Goal: Transaction & Acquisition: Purchase product/service

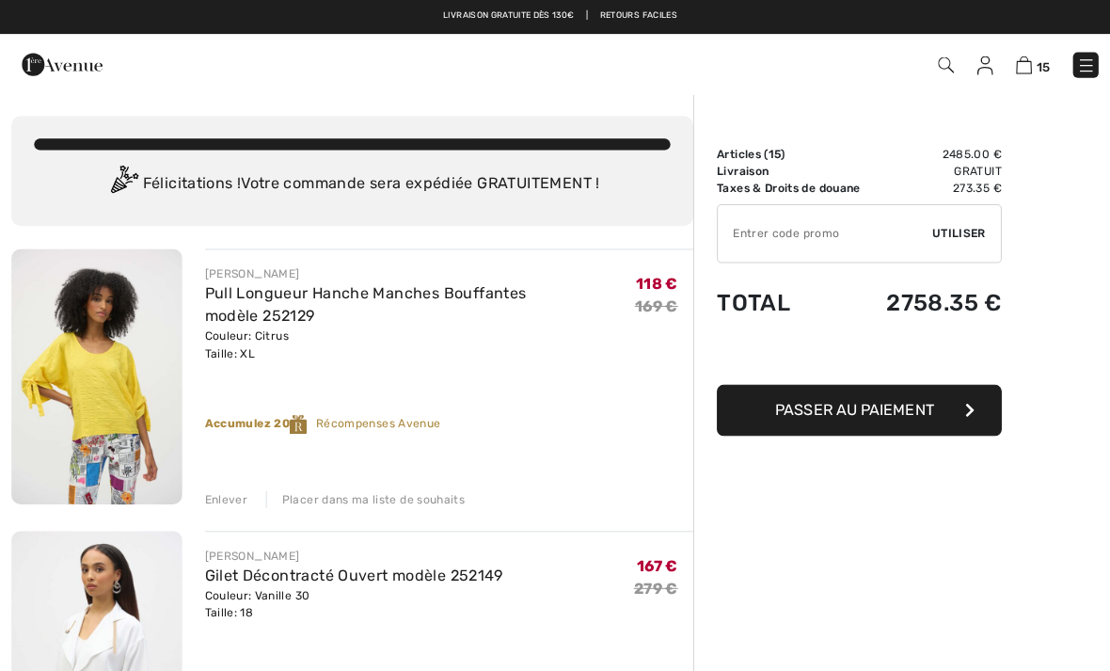
click at [228, 494] on div "Enlever" at bounding box center [224, 494] width 42 height 17
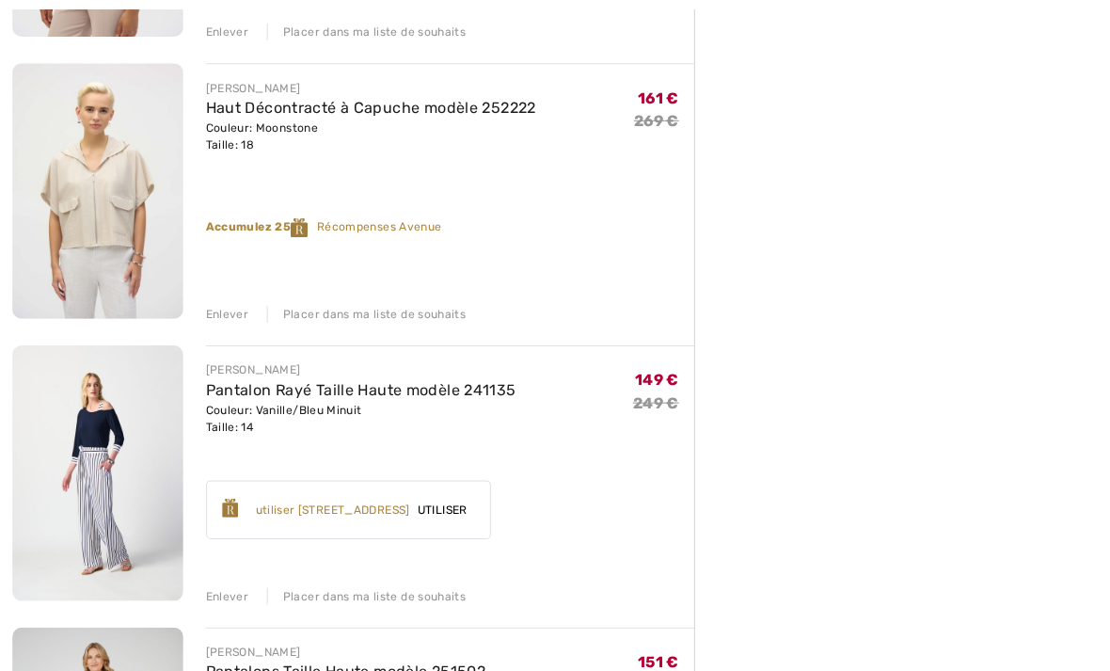
scroll to position [464, 0]
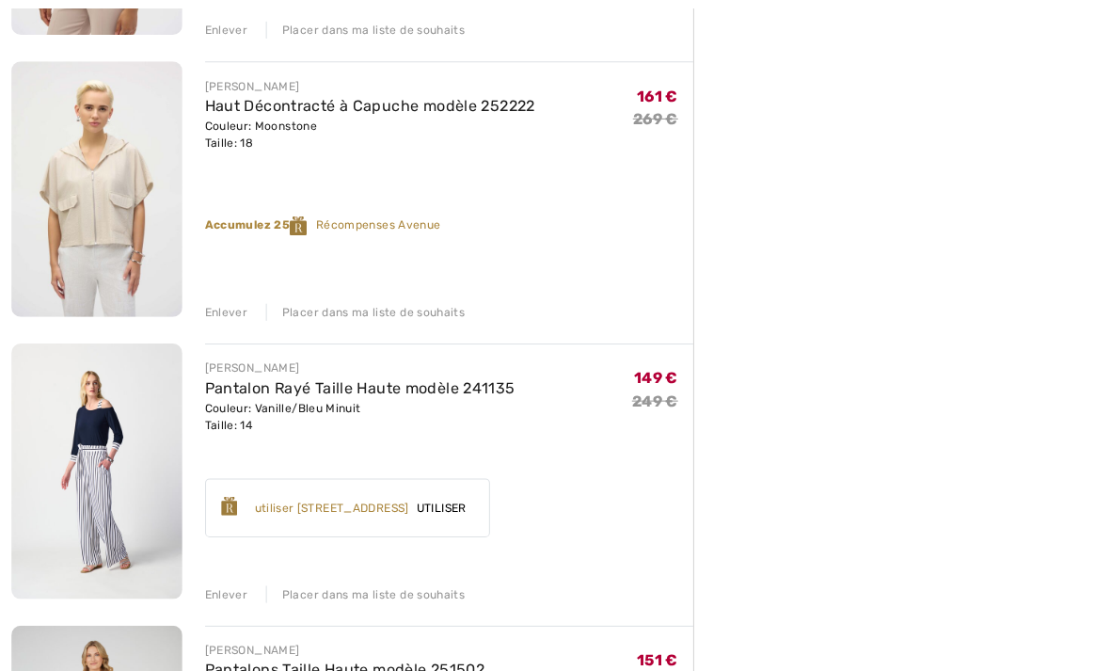
click at [233, 588] on div "Enlever" at bounding box center [224, 590] width 42 height 17
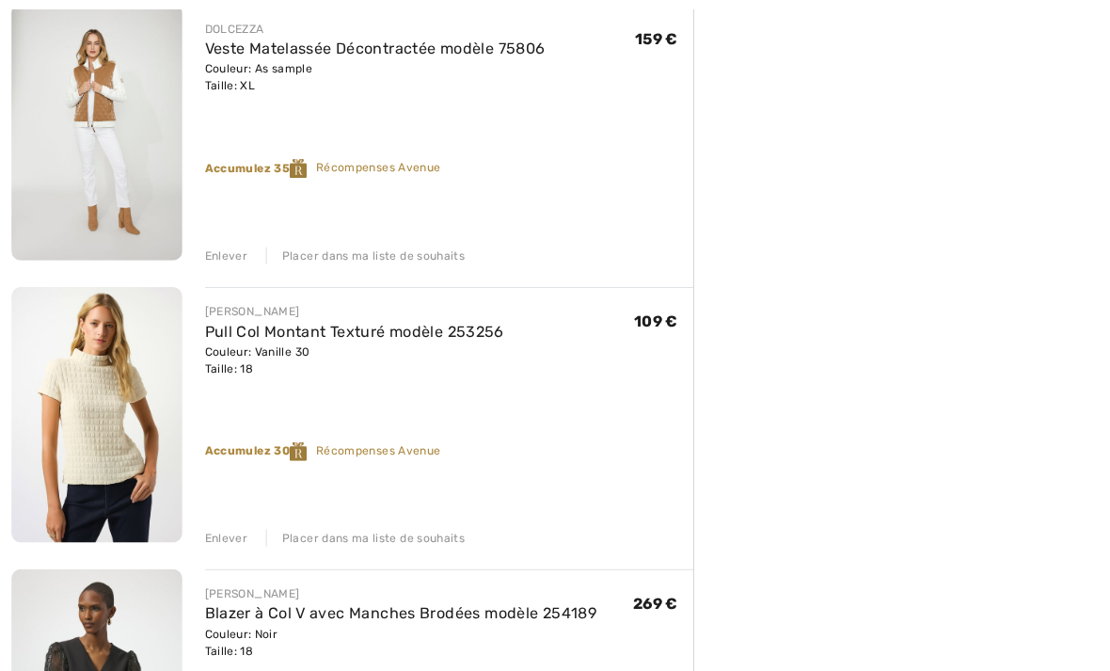
scroll to position [1920, 0]
click at [230, 535] on div "Enlever" at bounding box center [224, 532] width 42 height 17
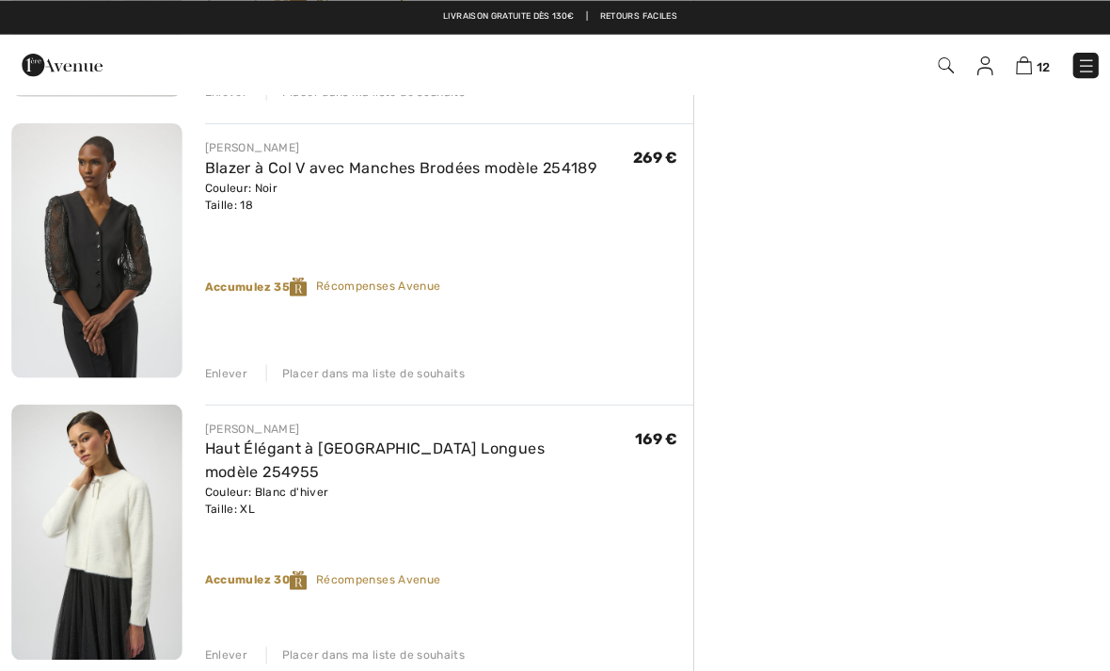
scroll to position [2081, 0]
click at [220, 651] on div "Enlever" at bounding box center [224, 649] width 42 height 17
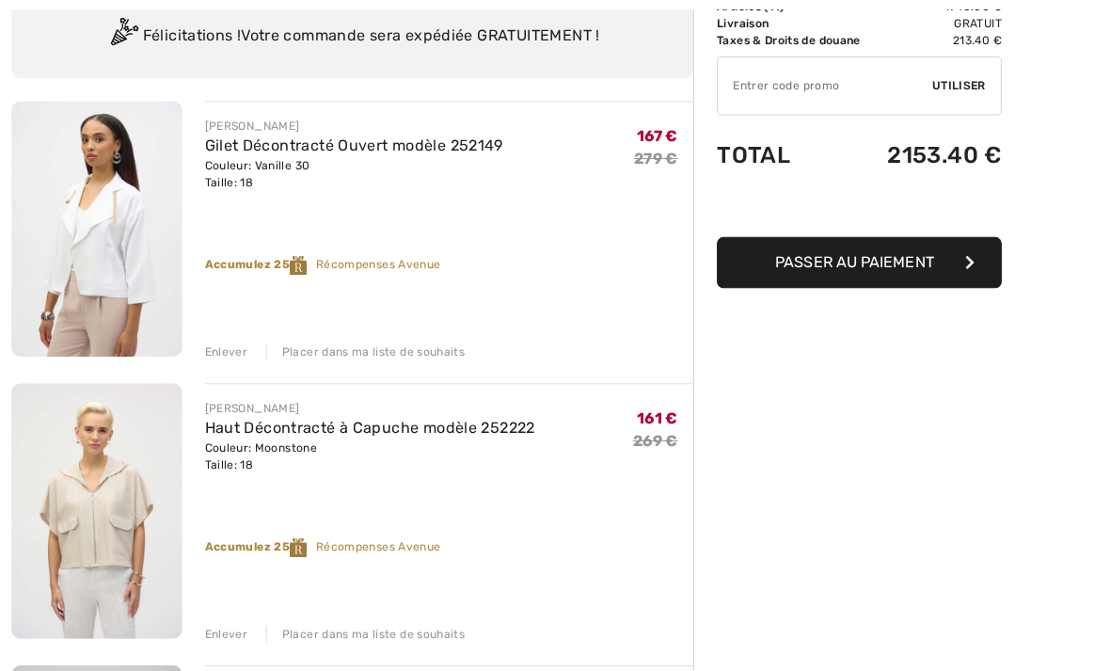
scroll to position [149, 0]
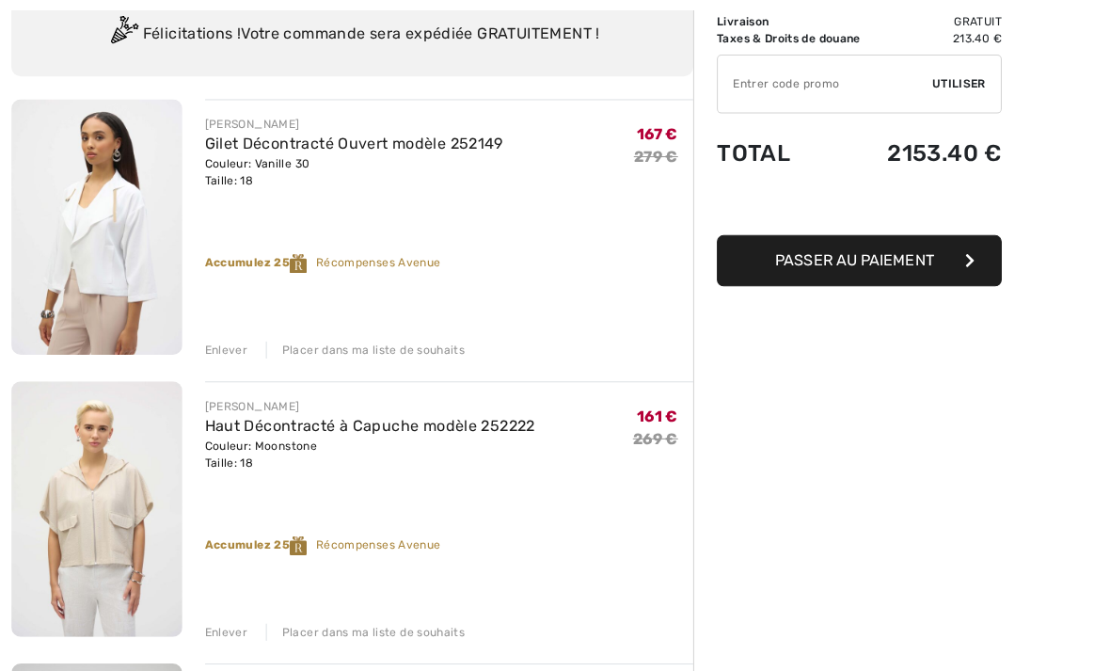
click at [222, 626] on div "Enlever" at bounding box center [224, 625] width 42 height 17
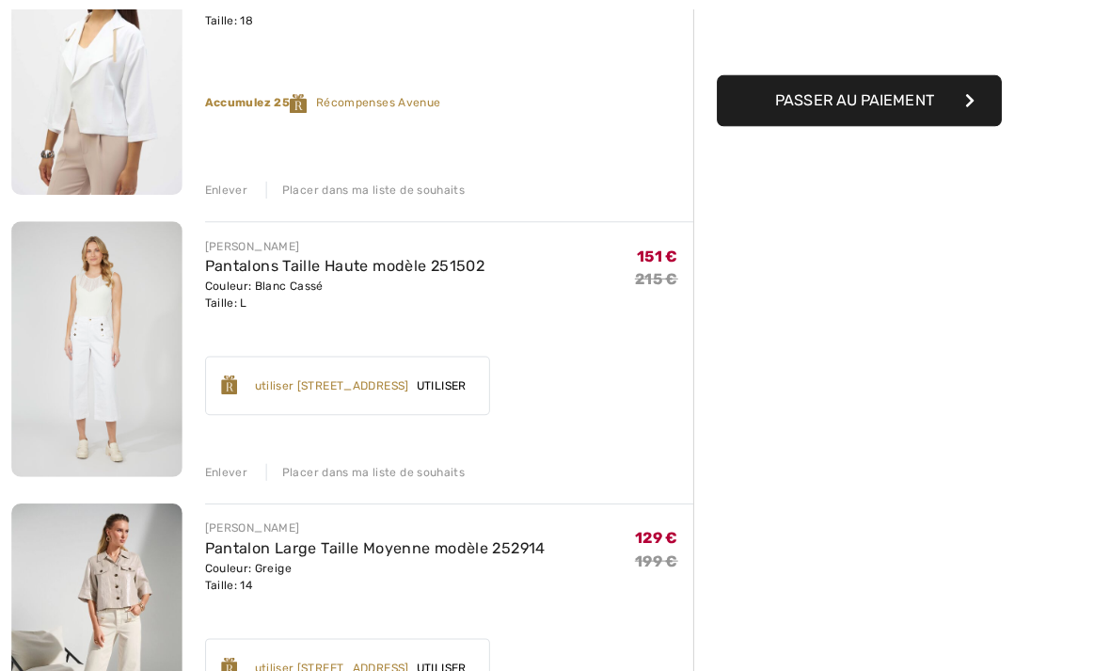
scroll to position [307, 0]
click at [222, 470] on div "Enlever" at bounding box center [224, 467] width 42 height 17
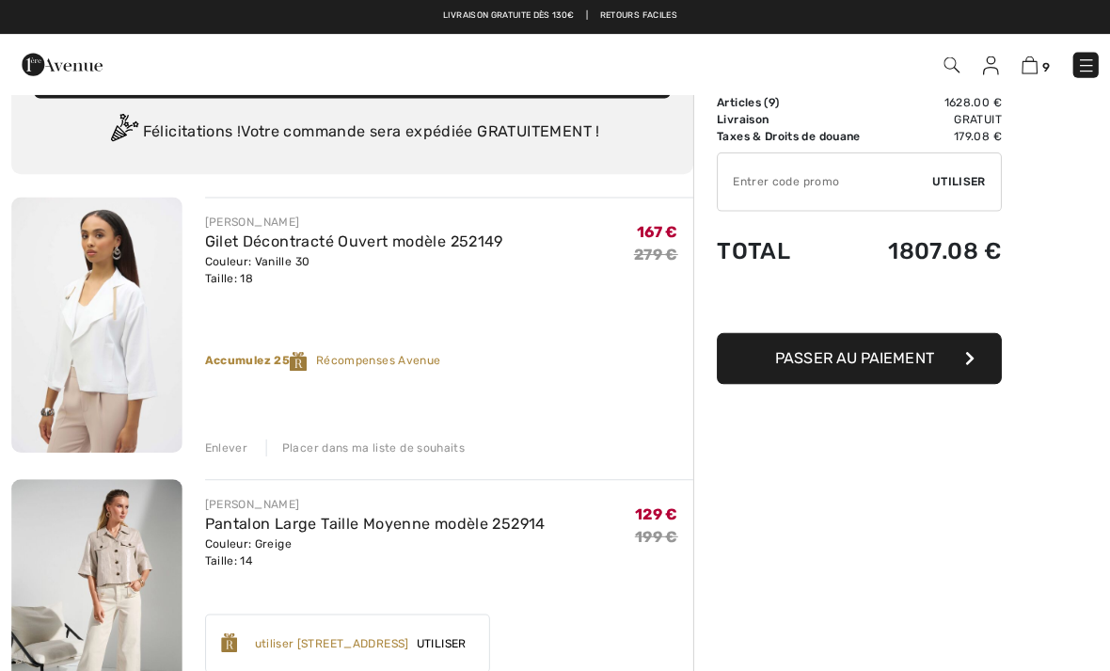
scroll to position [0, 0]
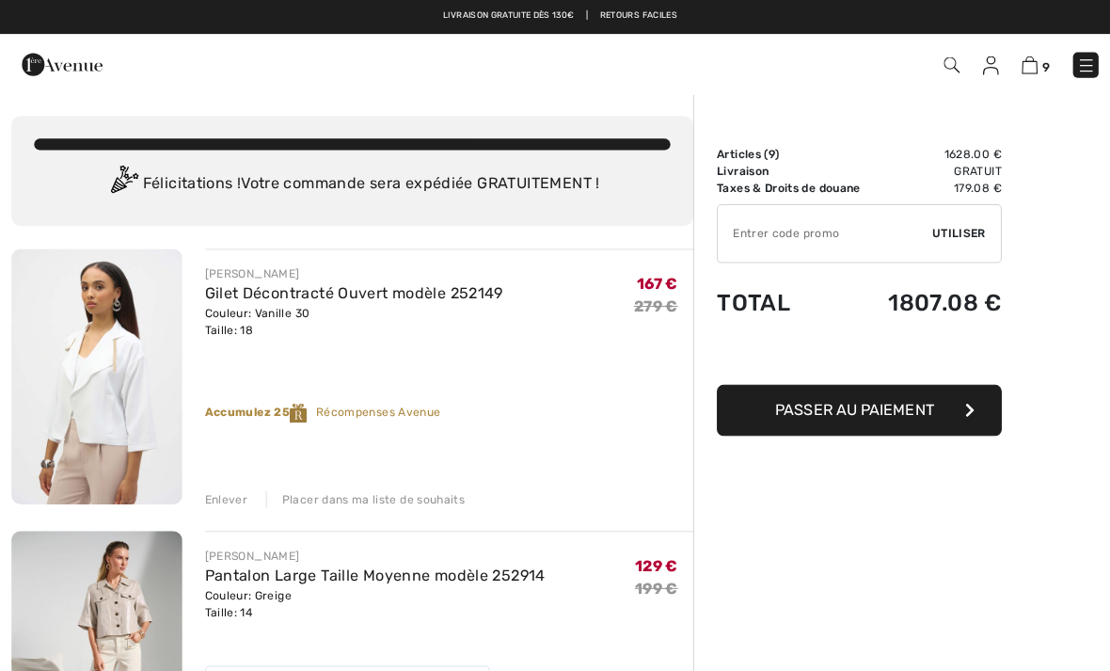
click at [1076, 71] on img at bounding box center [1076, 65] width 19 height 19
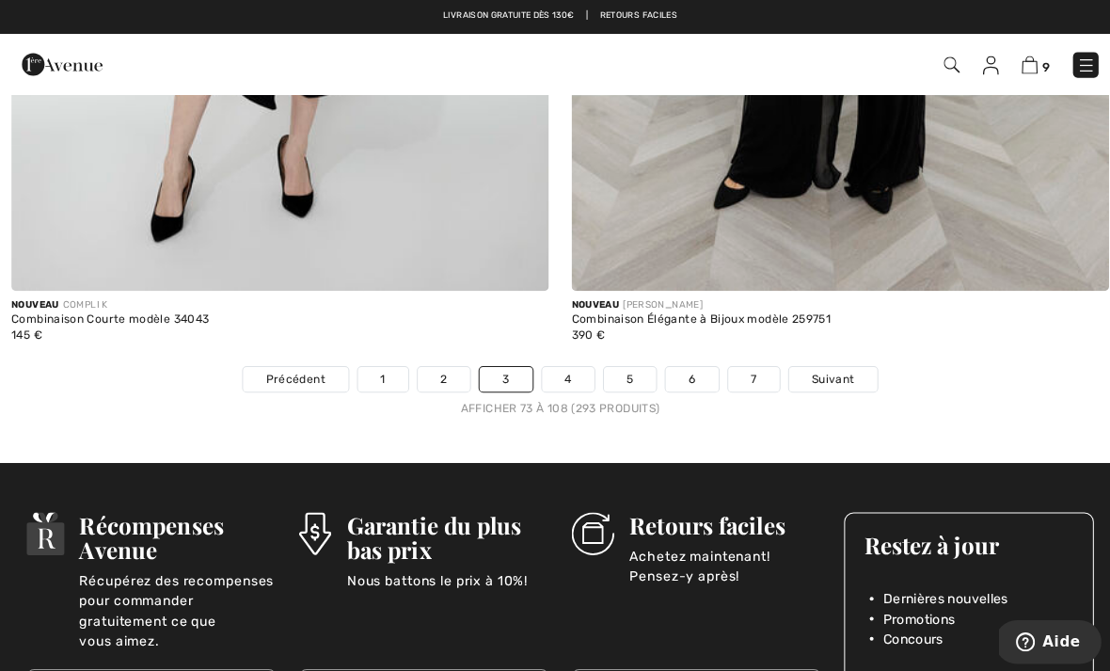
scroll to position [16238, 0]
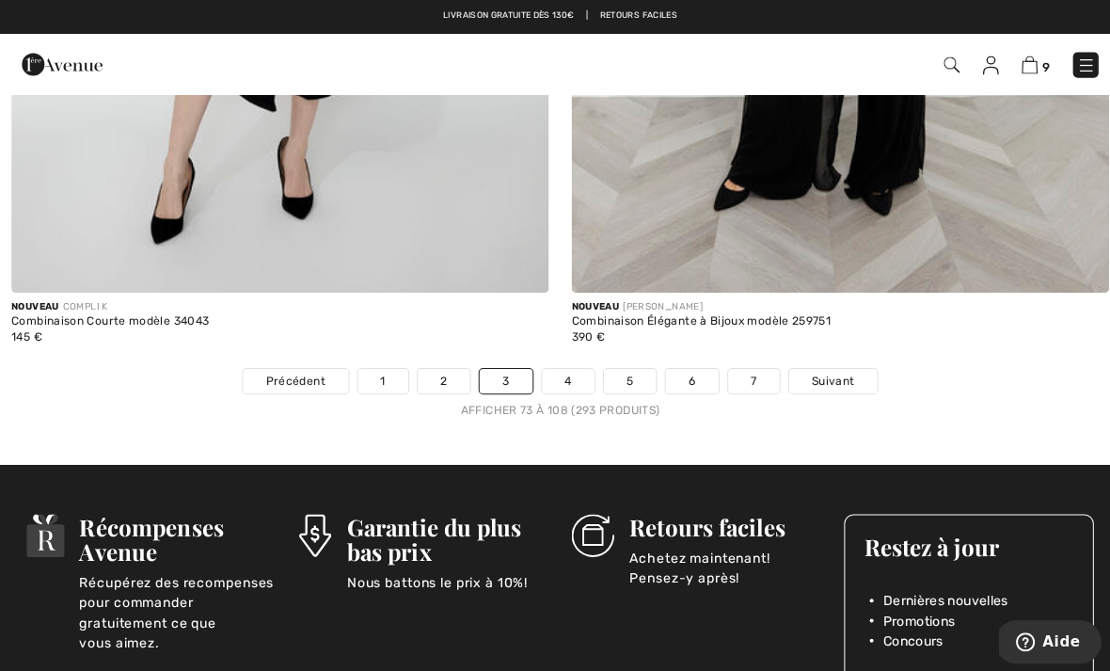
click at [829, 370] on span "Suivant" at bounding box center [826, 378] width 42 height 17
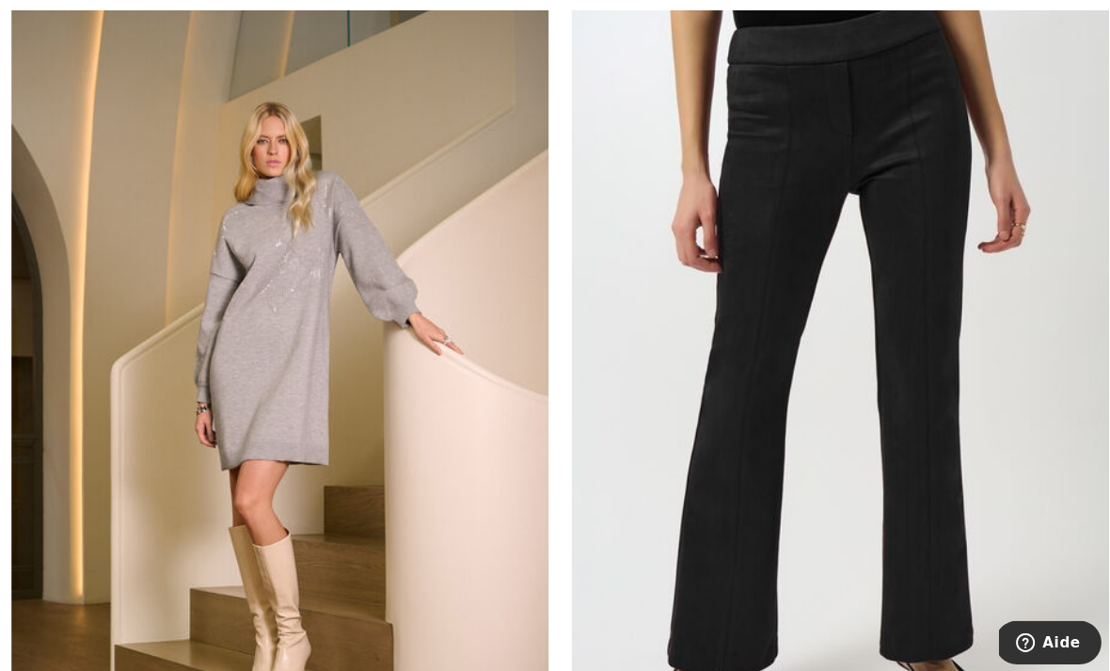
scroll to position [2081, 0]
click at [306, 400] on img at bounding box center [277, 388] width 533 height 799
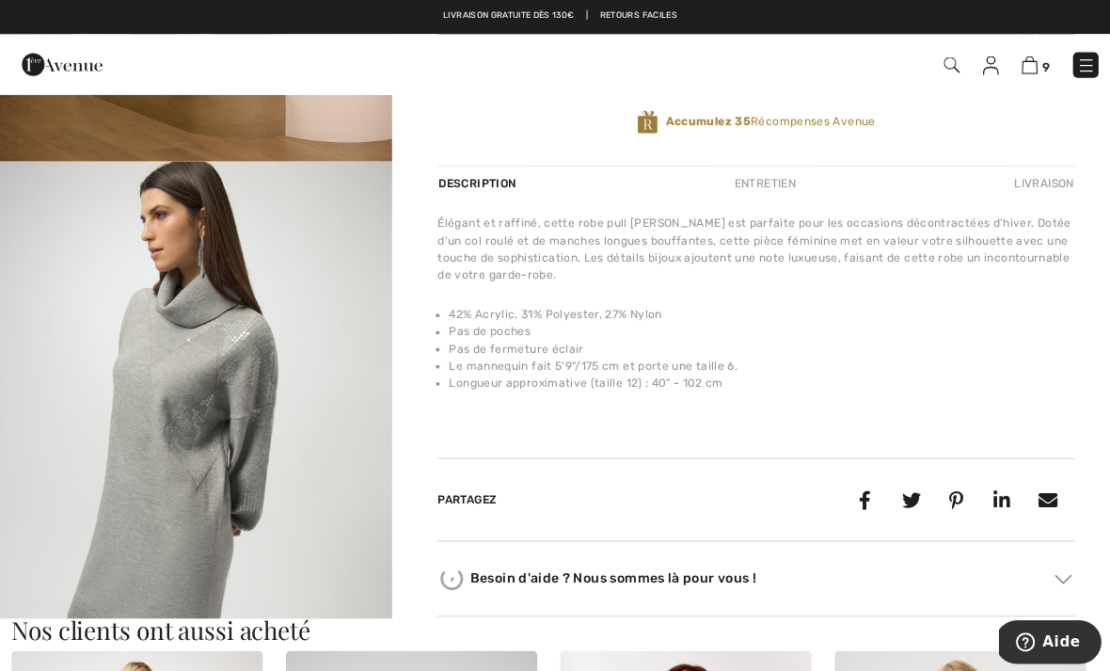
scroll to position [517, 0]
click at [233, 424] on img "2 / 5" at bounding box center [194, 450] width 389 height 582
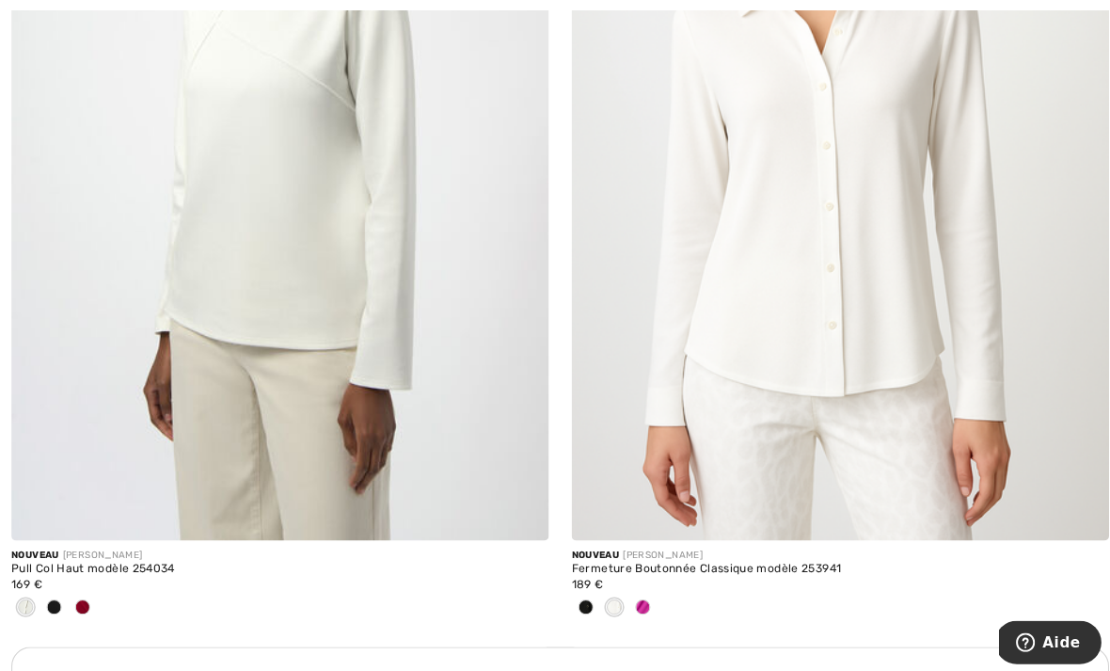
scroll to position [5015, 0]
click at [644, 597] on span at bounding box center [637, 601] width 15 height 15
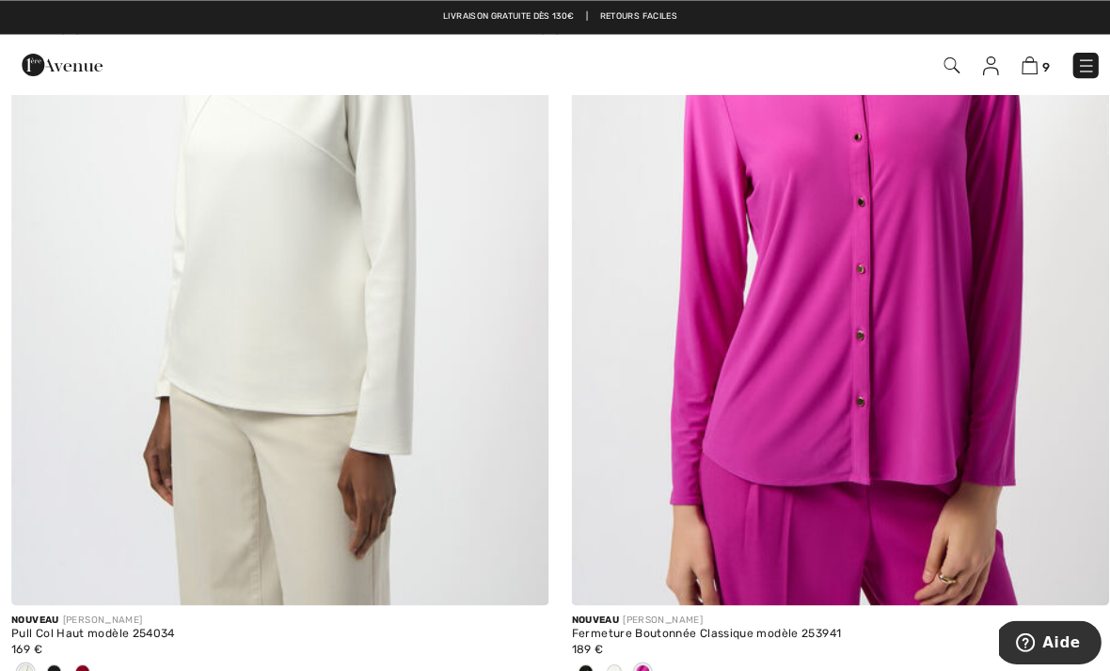
scroll to position [4948, 0]
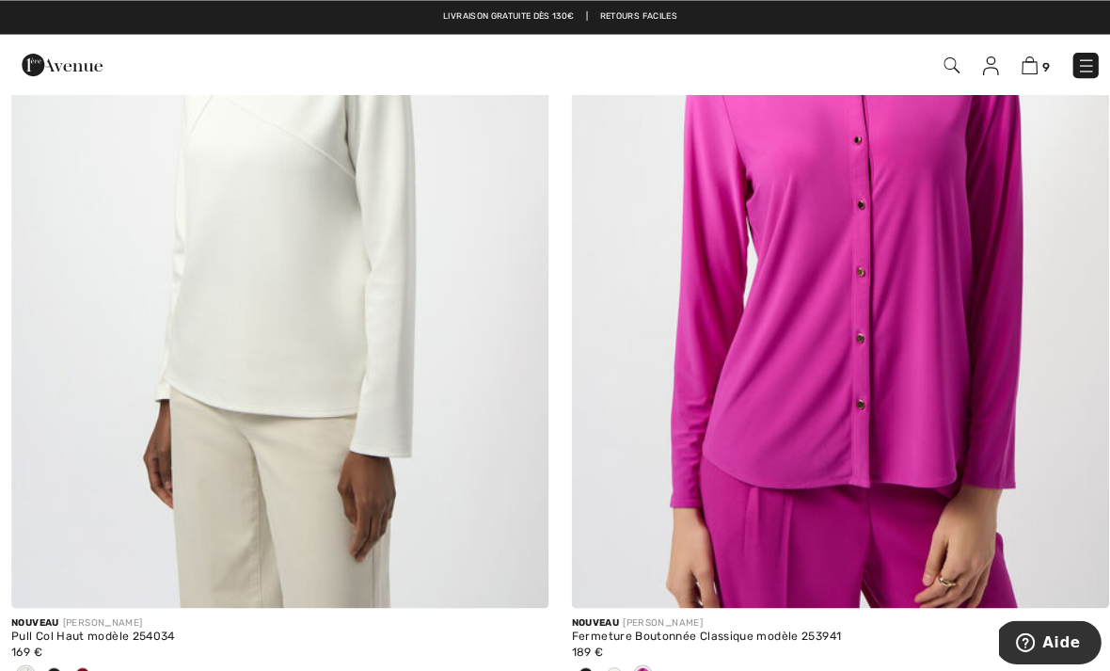
click at [87, 667] on span at bounding box center [81, 668] width 15 height 15
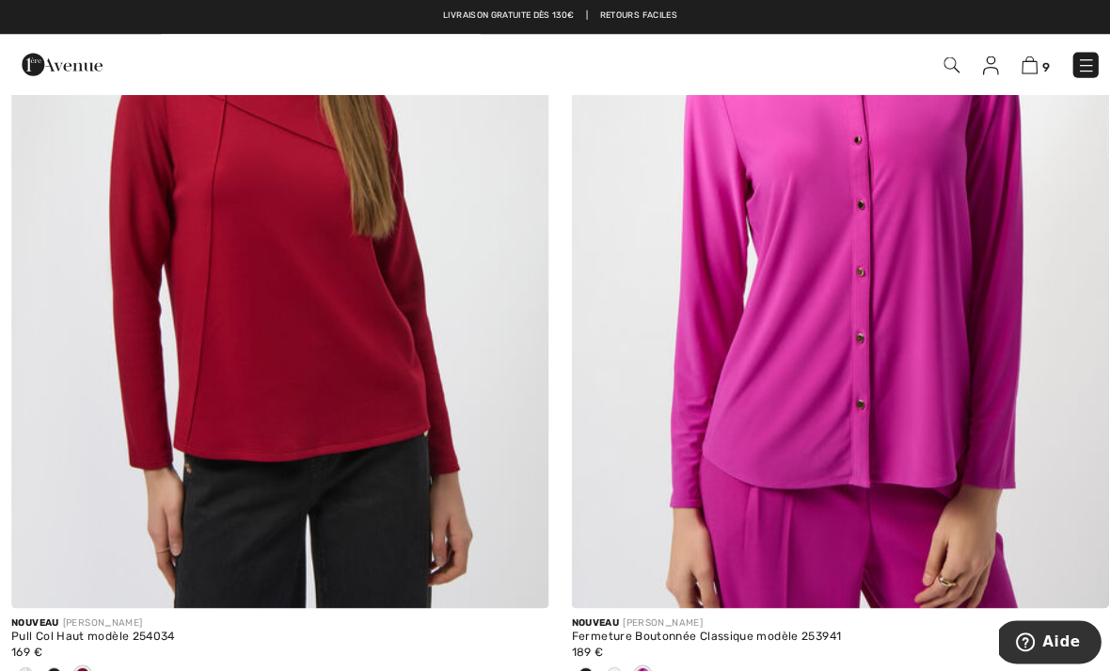
click at [51, 665] on span at bounding box center [53, 668] width 15 height 15
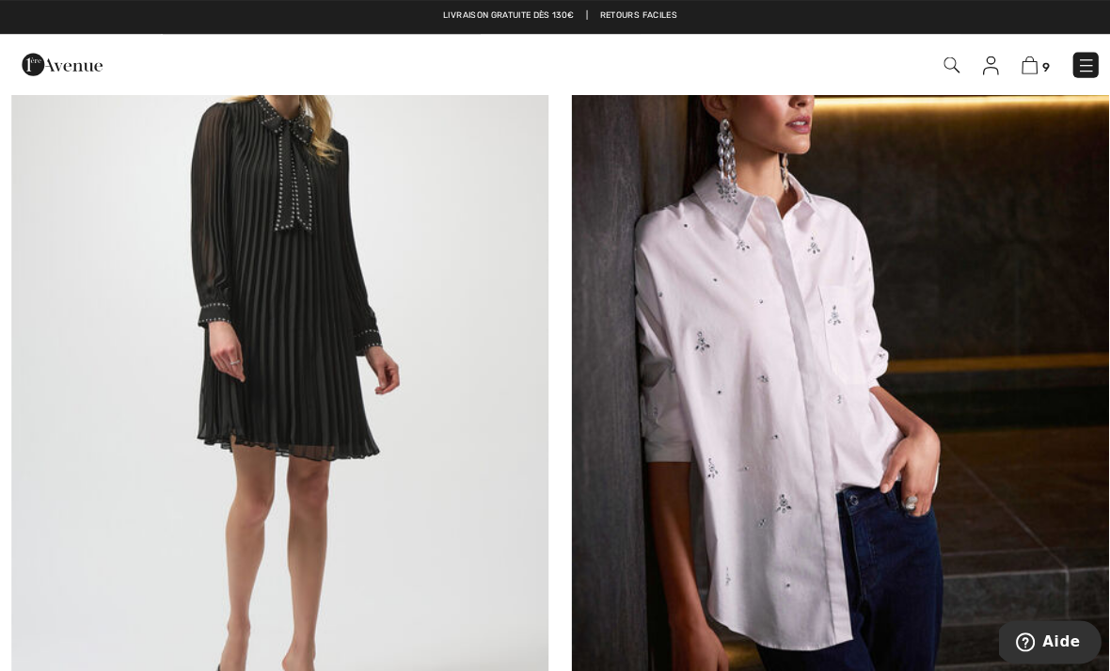
scroll to position [9459, 0]
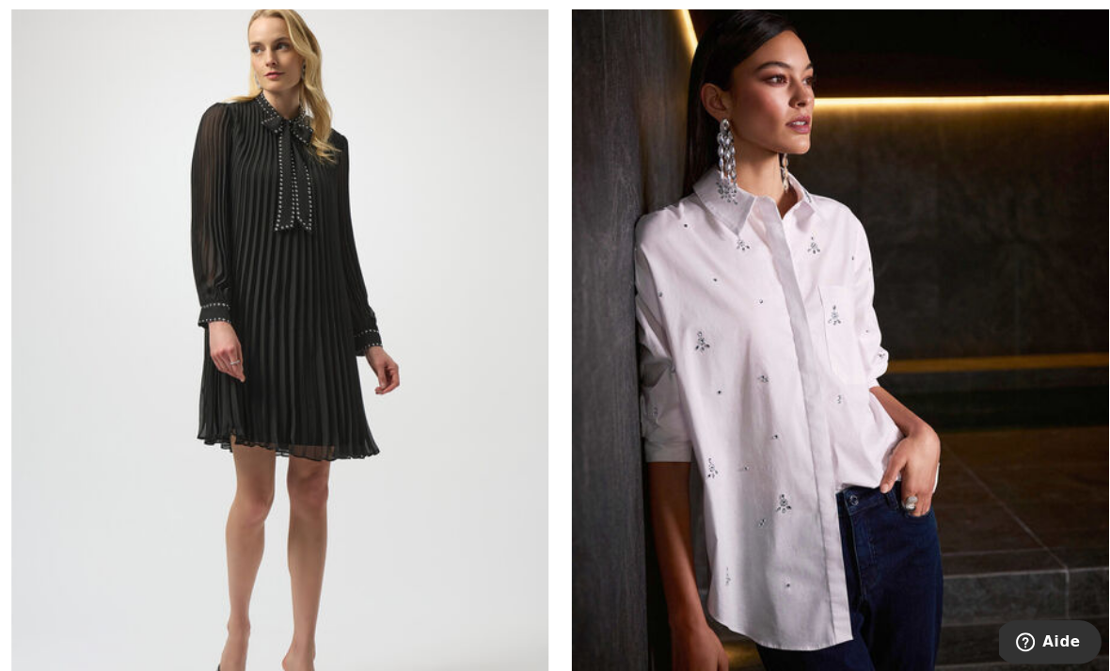
click at [781, 409] on img at bounding box center [832, 354] width 533 height 799
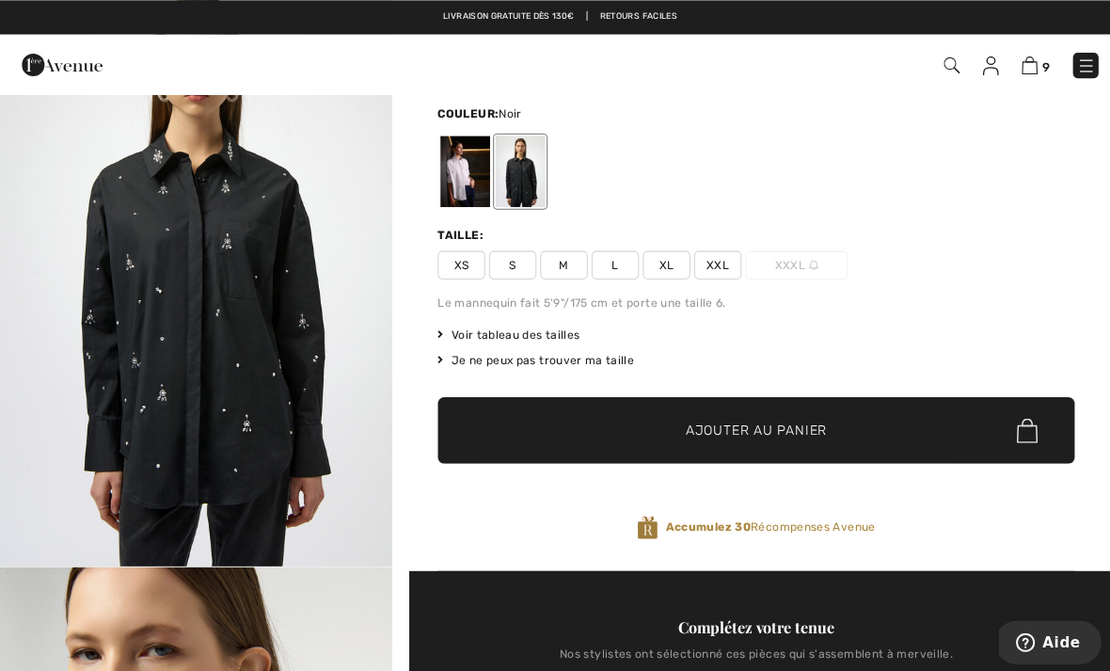
scroll to position [114, 0]
click at [460, 178] on div at bounding box center [461, 170] width 49 height 71
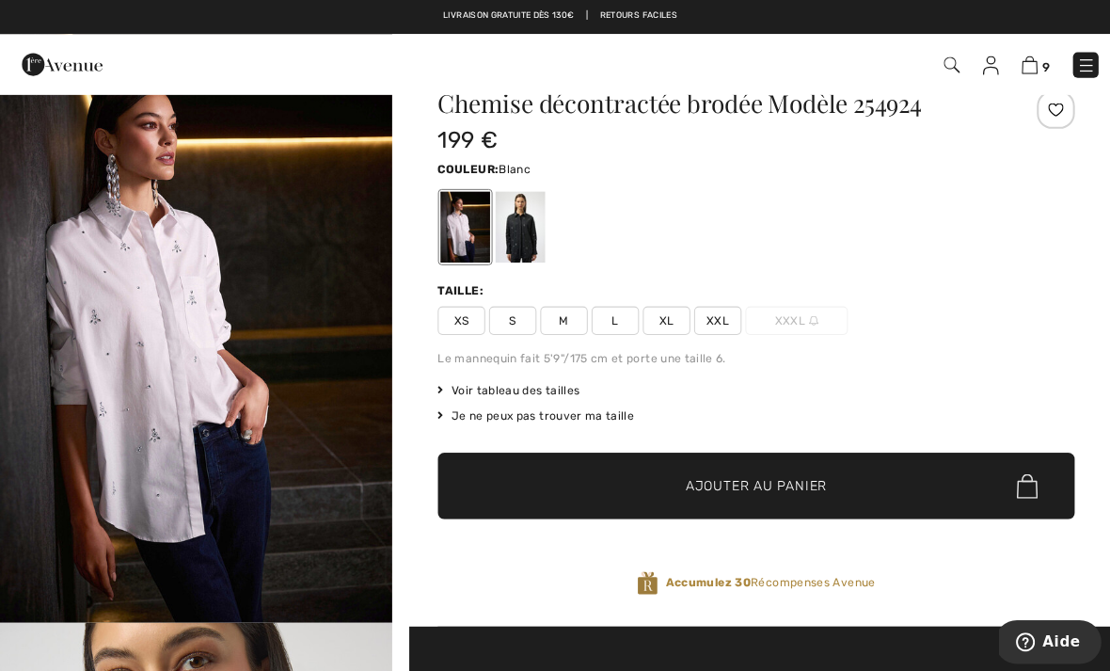
scroll to position [0, 0]
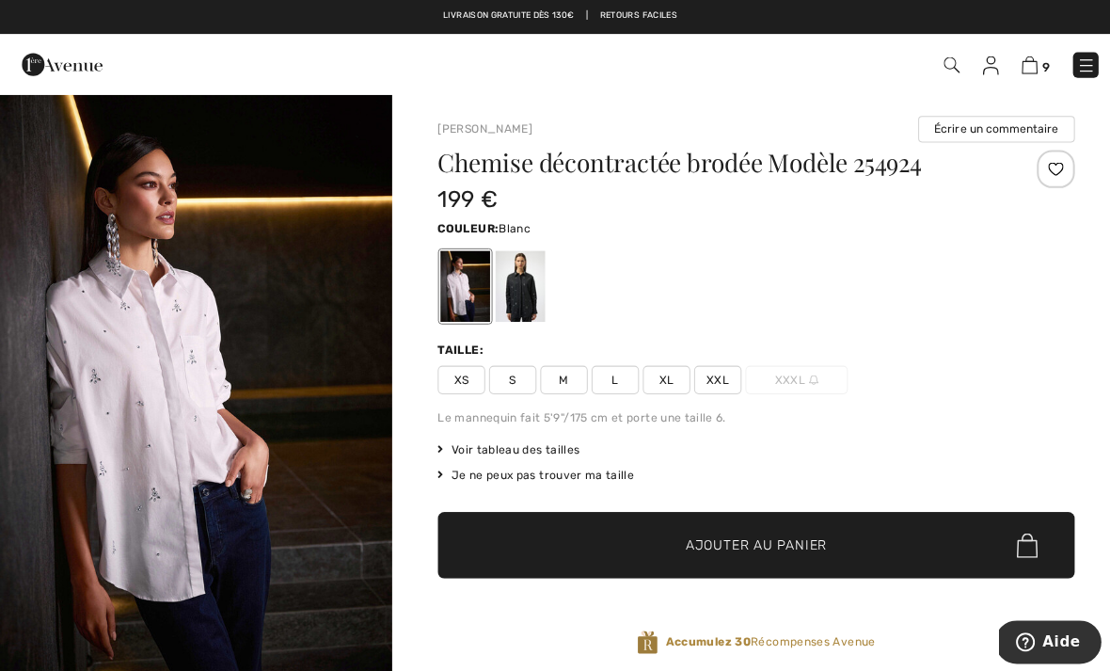
click at [657, 384] on span "XL" at bounding box center [660, 376] width 47 height 28
click at [724, 540] on span "Ajouter au panier" at bounding box center [749, 541] width 140 height 20
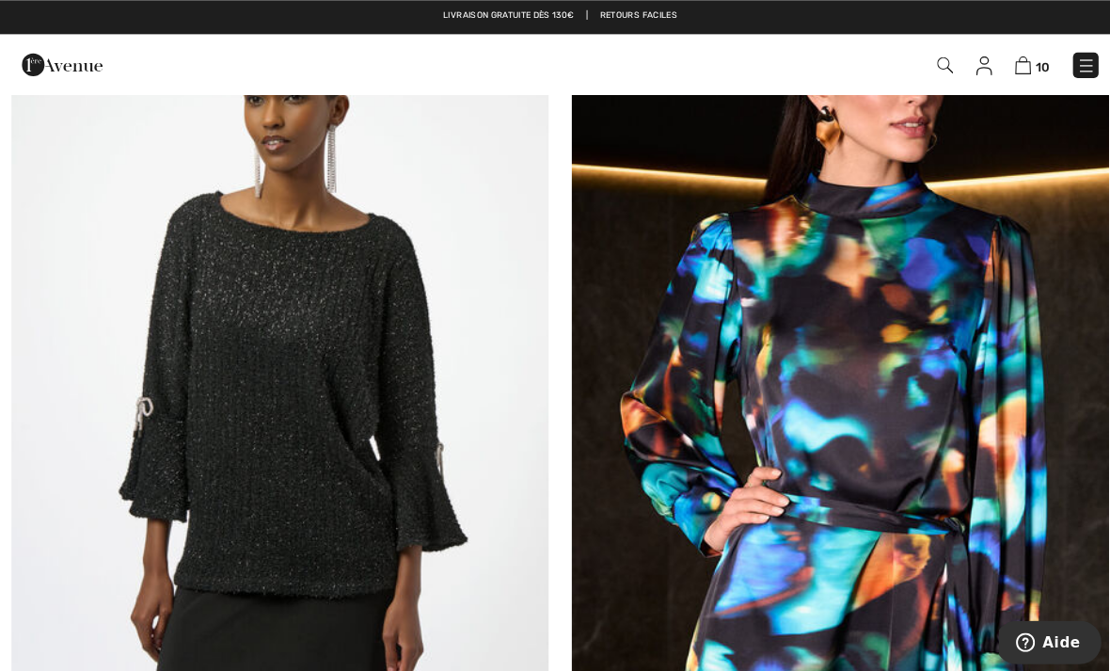
scroll to position [13130, 0]
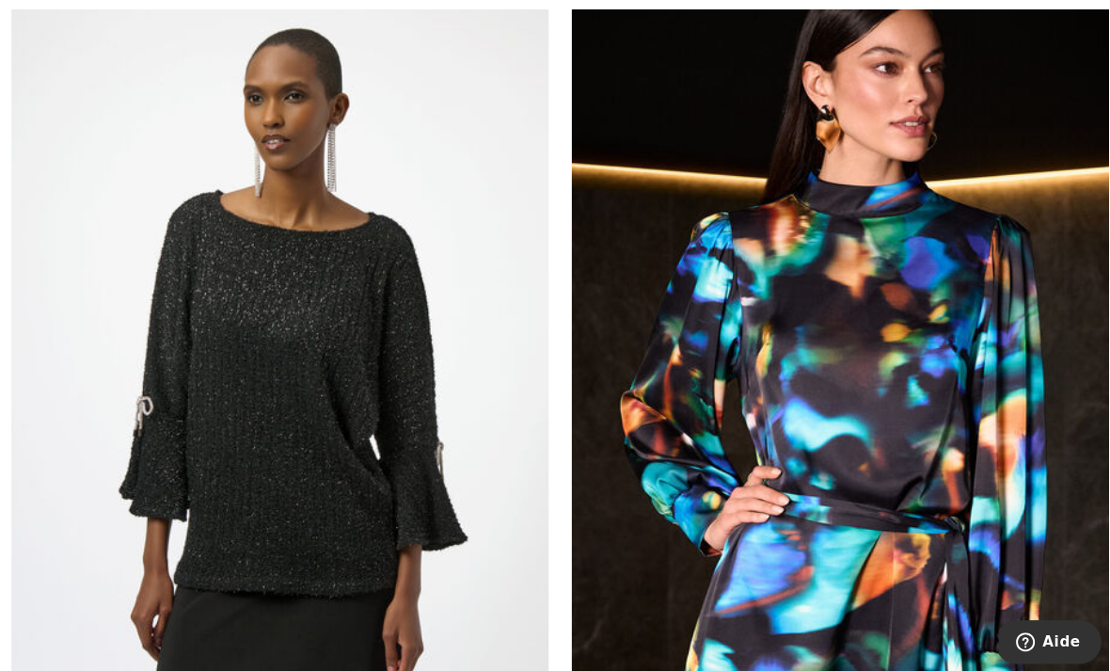
click at [332, 390] on img at bounding box center [277, 380] width 533 height 799
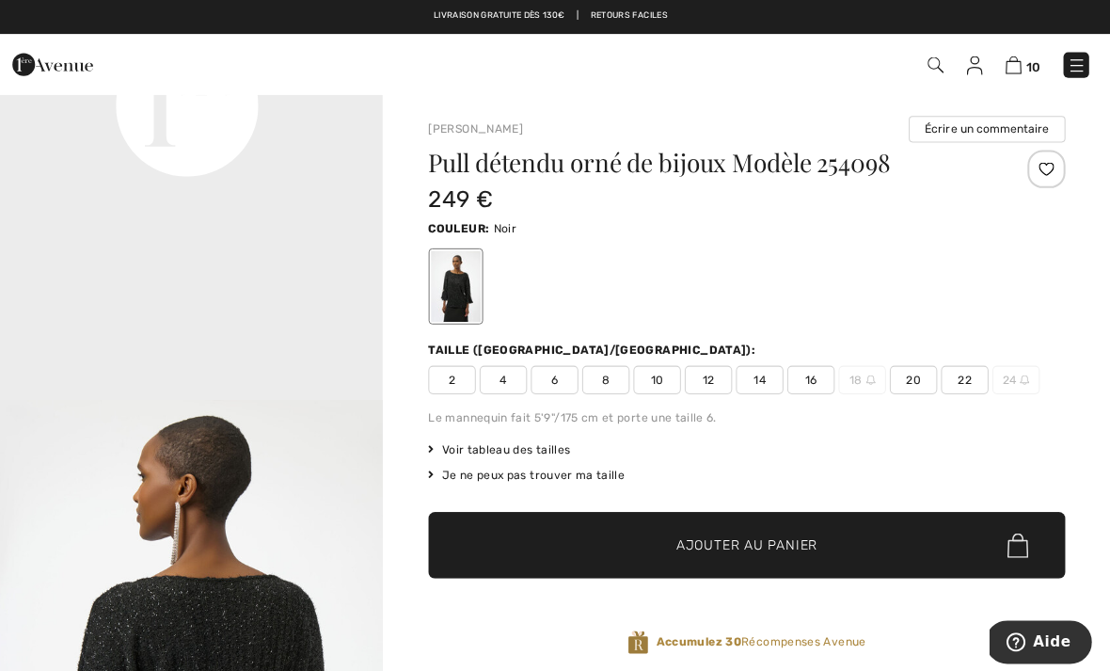
click at [800, 375] on span "16" at bounding box center [812, 376] width 47 height 28
click at [781, 548] on span "Ajouter au panier" at bounding box center [749, 541] width 140 height 20
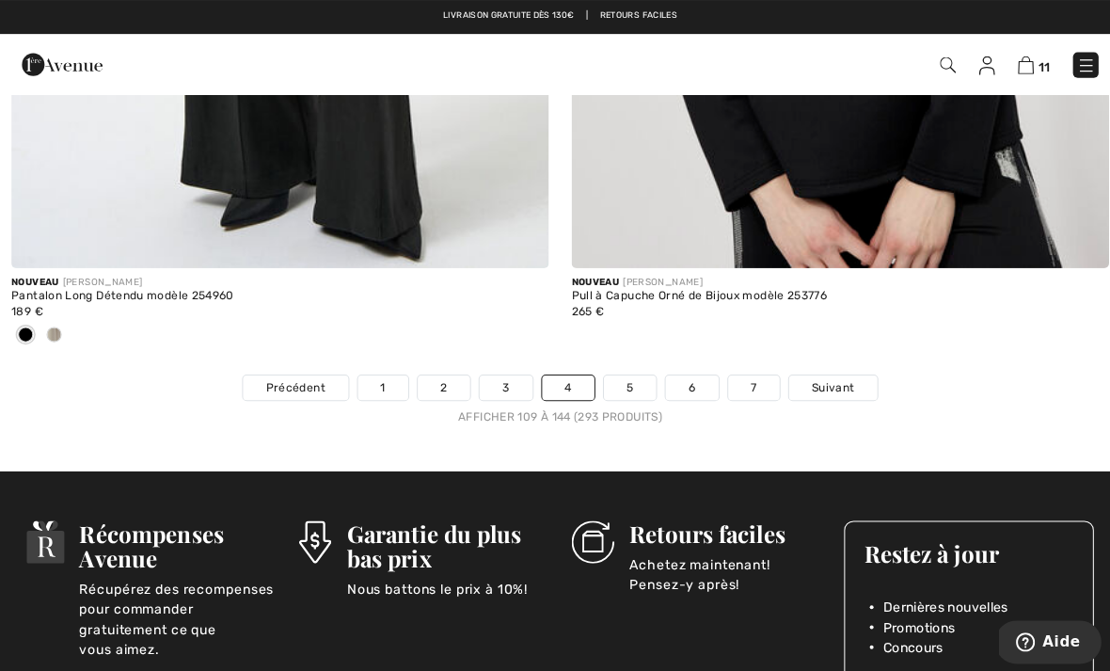
scroll to position [16325, 0]
click at [830, 375] on span "Suivant" at bounding box center [826, 383] width 42 height 17
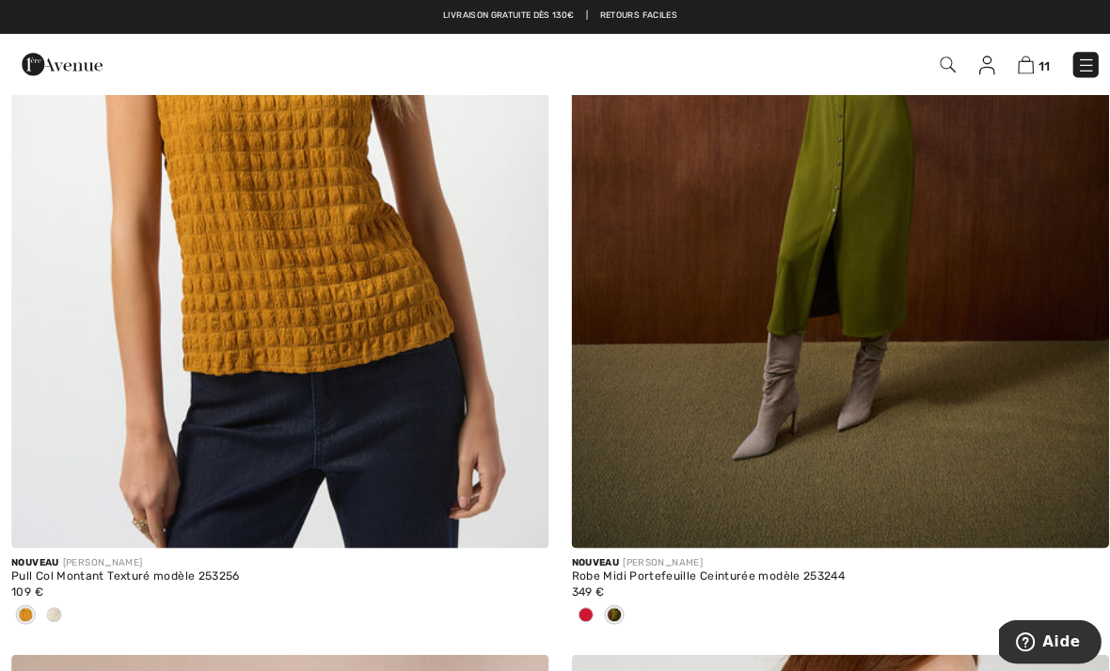
scroll to position [14115, 0]
click at [57, 601] on span at bounding box center [53, 608] width 15 height 15
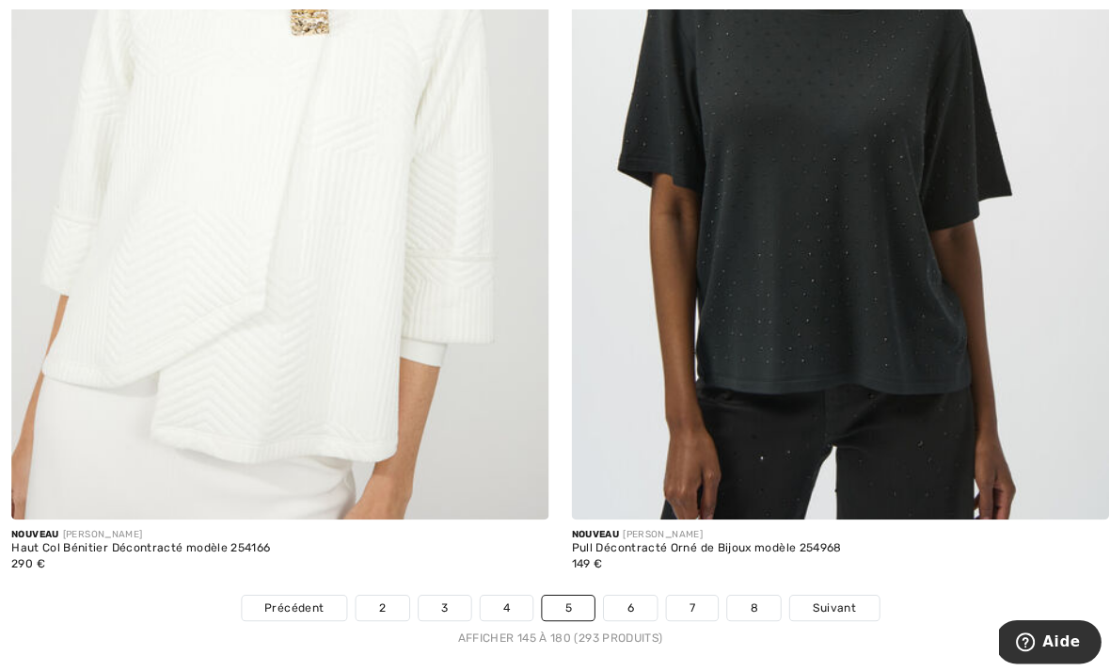
scroll to position [15920, 0]
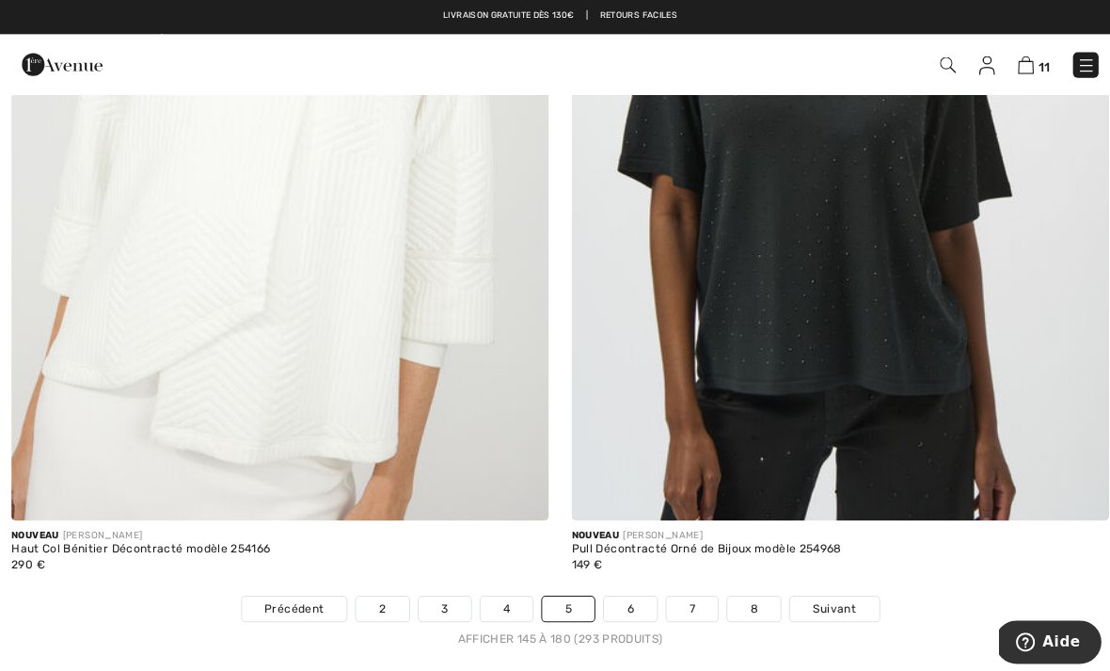
click at [354, 401] on img at bounding box center [277, 116] width 533 height 799
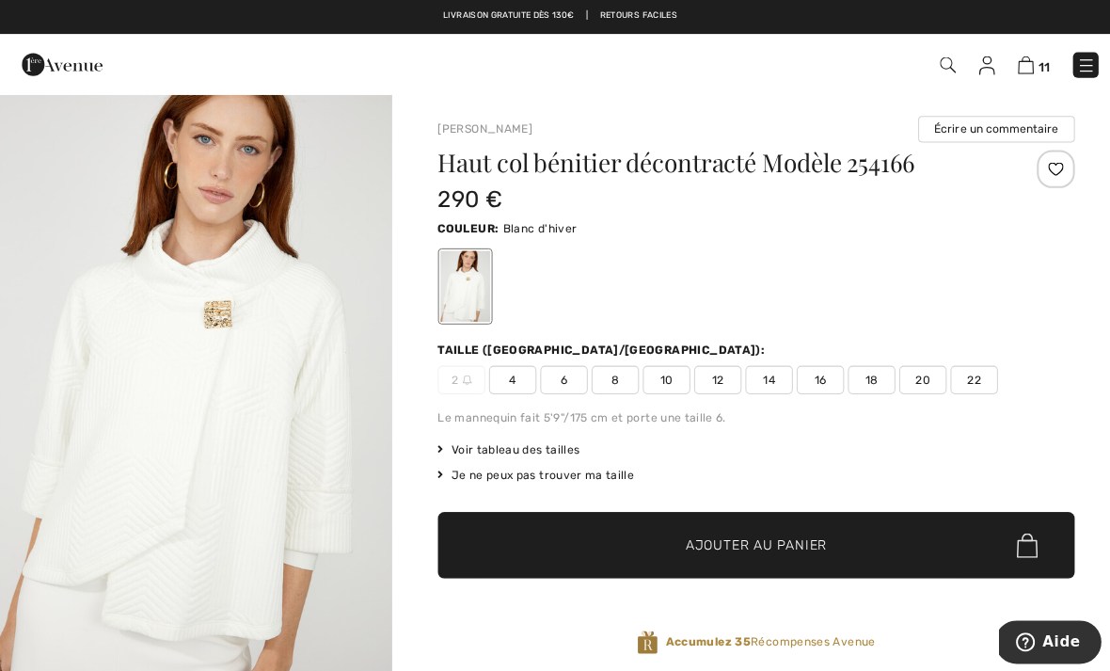
click at [867, 379] on span "18" at bounding box center [863, 376] width 47 height 28
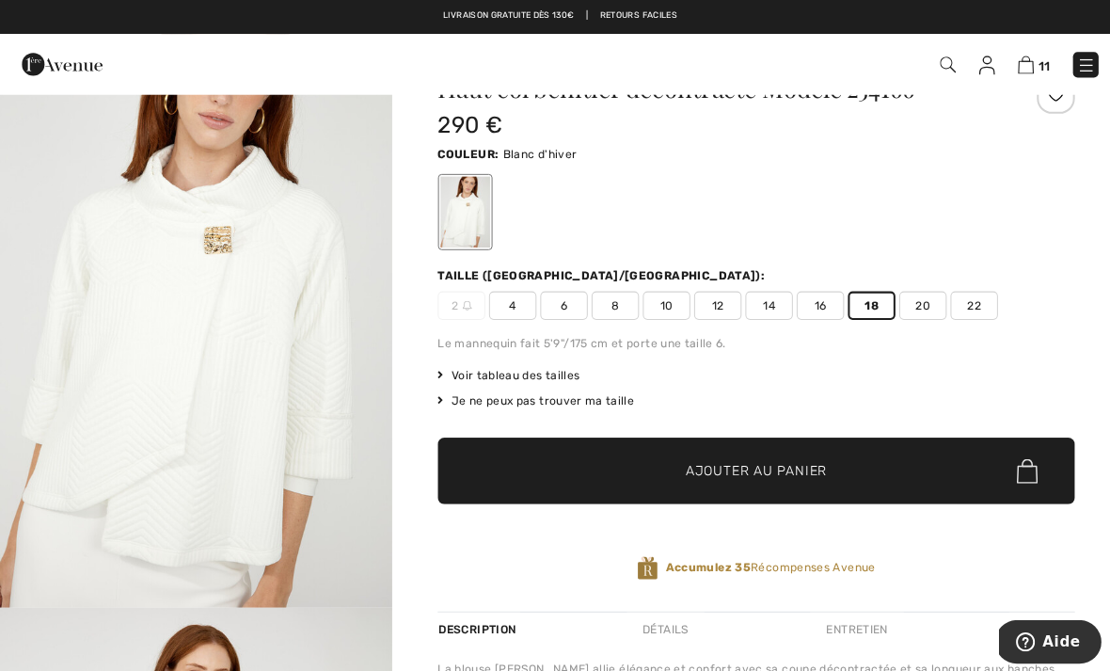
scroll to position [49, 0]
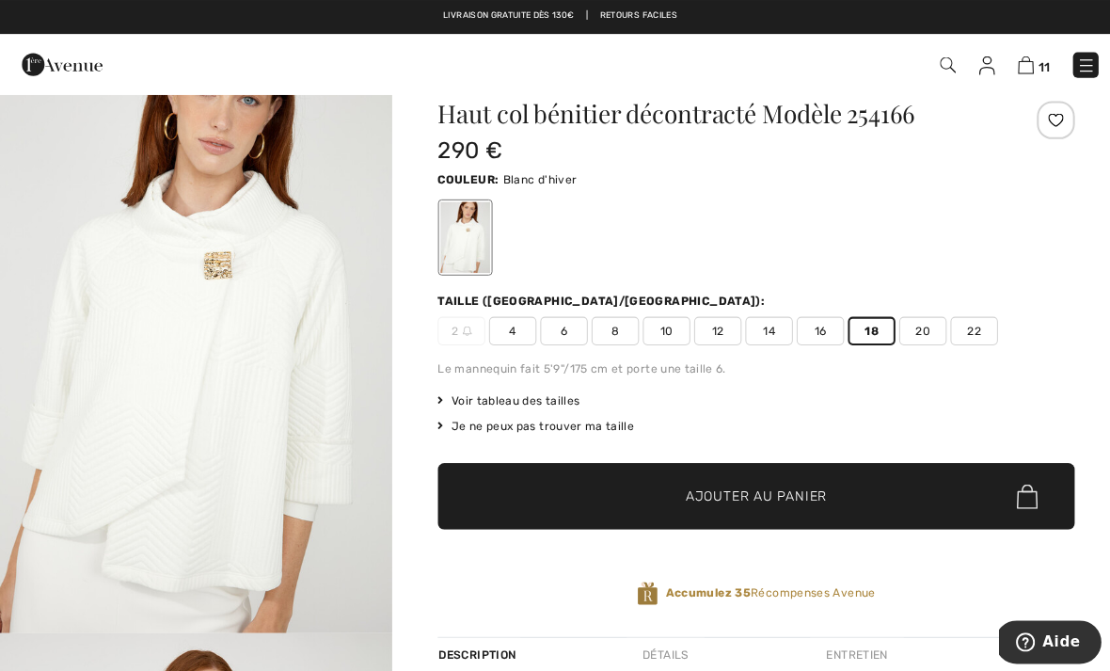
click at [819, 490] on span "Ajouter au panier" at bounding box center [749, 492] width 140 height 20
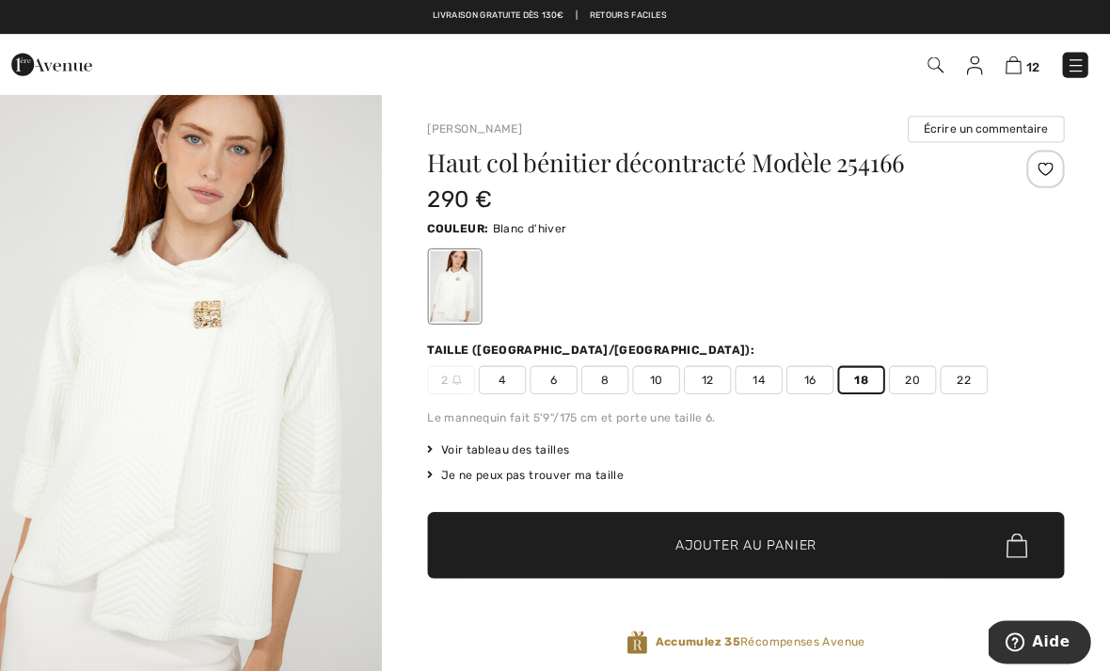
scroll to position [0, 0]
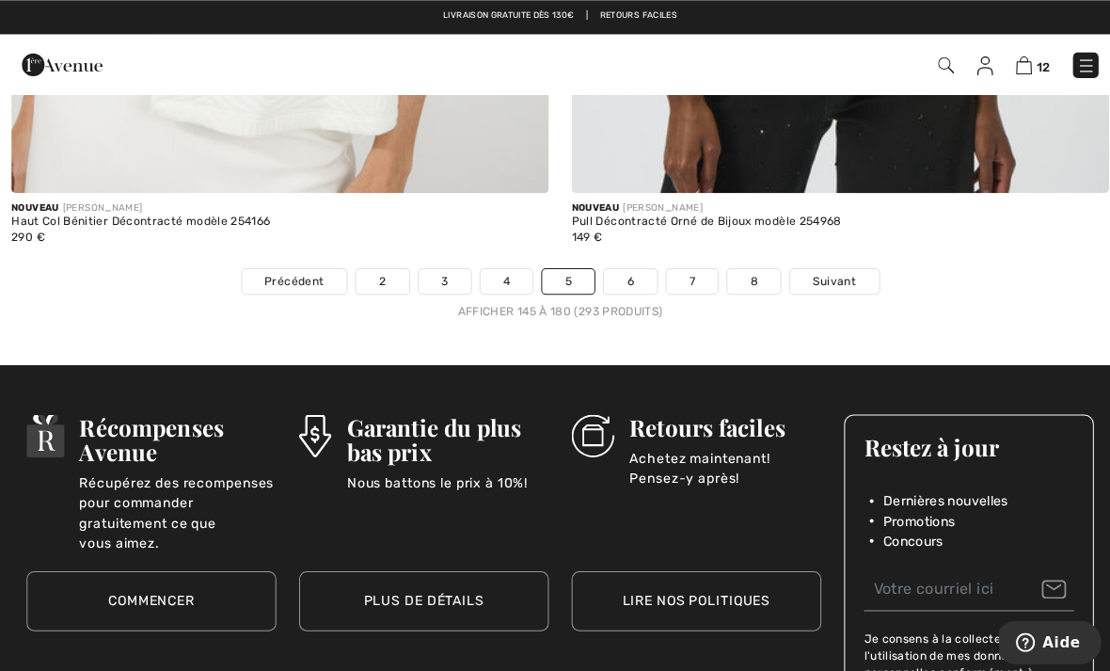
scroll to position [16244, 0]
click at [823, 270] on span "Suivant" at bounding box center [826, 278] width 42 height 17
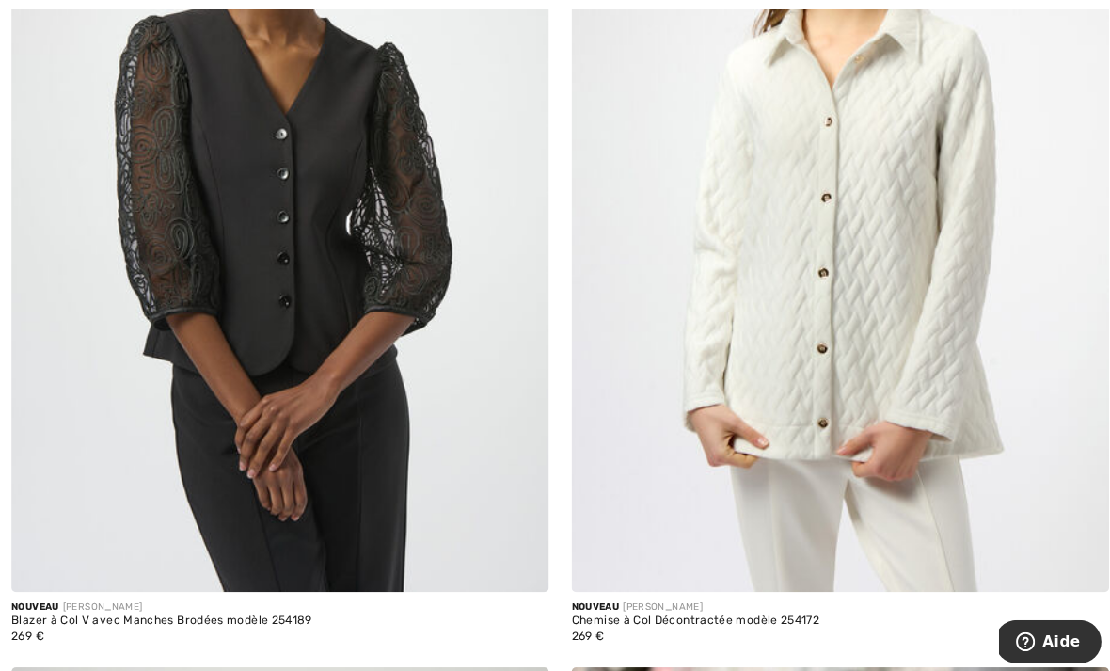
scroll to position [1347, 0]
click at [874, 407] on img at bounding box center [832, 187] width 533 height 799
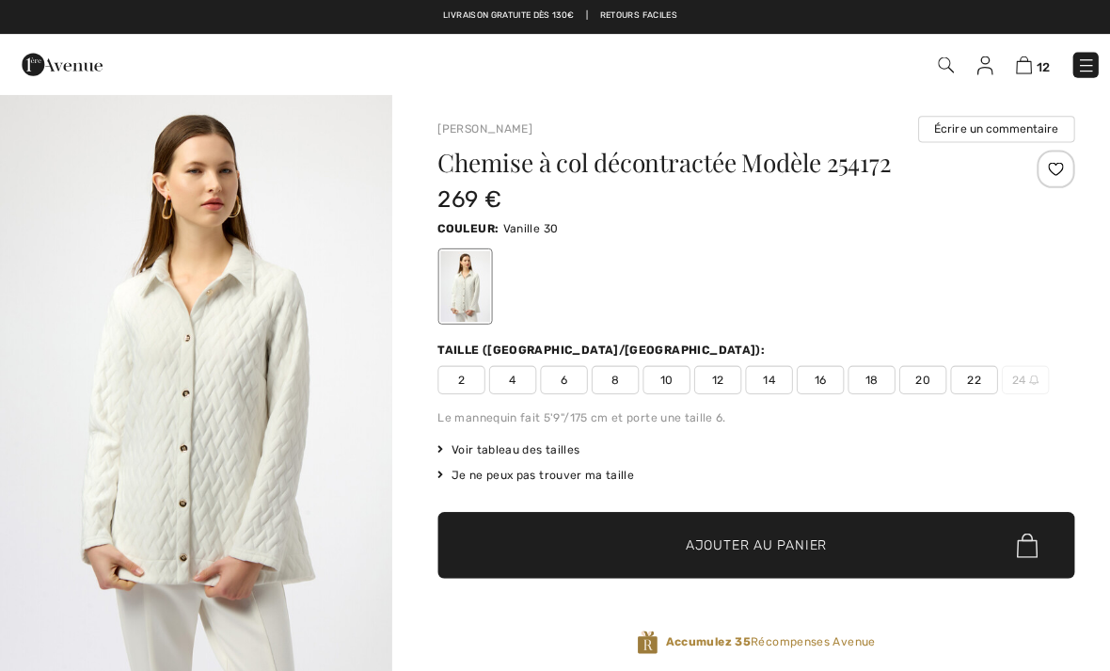
click at [240, 432] on img "1 / 5" at bounding box center [194, 383] width 389 height 582
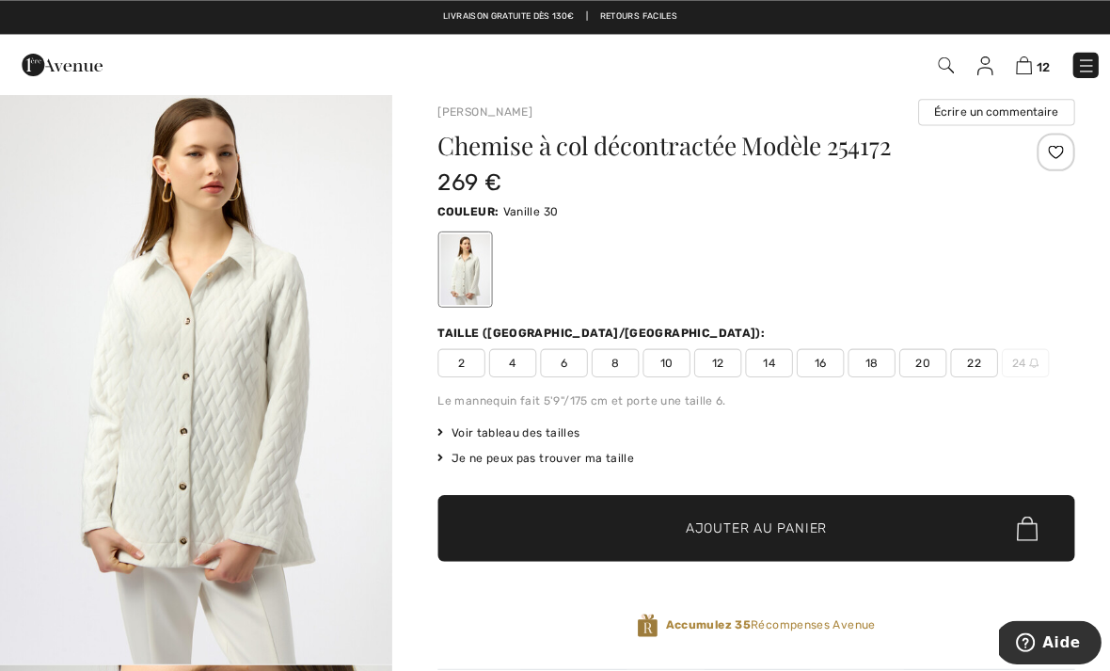
scroll to position [12, 0]
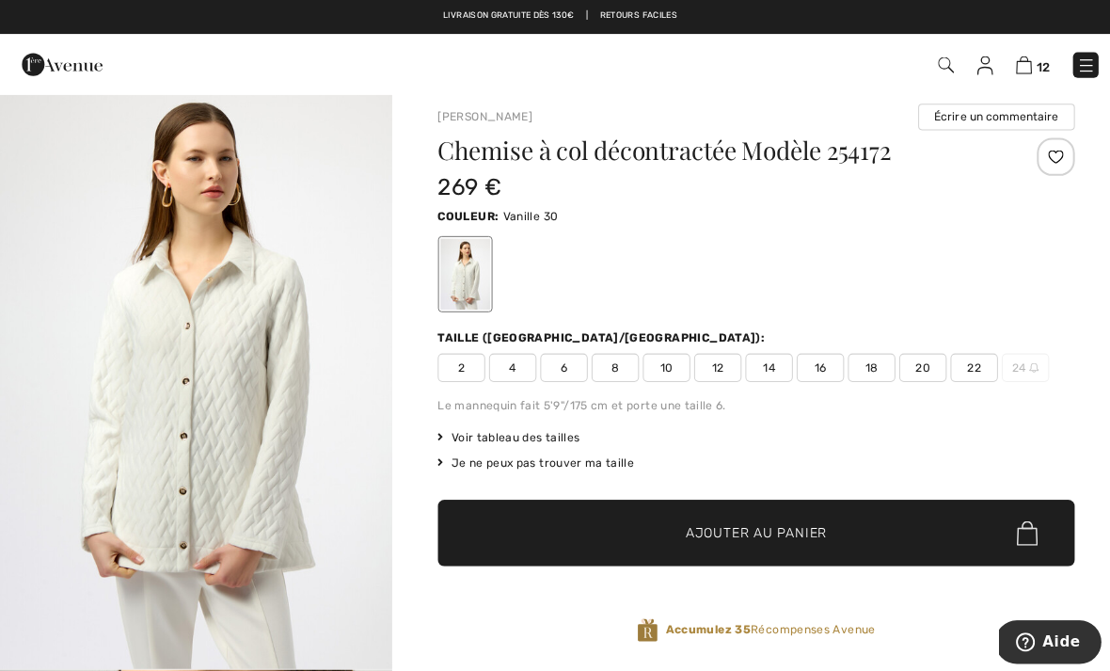
click at [816, 363] on span "16" at bounding box center [812, 364] width 47 height 28
click at [872, 368] on span "18" at bounding box center [863, 364] width 47 height 28
click at [798, 531] on span "Ajouter au panier" at bounding box center [749, 528] width 140 height 20
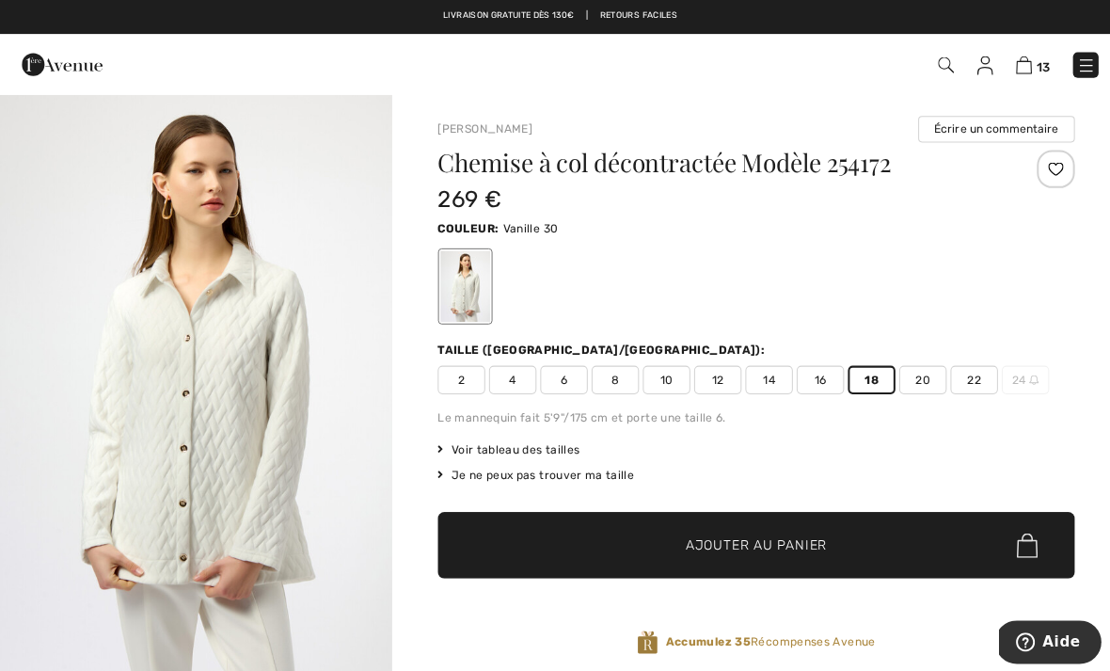
click at [404, 89] on div "13 Ajouté au panier Joseph Ribkoff Gilet Décontracté Ouvert Modèle 252149 167 €…" at bounding box center [555, 64] width 1110 height 60
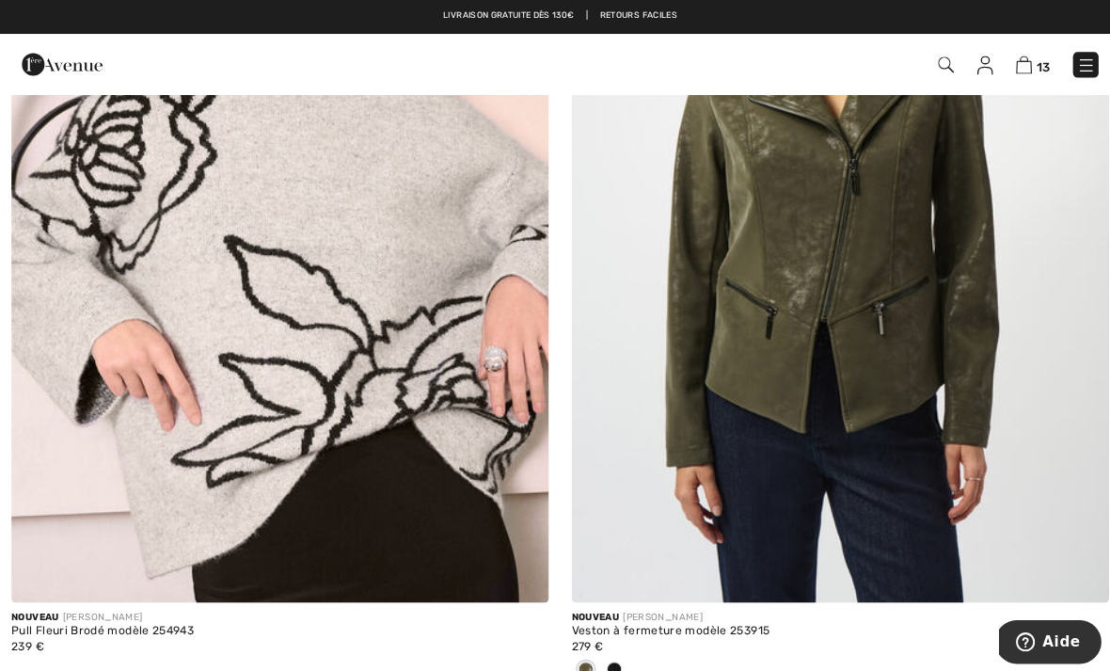
scroll to position [10364, 0]
click at [614, 662] on div at bounding box center [609, 664] width 28 height 31
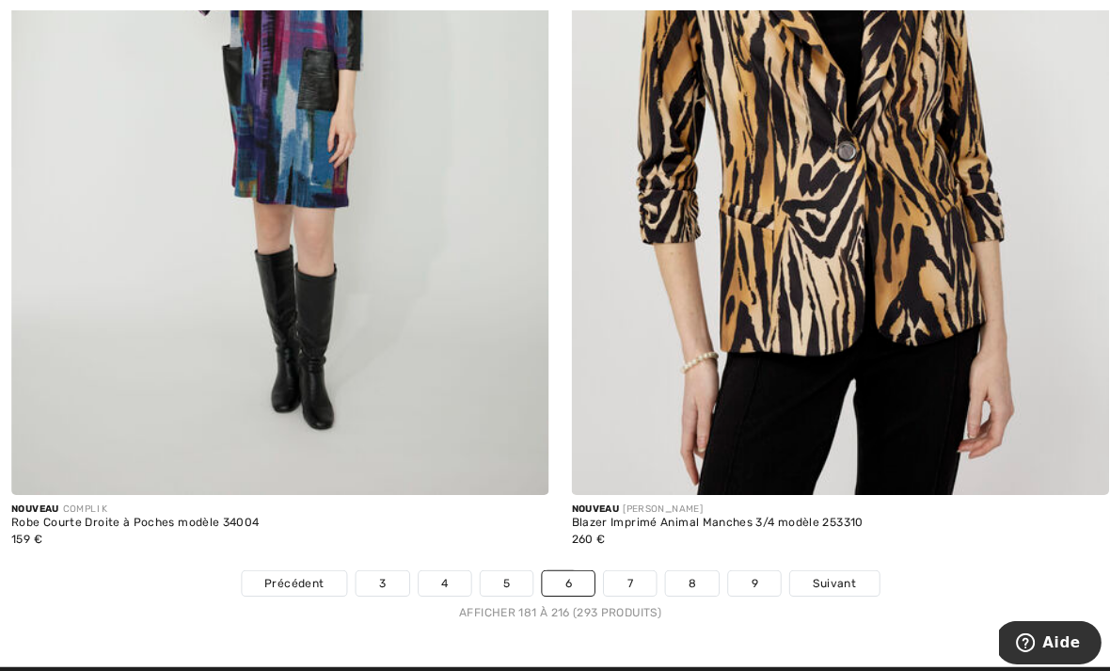
scroll to position [15914, 0]
click at [834, 569] on span "Suivant" at bounding box center [826, 577] width 42 height 17
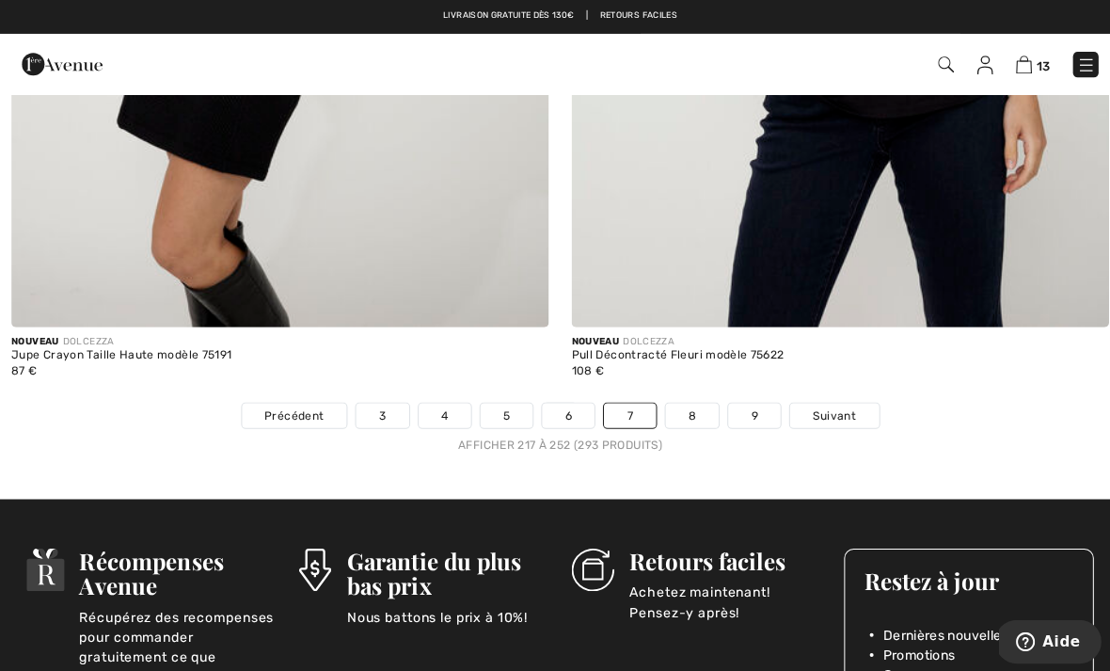
scroll to position [15923, 0]
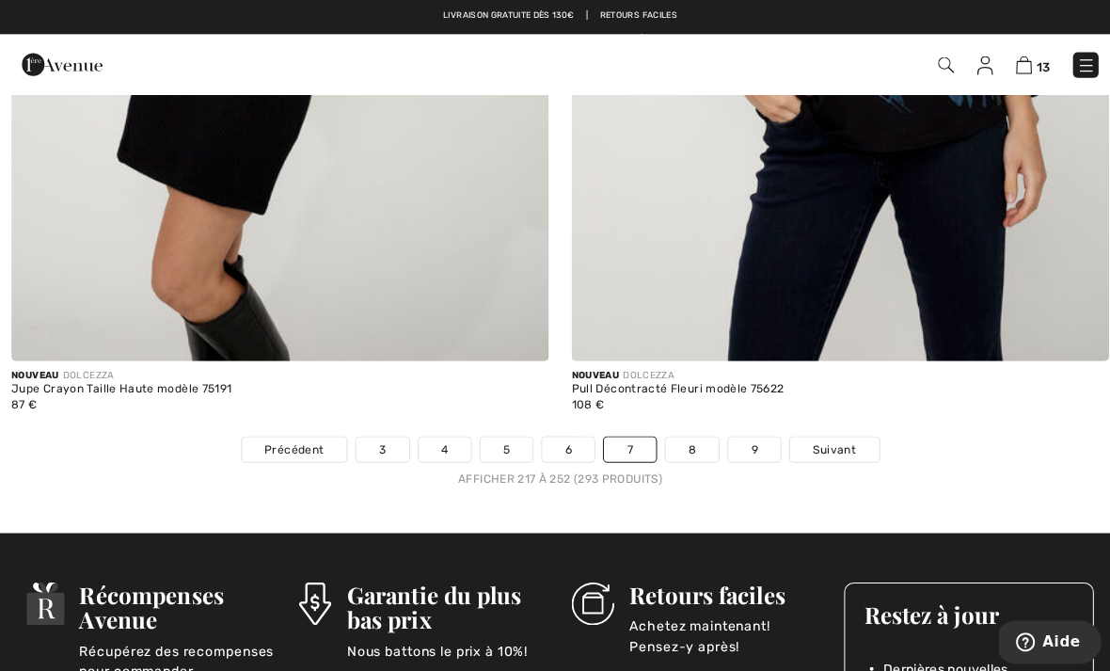
click at [837, 441] on link "Suivant" at bounding box center [827, 445] width 88 height 24
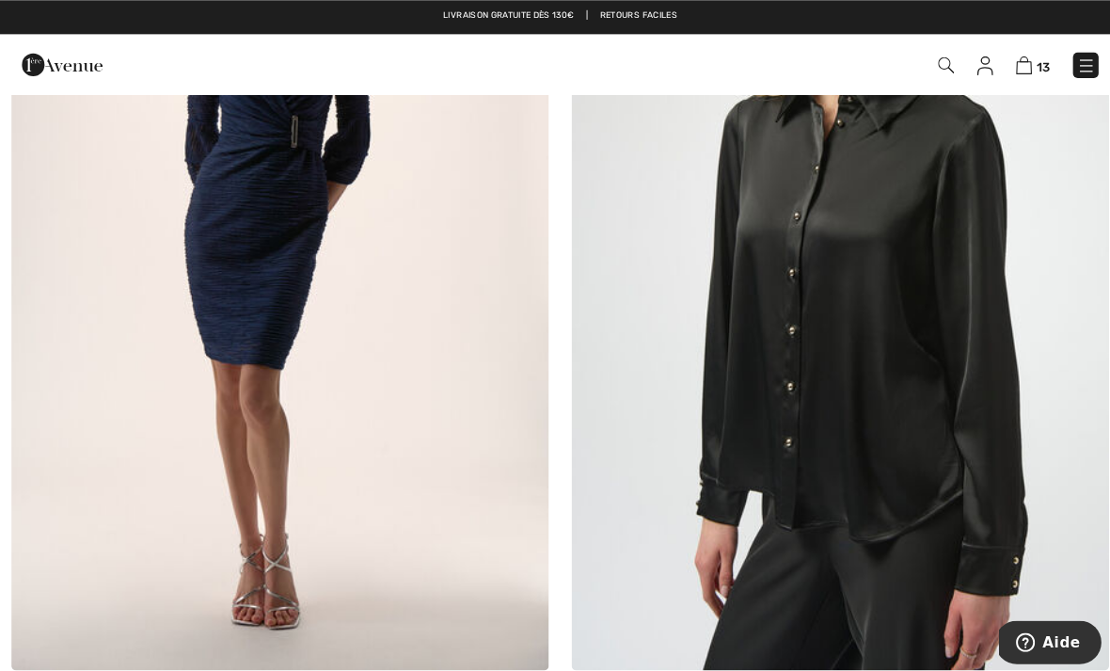
scroll to position [15678, 0]
click at [867, 364] on img at bounding box center [832, 264] width 533 height 799
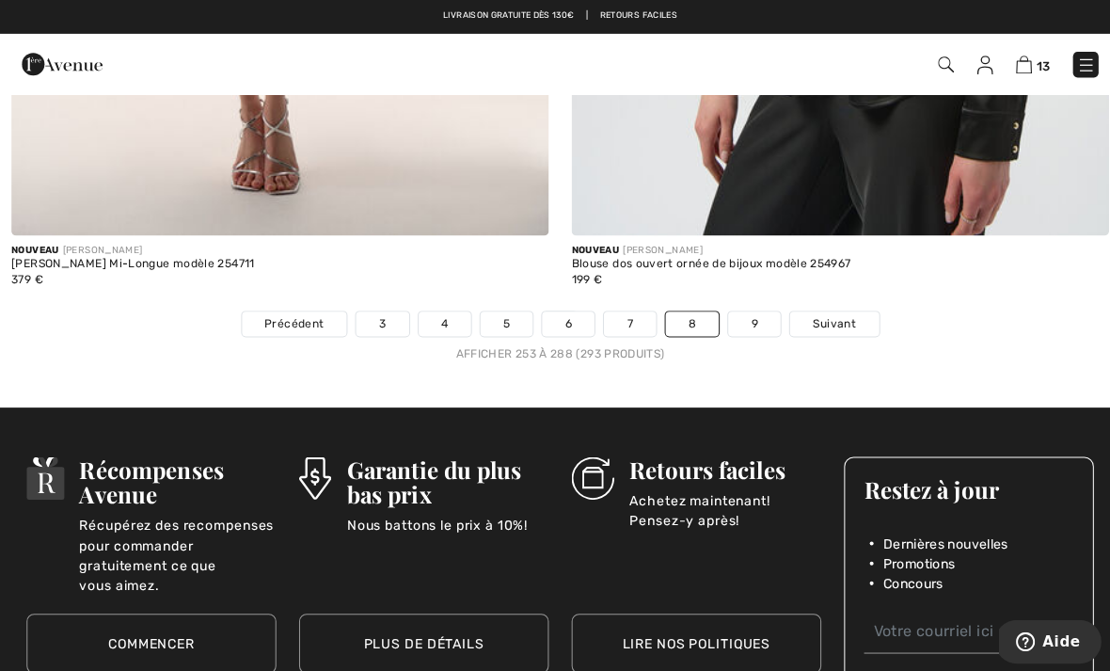
scroll to position [16109, 0]
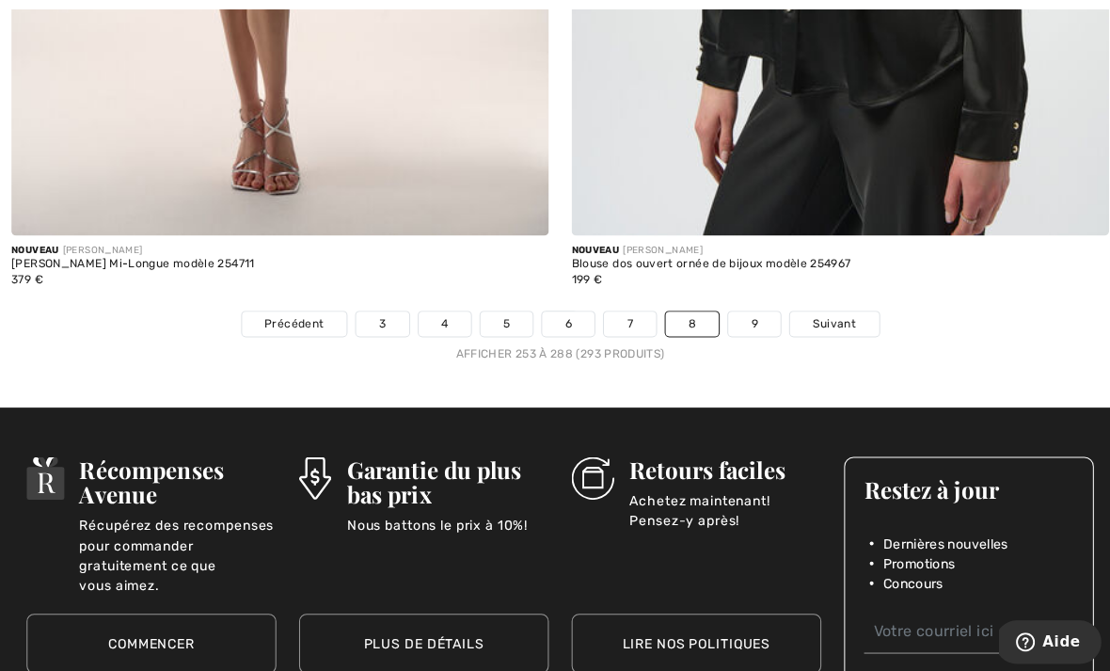
click at [846, 312] on span "Suivant" at bounding box center [826, 320] width 42 height 17
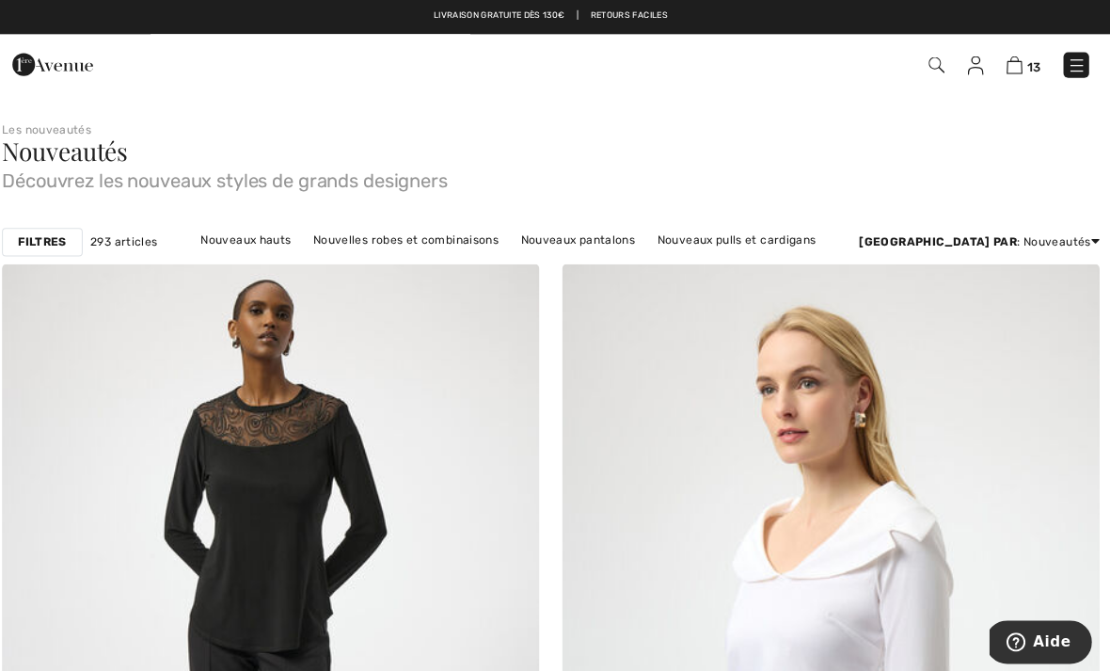
click at [1074, 72] on img at bounding box center [1076, 65] width 19 height 19
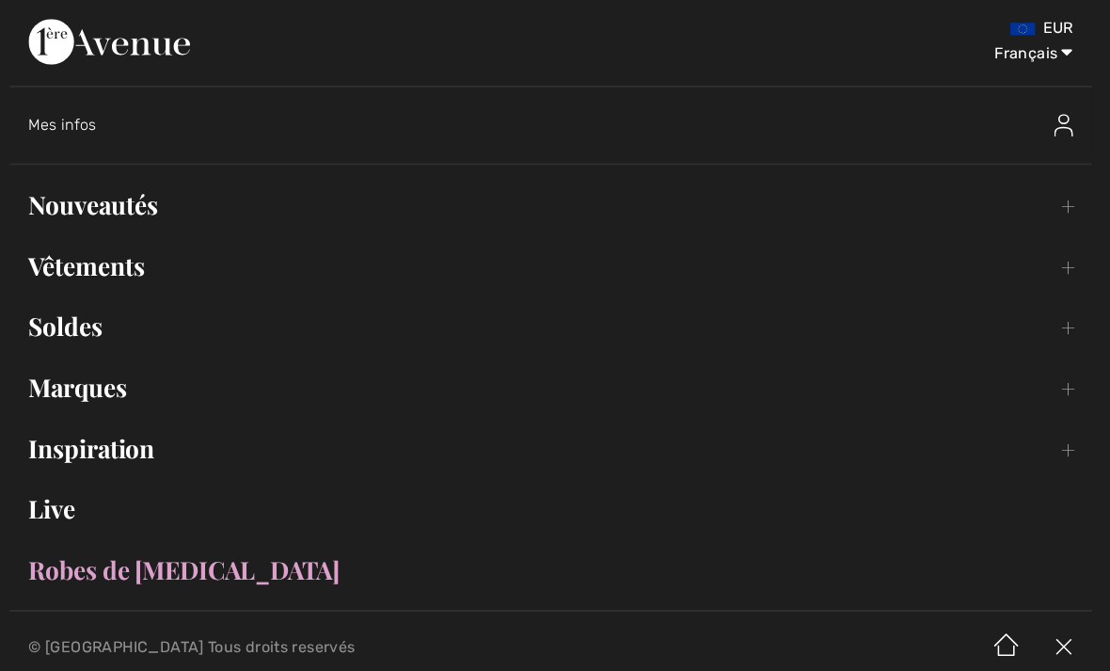
click at [120, 275] on link "Vêtements Toggle submenu" at bounding box center [555, 263] width 1073 height 41
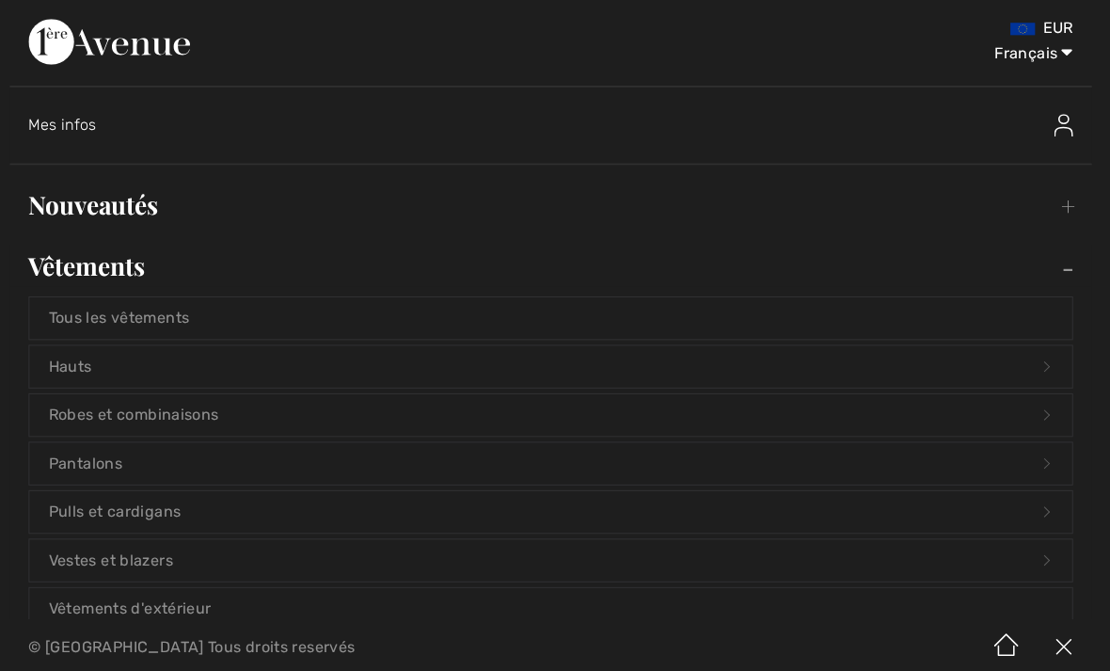
click at [97, 468] on link "Pantalons Open submenu" at bounding box center [555, 459] width 1033 height 41
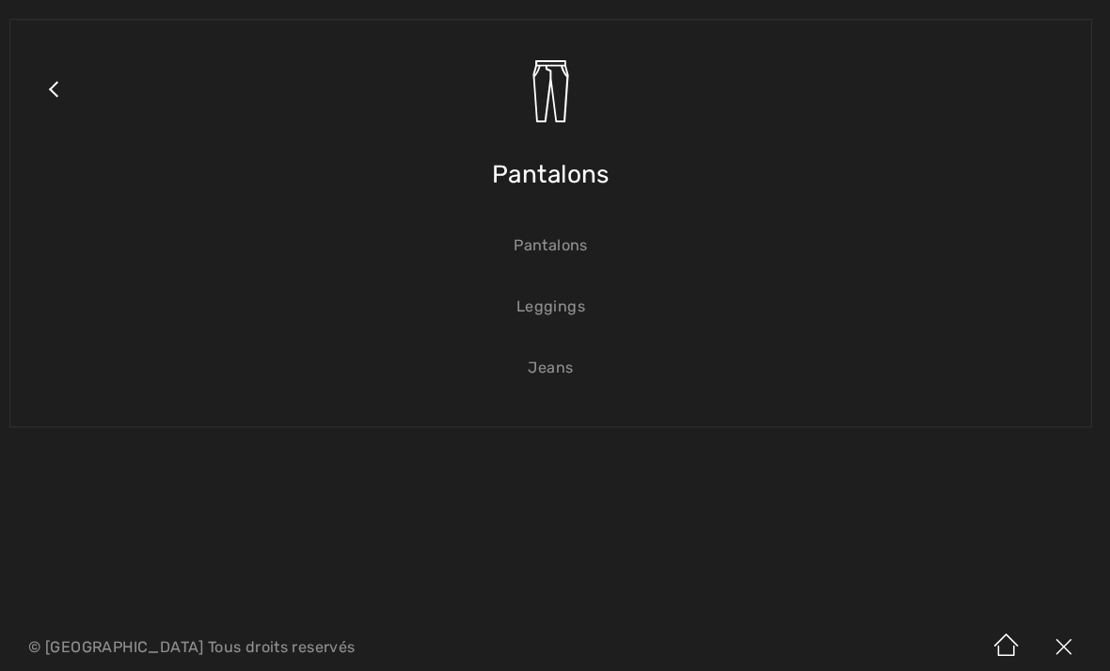
click at [540, 120] on img at bounding box center [555, 90] width 66 height 66
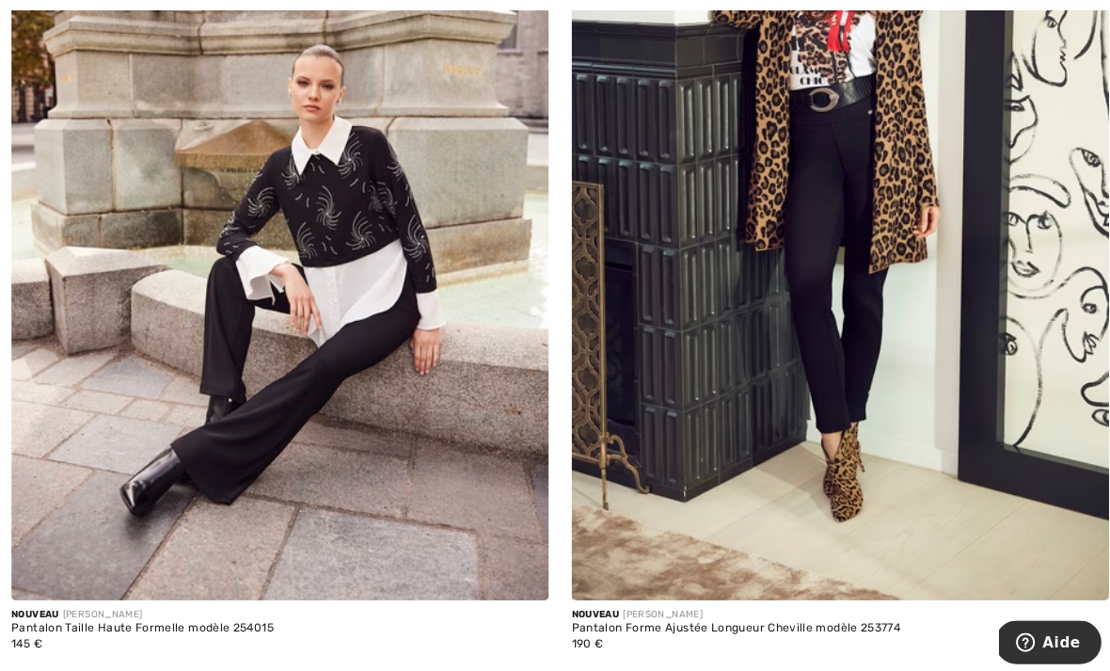
scroll to position [3099, 0]
click at [841, 385] on img at bounding box center [832, 195] width 533 height 799
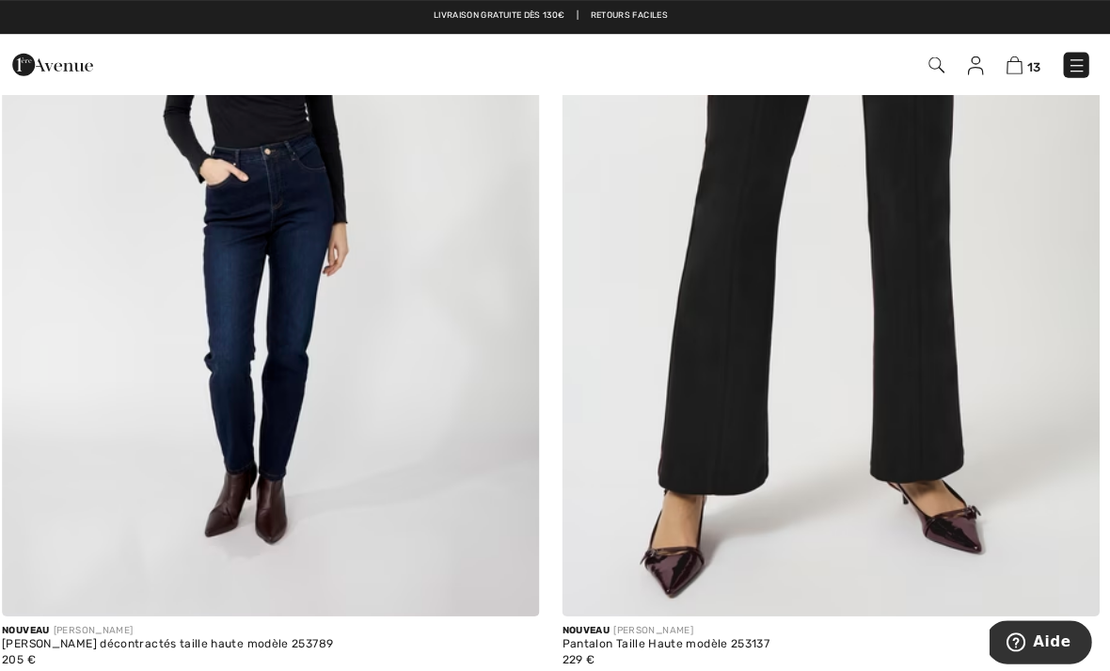
scroll to position [11379, 0]
click at [292, 351] on img at bounding box center [277, 212] width 533 height 799
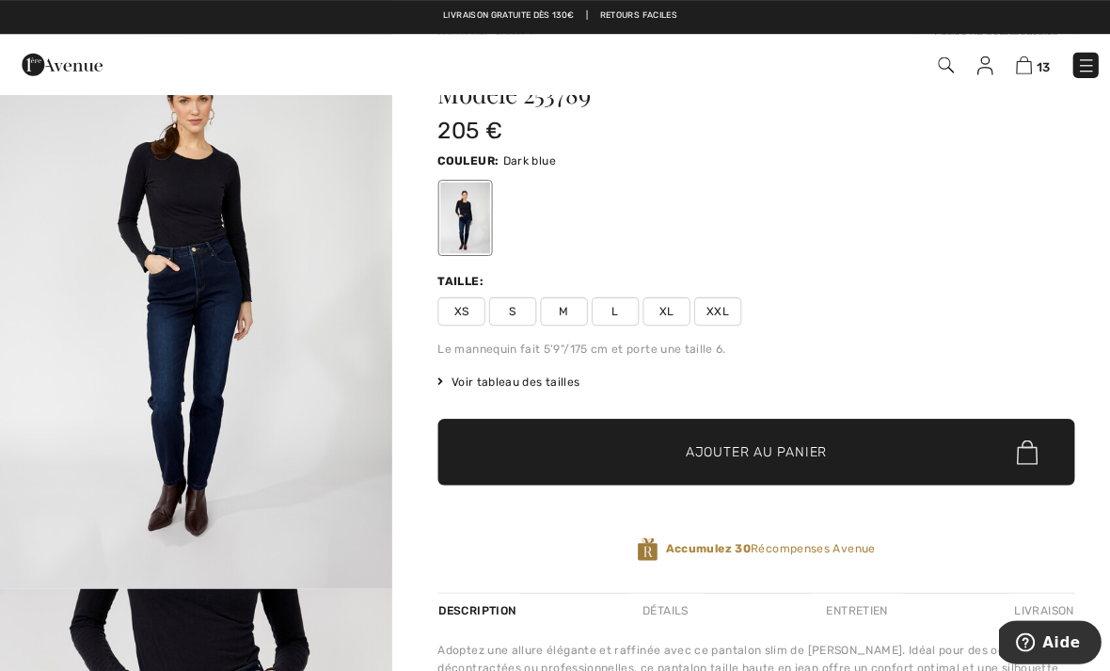
scroll to position [90, 0]
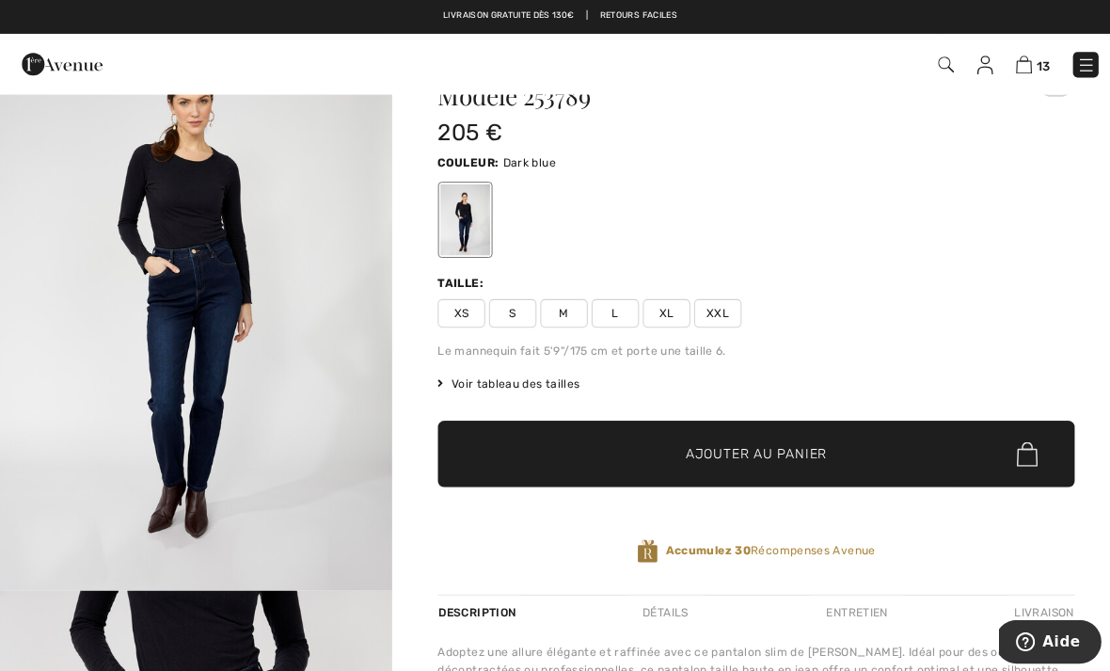
click at [254, 423] on img "1 / 4" at bounding box center [194, 293] width 389 height 583
click at [526, 372] on span "Voir tableau des tailles" at bounding box center [504, 380] width 141 height 17
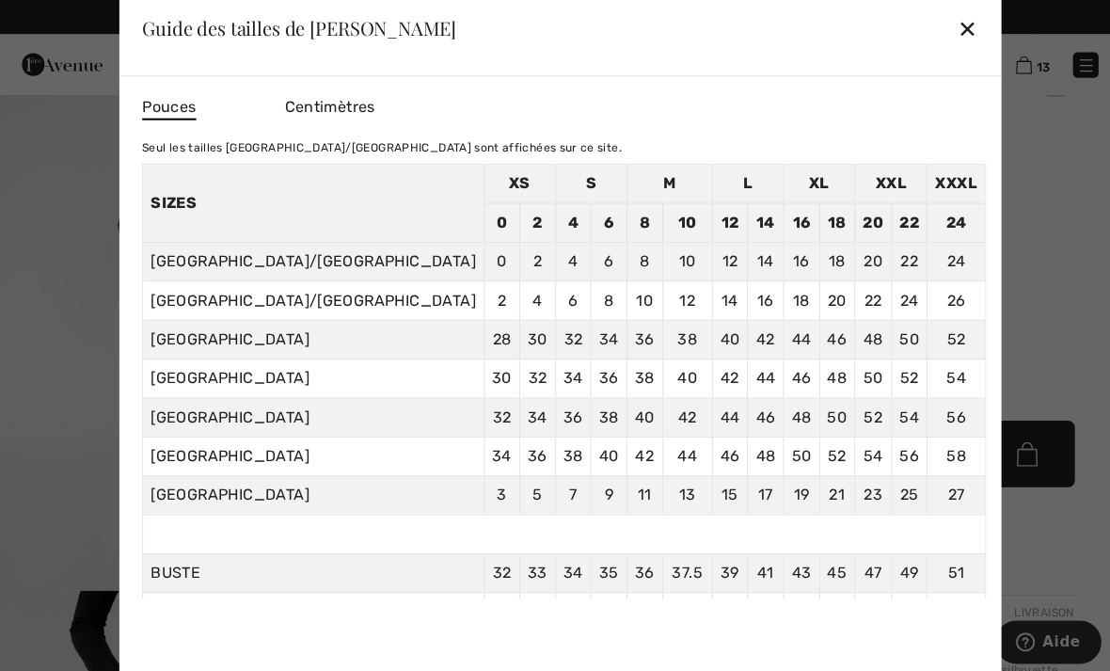
click at [949, 21] on div "✕" at bounding box center [959, 28] width 20 height 40
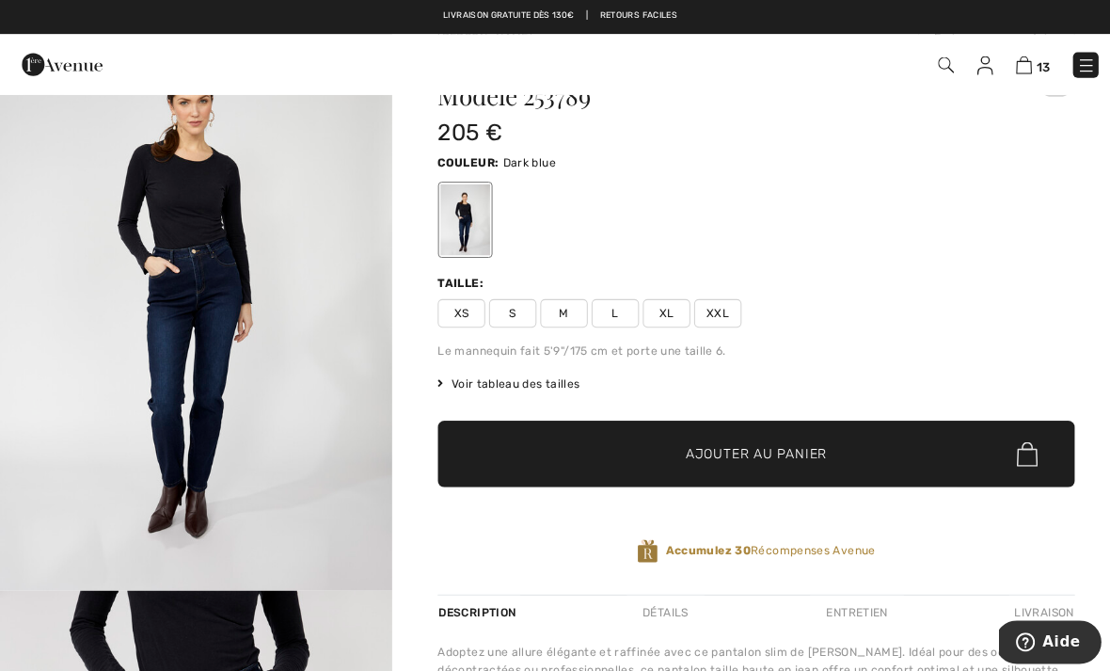
click at [606, 298] on span "L" at bounding box center [609, 310] width 47 height 28
click at [761, 443] on span "✔ Ajouté au panier Ajouter au panier" at bounding box center [749, 450] width 631 height 66
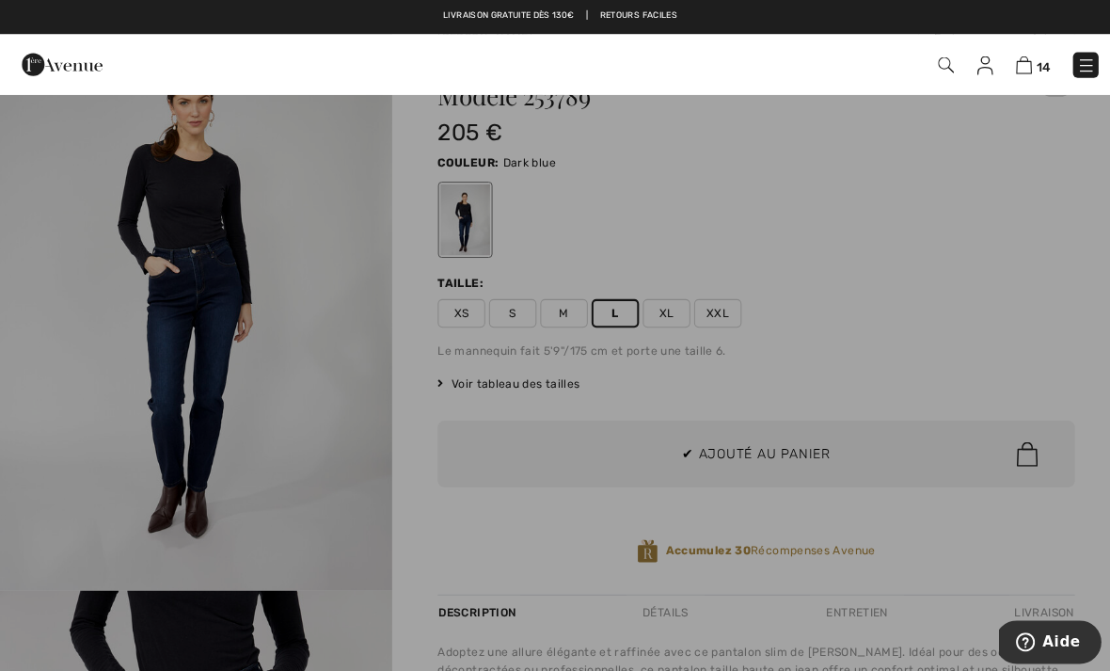
click at [751, 437] on div at bounding box center [555, 335] width 1110 height 671
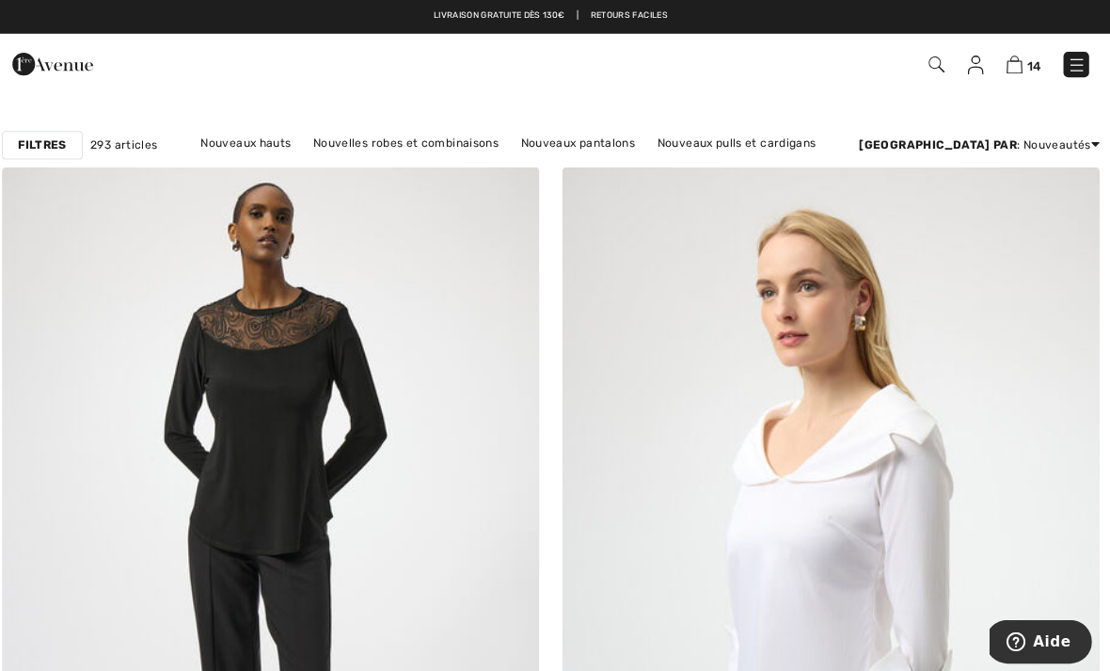
scroll to position [85, 0]
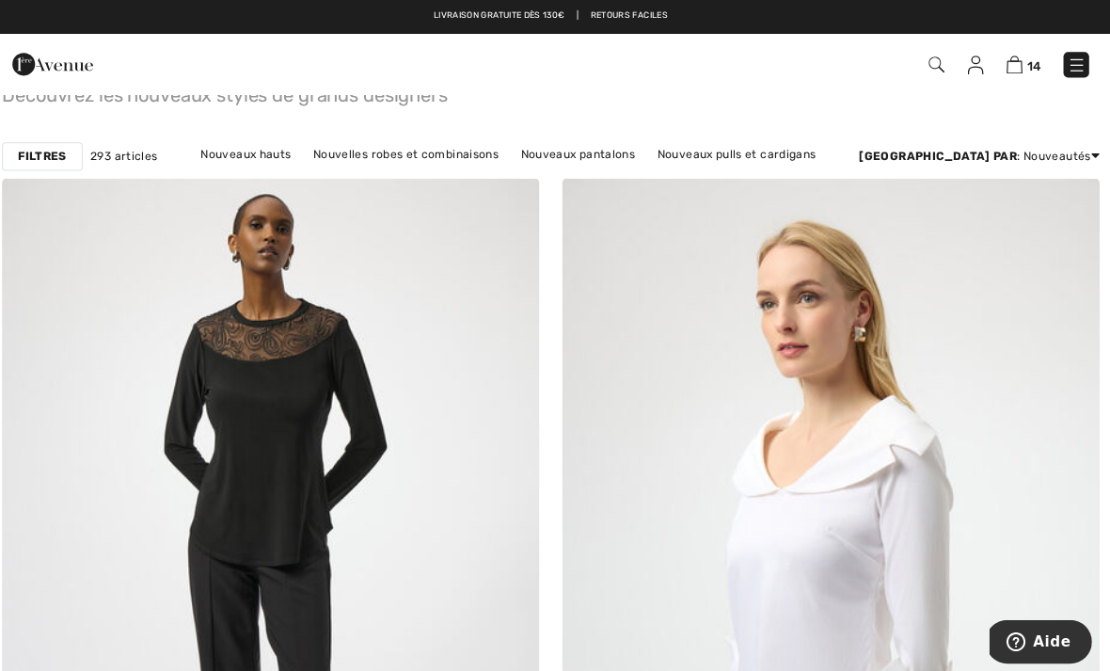
click at [1067, 65] on img at bounding box center [1076, 65] width 19 height 19
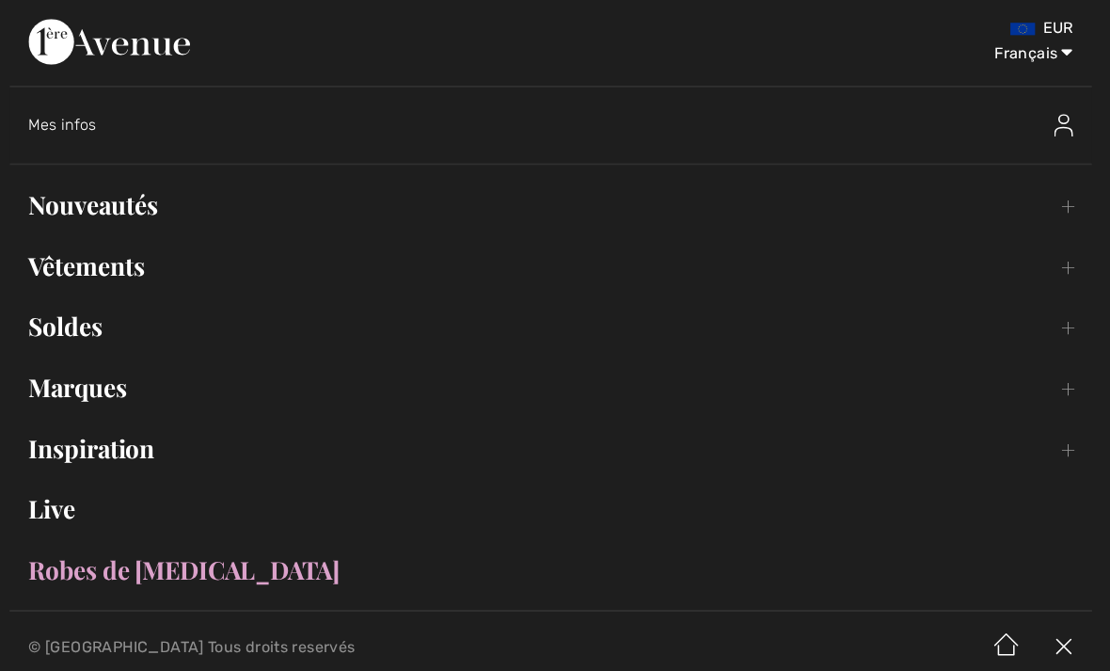
click at [127, 278] on link "Vêtements Toggle submenu" at bounding box center [555, 263] width 1073 height 41
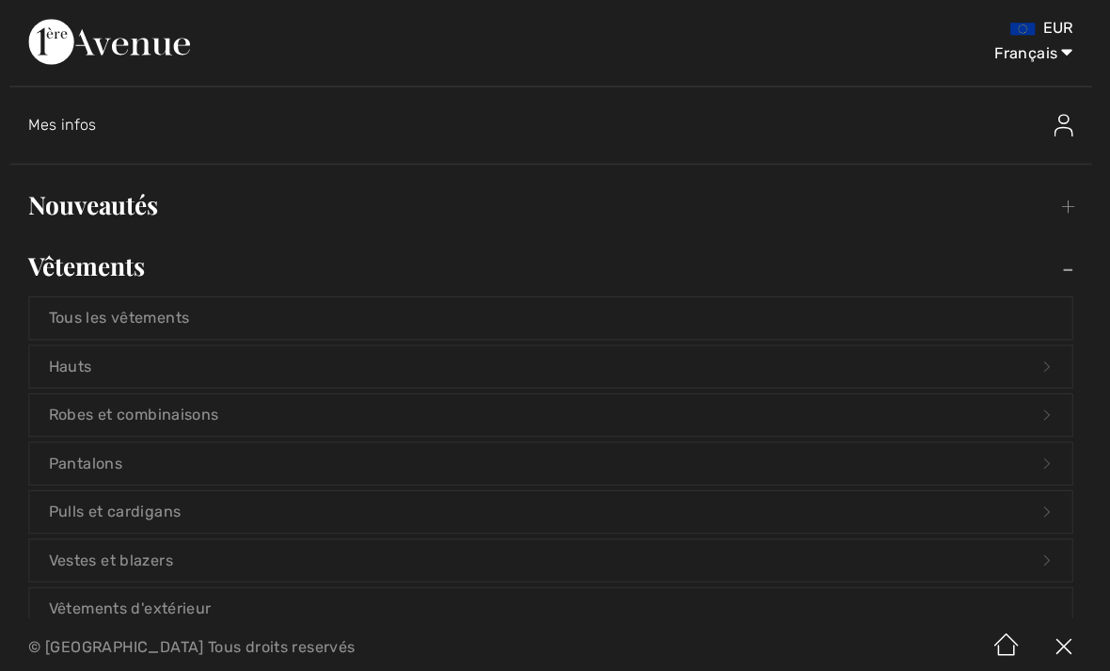
click at [96, 472] on link "Pantalons Open submenu" at bounding box center [555, 459] width 1033 height 41
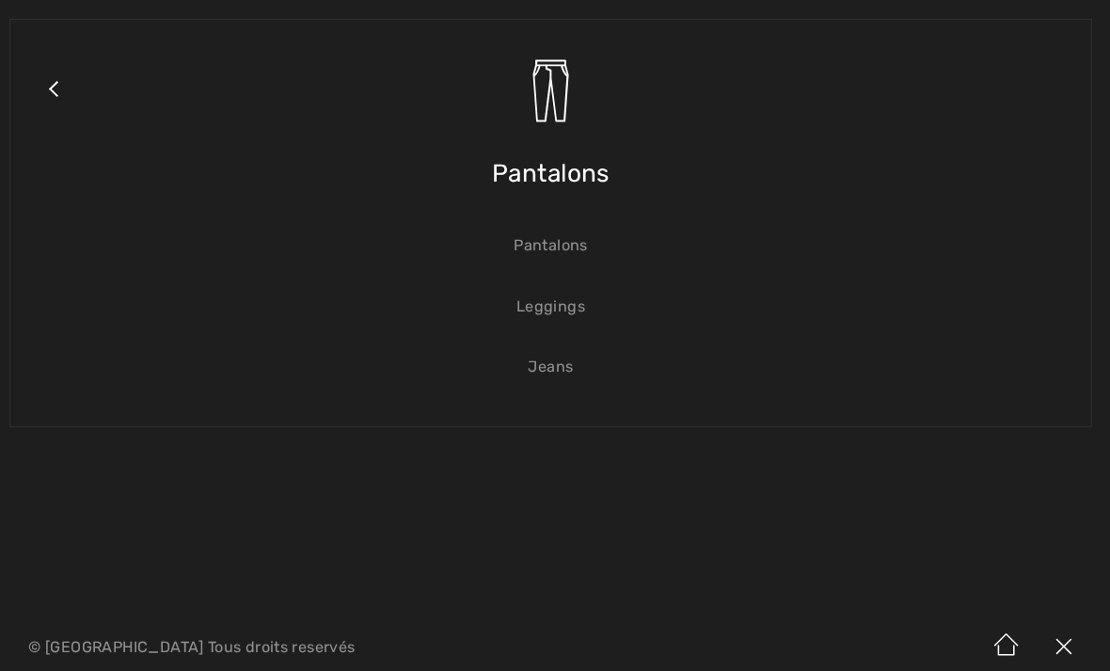
click at [540, 174] on span "Pantalons" at bounding box center [555, 172] width 117 height 67
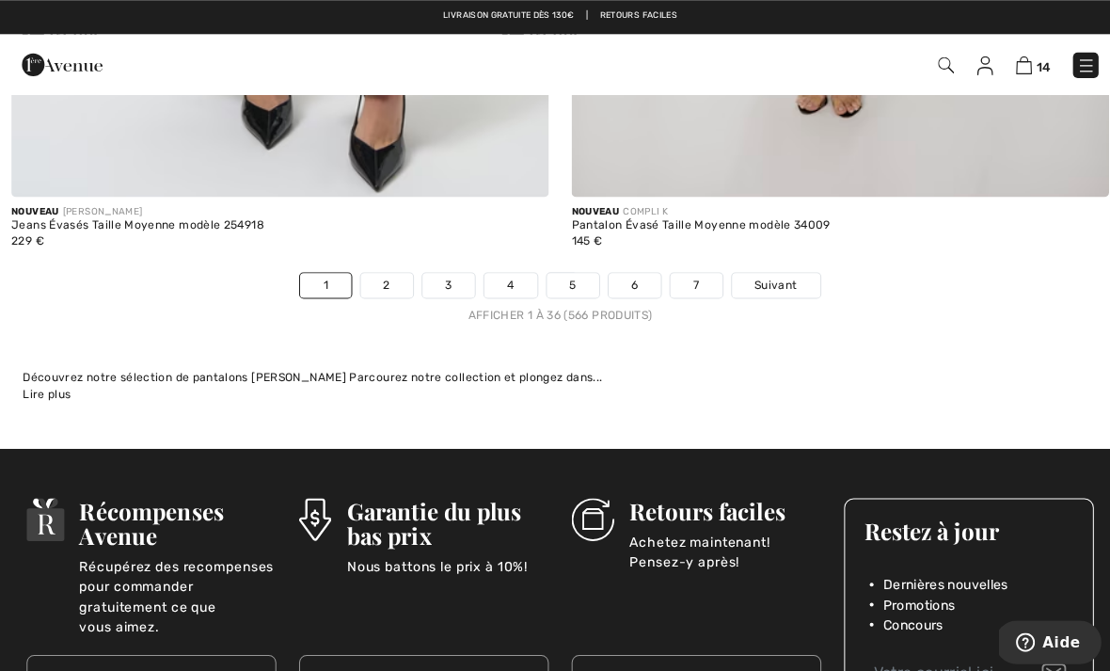
scroll to position [16232, 0]
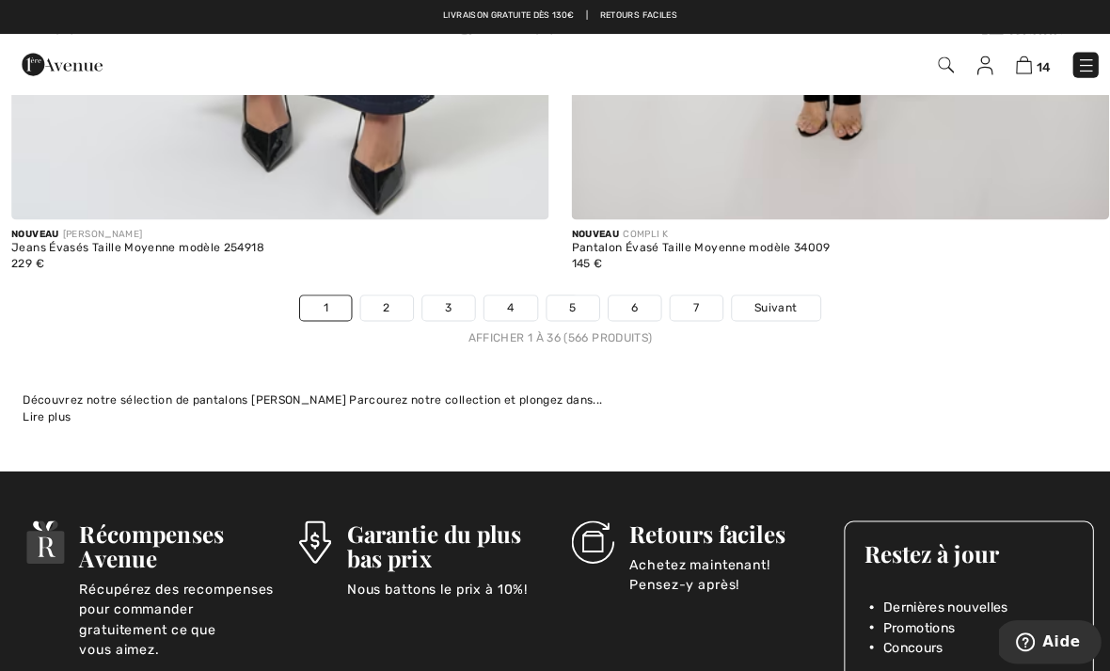
click at [772, 296] on span "Suivant" at bounding box center [769, 304] width 42 height 17
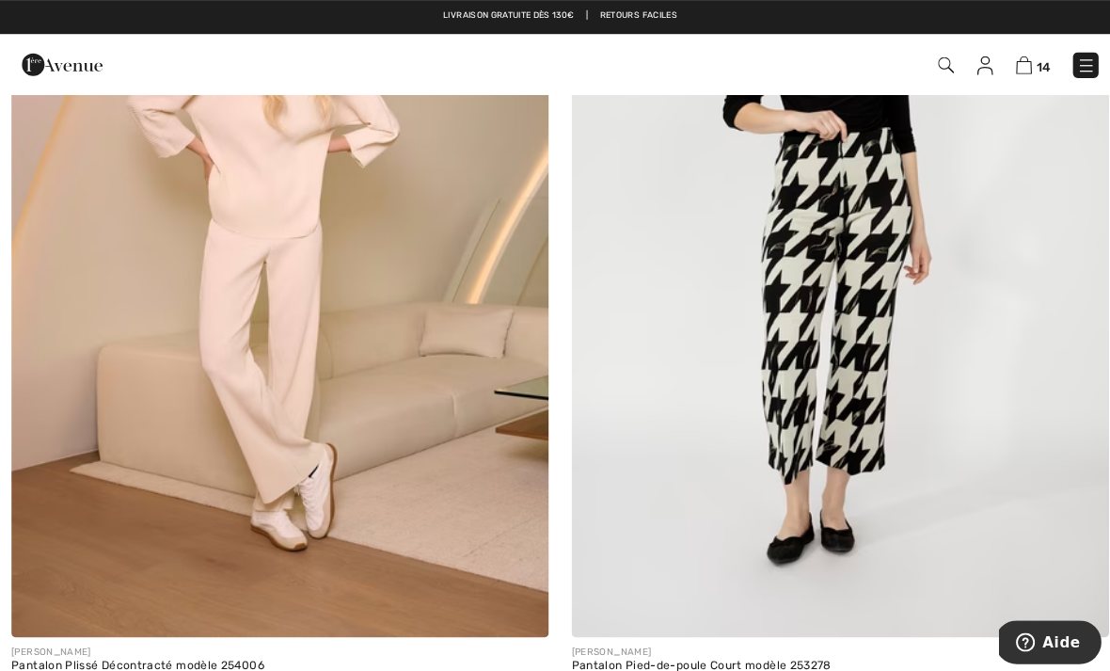
scroll to position [14913, 0]
click at [277, 399] on img at bounding box center [277, 232] width 533 height 799
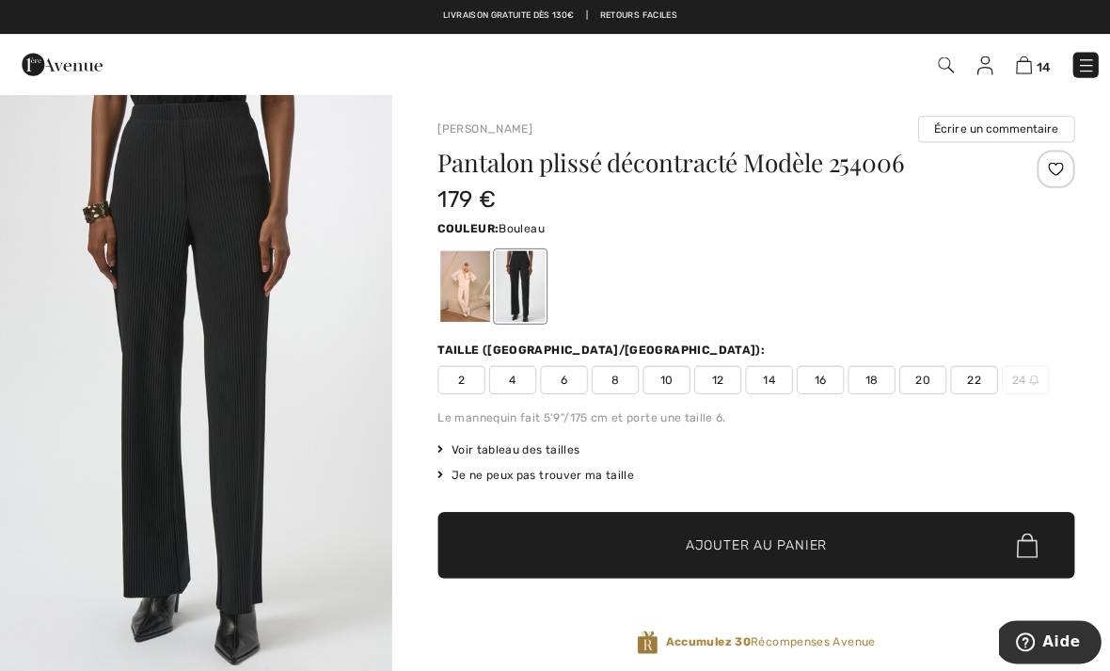
click at [454, 289] on div at bounding box center [461, 283] width 49 height 71
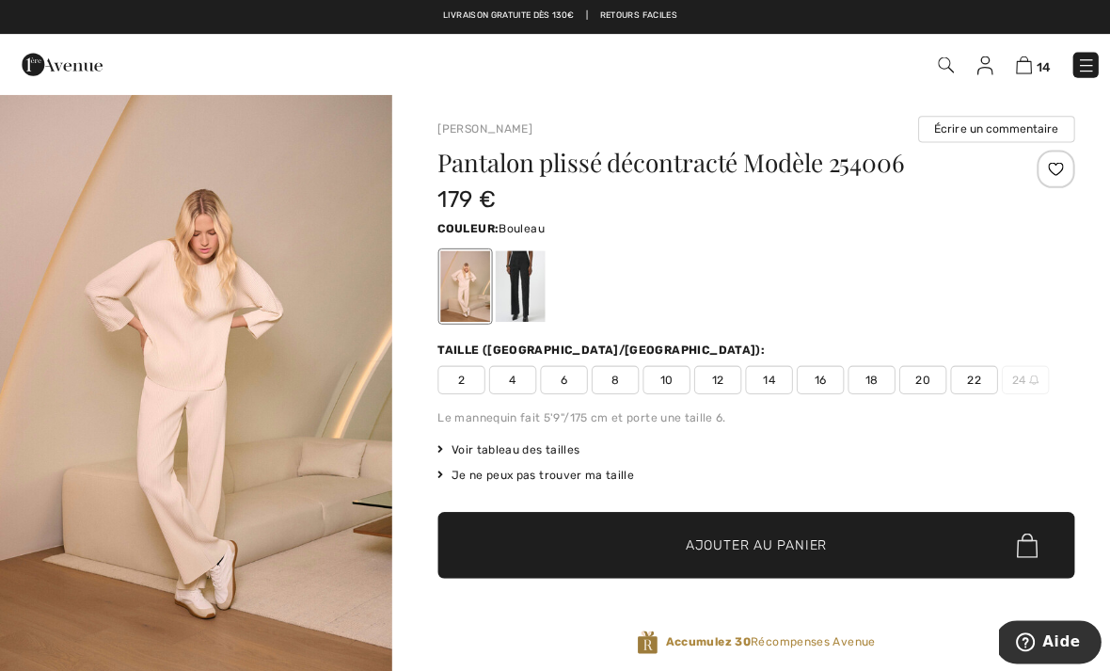
click at [386, 141] on img "1 / 5" at bounding box center [194, 383] width 389 height 583
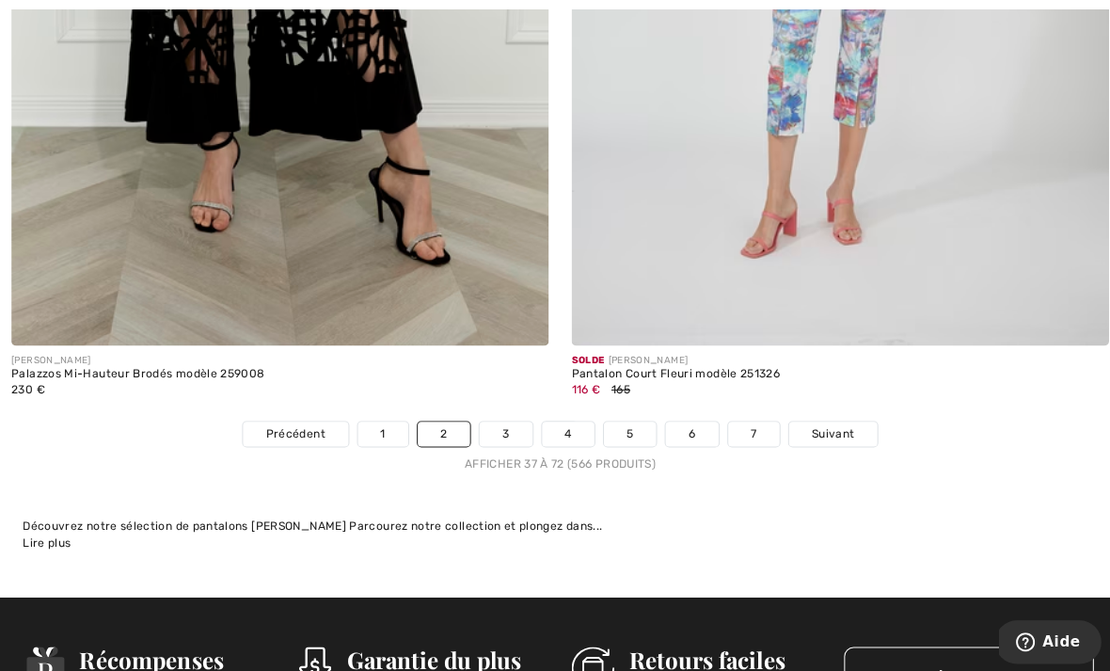
scroll to position [16105, 0]
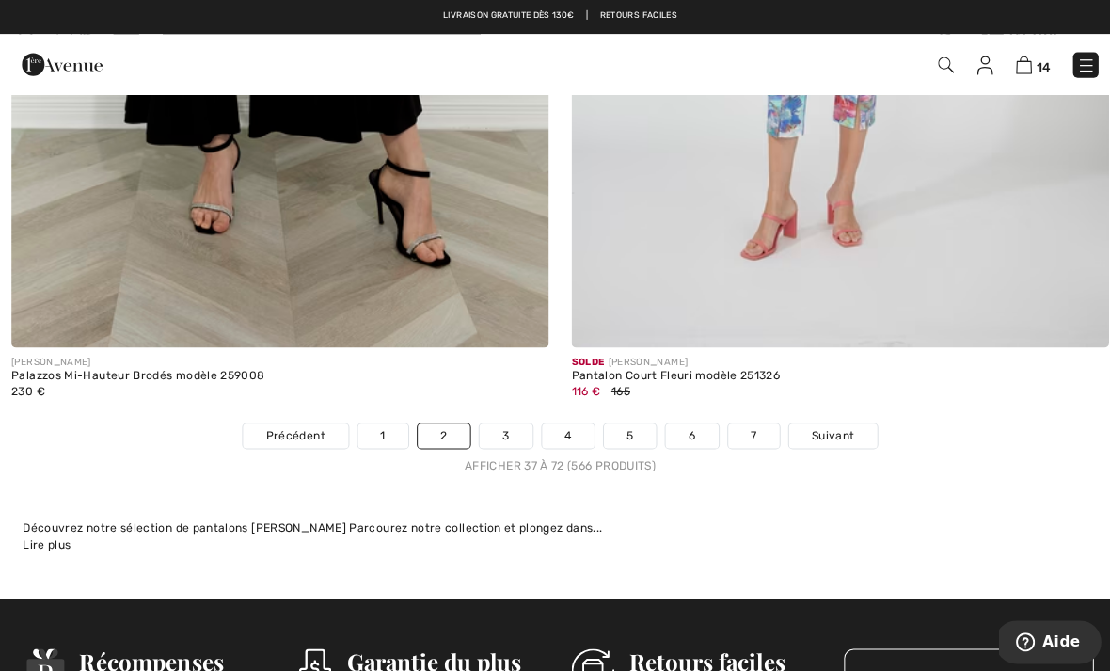
click at [849, 424] on link "Suivant" at bounding box center [826, 432] width 88 height 24
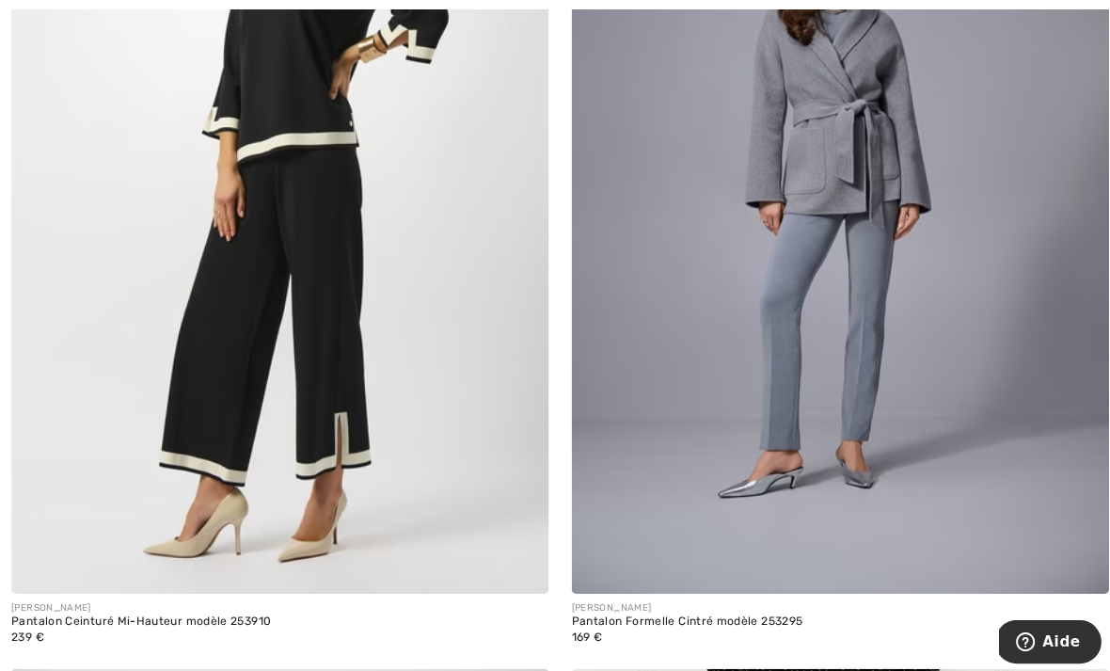
scroll to position [8610, 0]
click at [873, 392] on img at bounding box center [832, 188] width 533 height 799
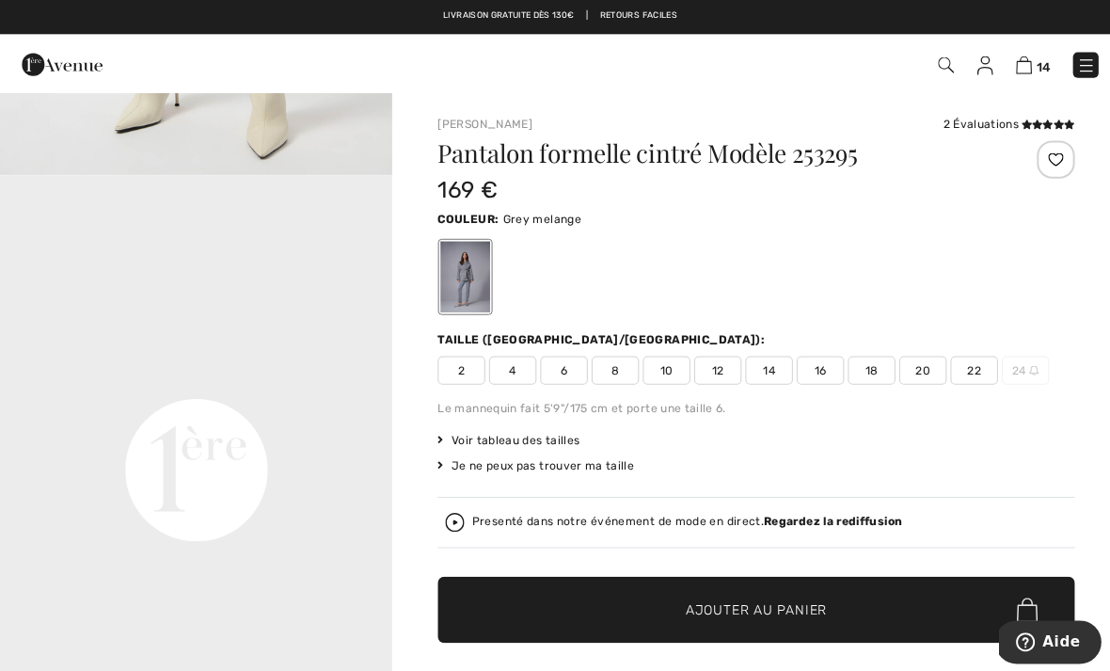
scroll to position [1081, 0]
click at [764, 375] on span "14" at bounding box center [762, 367] width 47 height 28
click at [770, 612] on span "Ajouter au panier" at bounding box center [749, 605] width 140 height 20
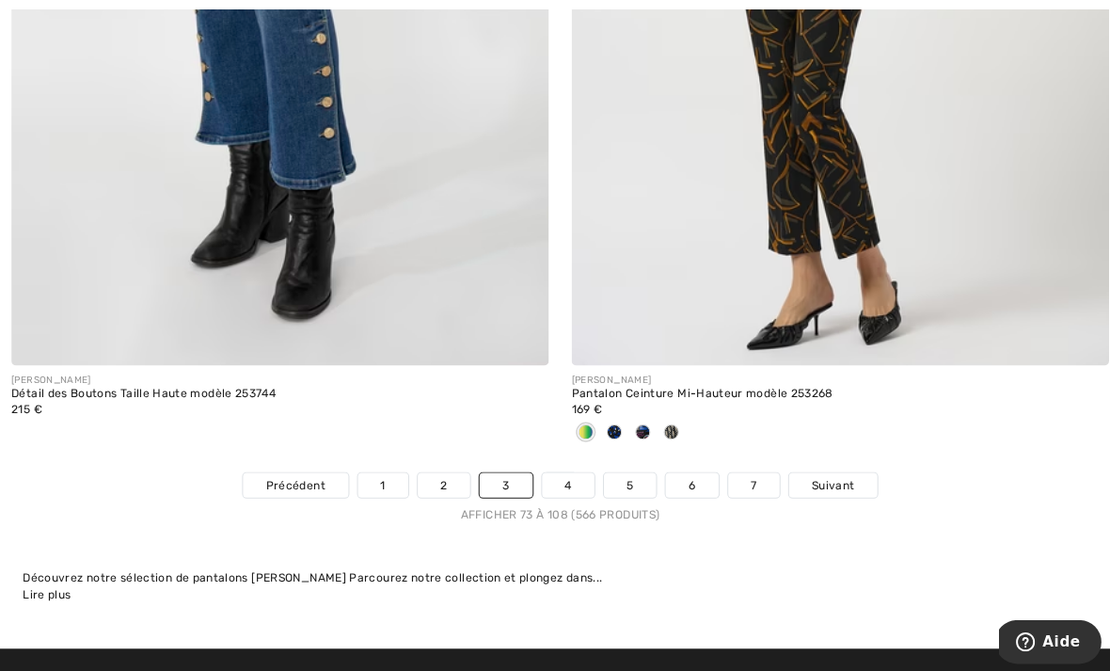
scroll to position [16087, 0]
click at [830, 475] on link "Suivant" at bounding box center [826, 481] width 88 height 24
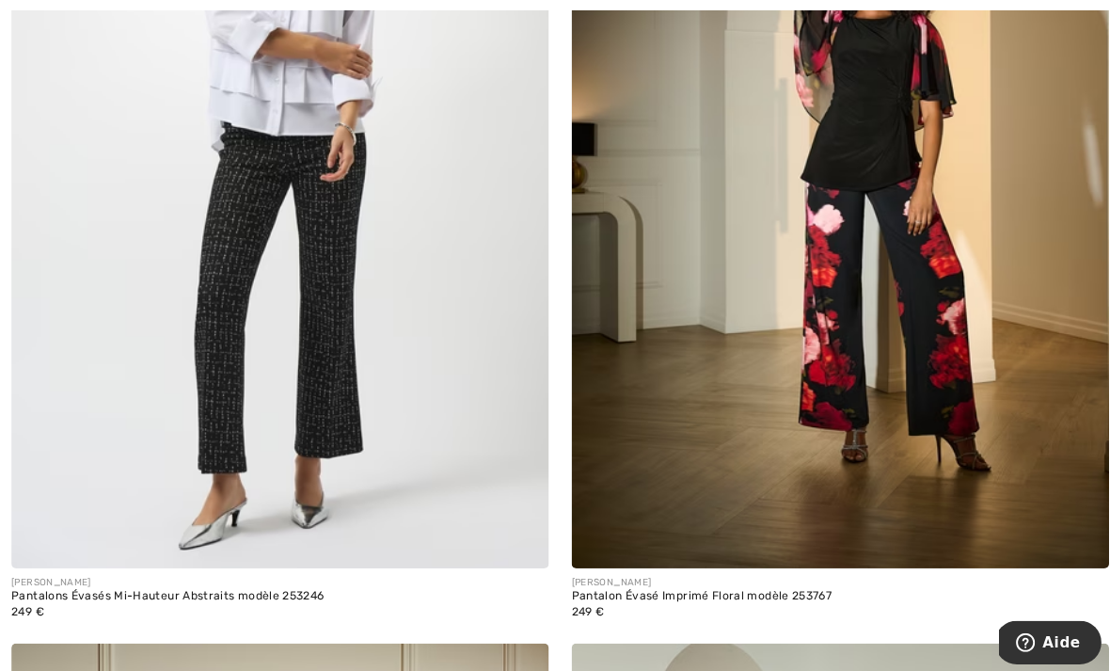
scroll to position [3131, 0]
click at [348, 419] on img at bounding box center [277, 163] width 533 height 799
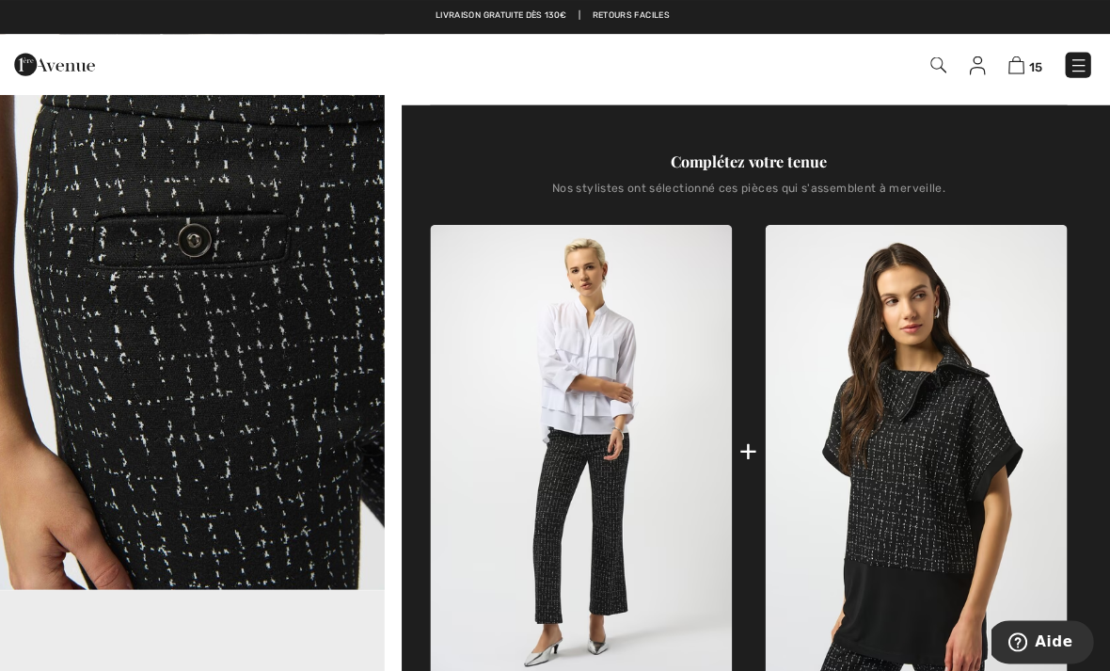
scroll to position [674, 0]
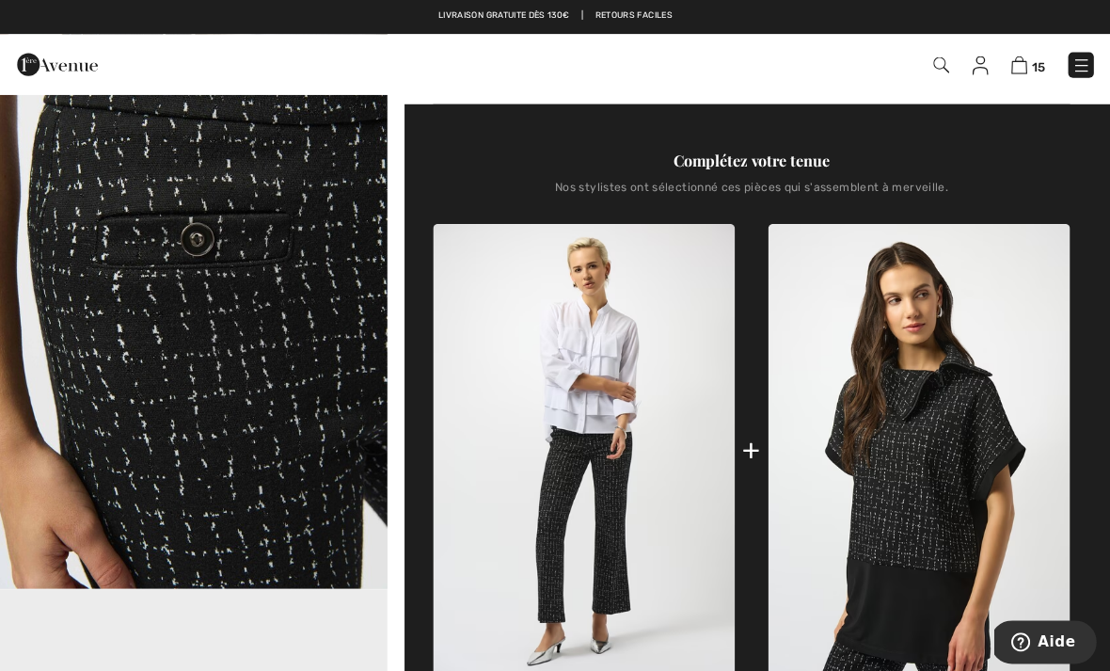
click at [582, 413] on img at bounding box center [583, 446] width 299 height 448
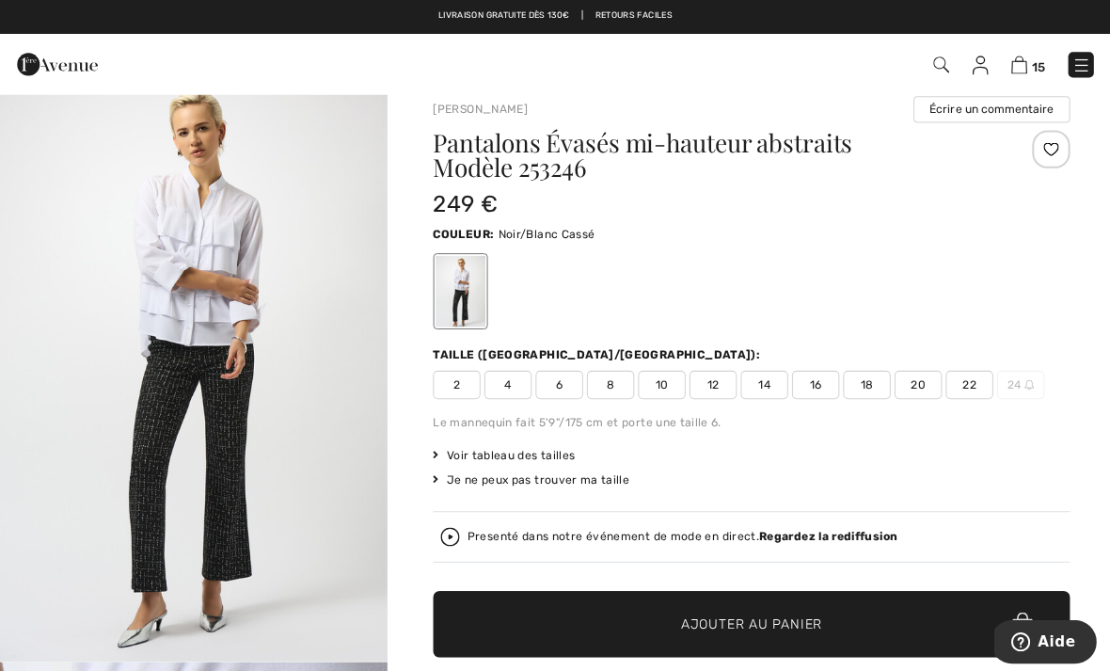
scroll to position [19, 0]
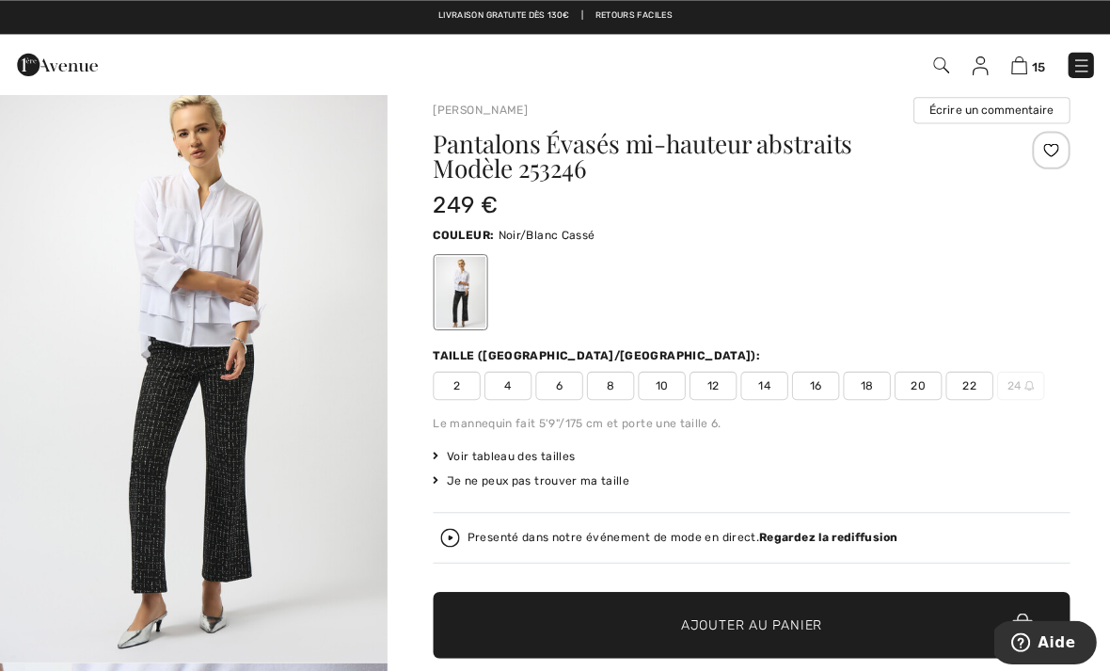
click at [760, 391] on span "14" at bounding box center [762, 382] width 47 height 28
click at [778, 617] on span "Ajouter au panier" at bounding box center [749, 620] width 140 height 20
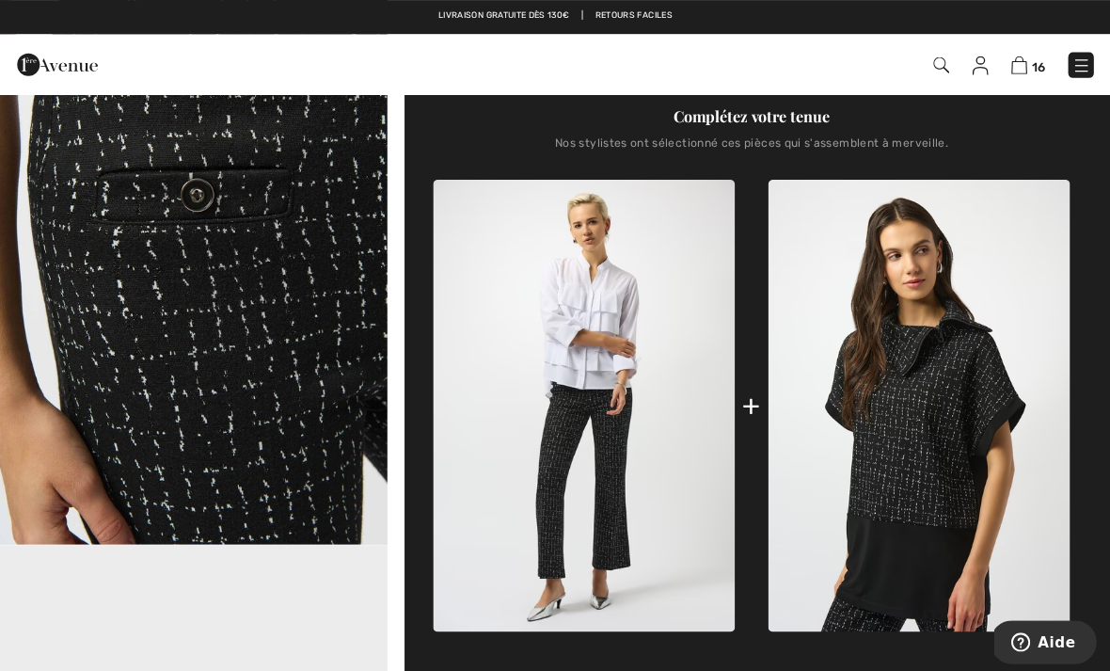
scroll to position [718, 0]
click at [932, 454] on img at bounding box center [915, 402] width 299 height 448
click at [929, 396] on img at bounding box center [915, 402] width 299 height 448
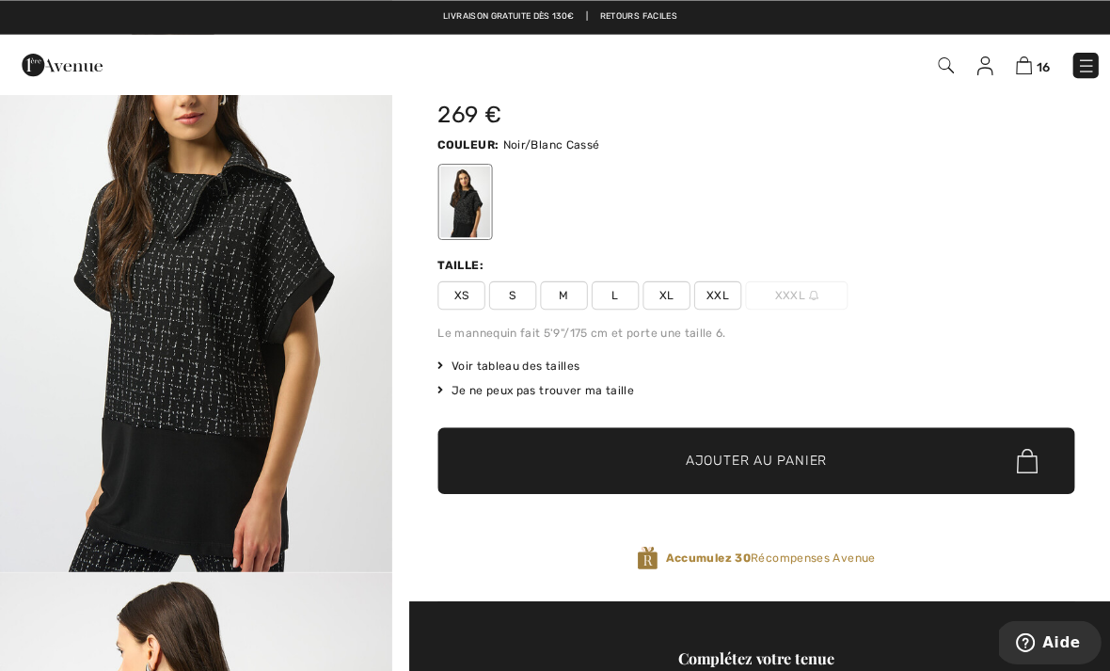
scroll to position [107, 0]
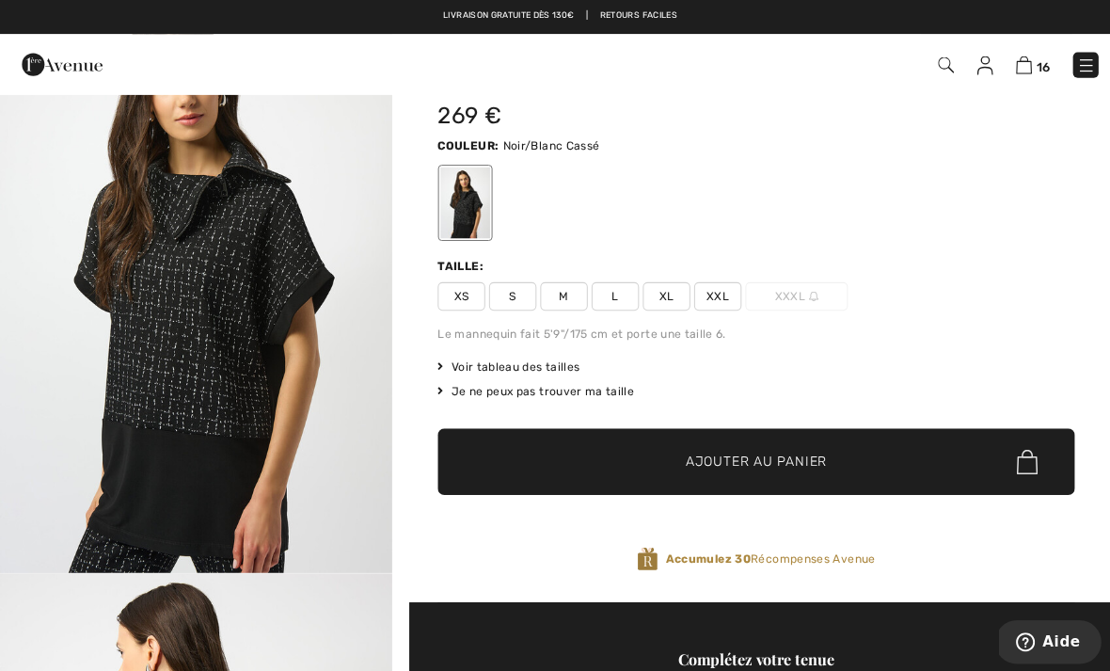
click at [656, 297] on span "XL" at bounding box center [660, 293] width 47 height 28
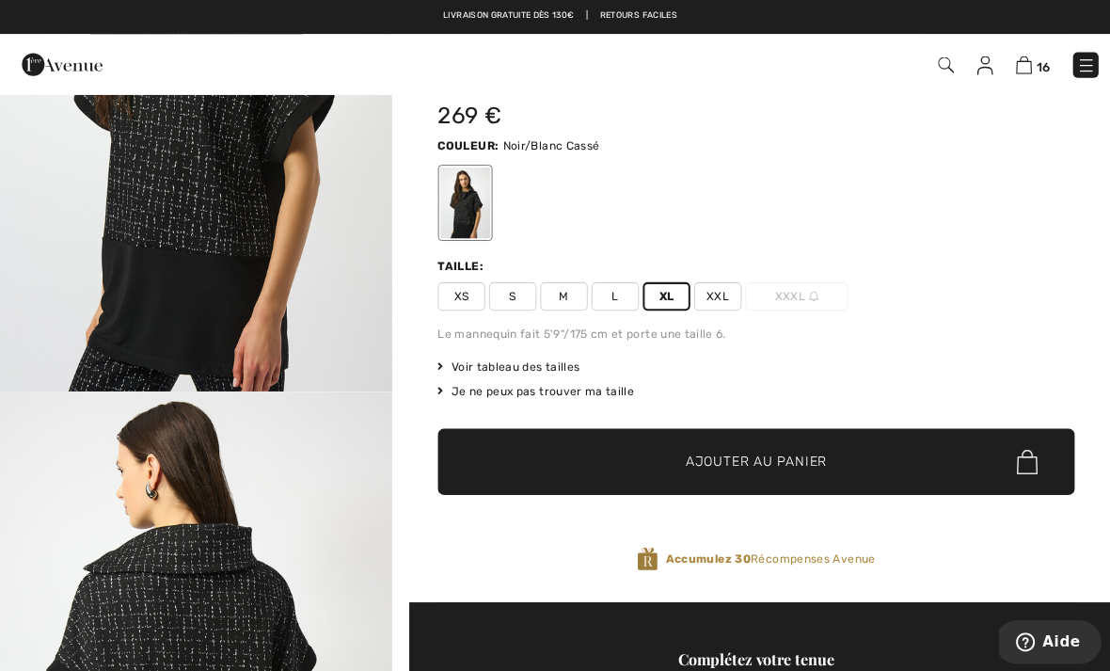
scroll to position [0, 0]
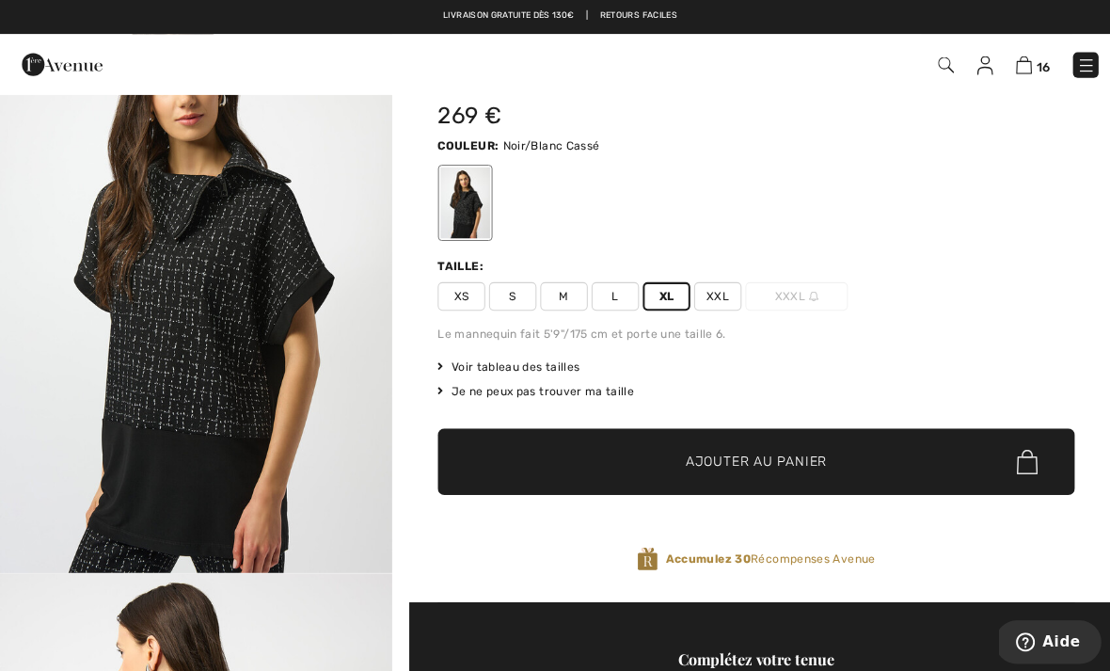
click at [823, 464] on span "✔ Ajouté au panier Ajouter au panier" at bounding box center [749, 457] width 631 height 66
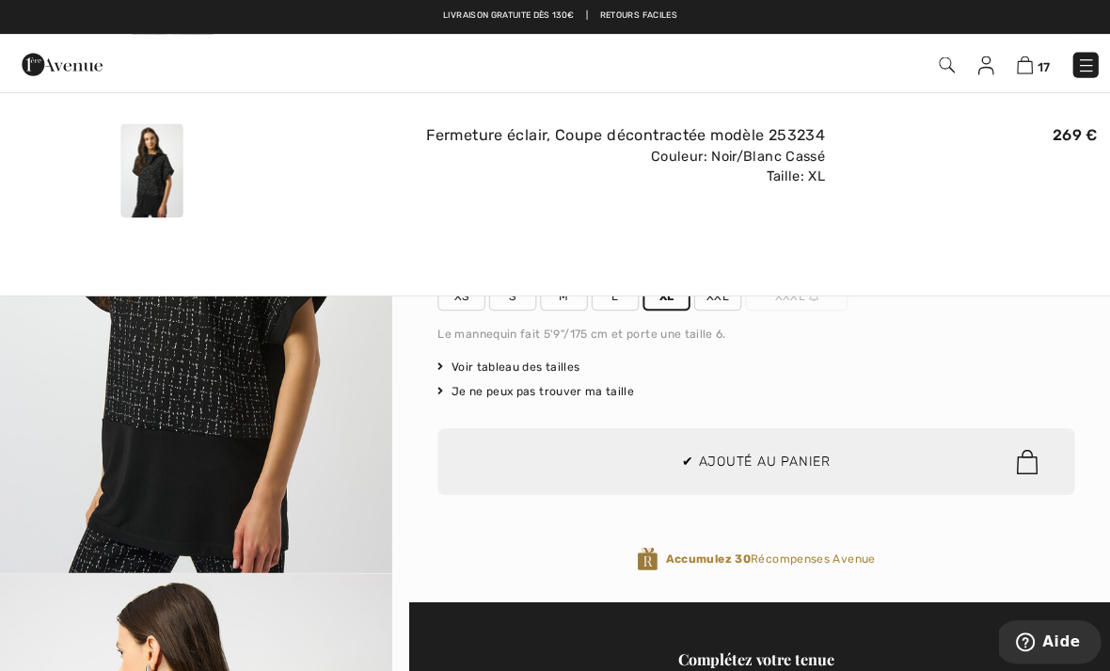
click at [819, 459] on div at bounding box center [555, 335] width 1110 height 671
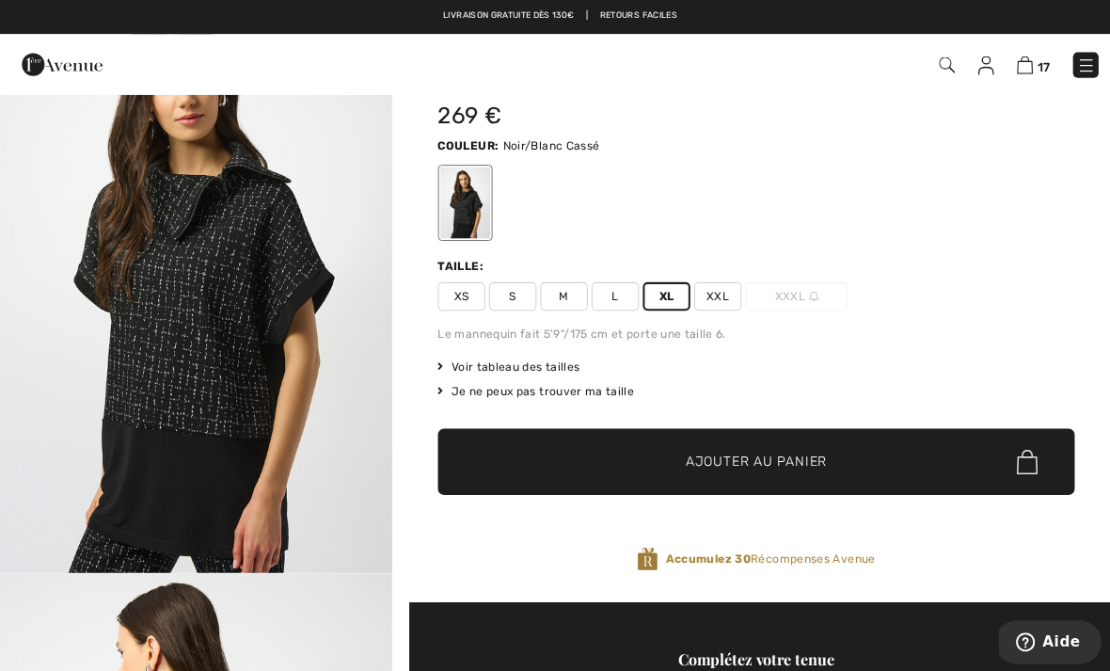
click at [815, 464] on span "Ajouter au panier" at bounding box center [749, 458] width 140 height 20
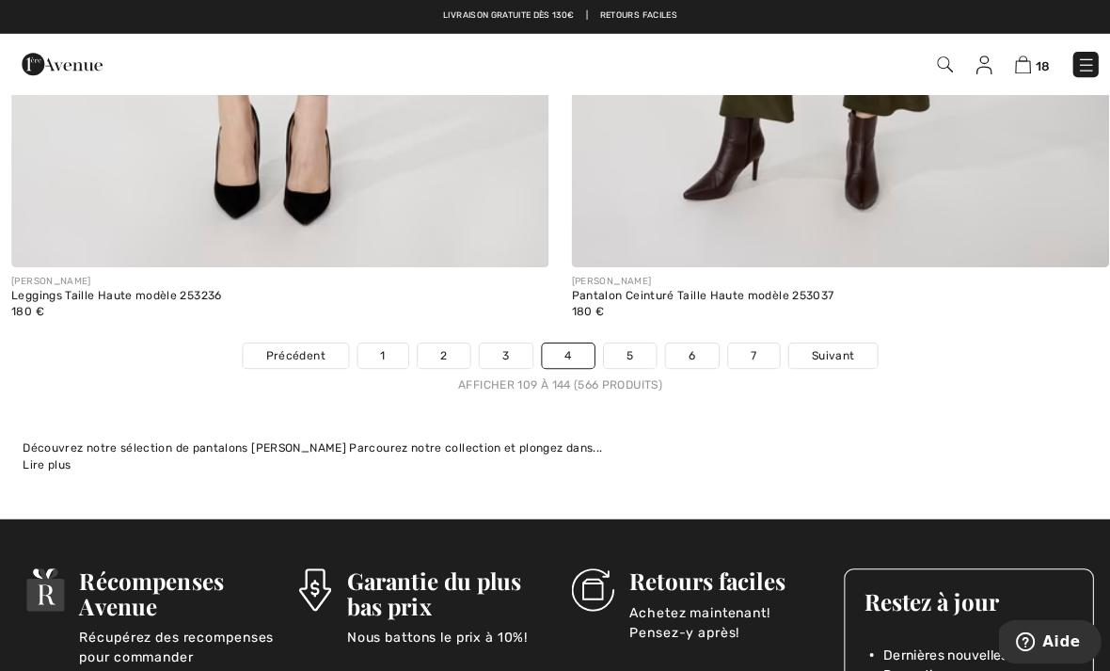
scroll to position [16049, 0]
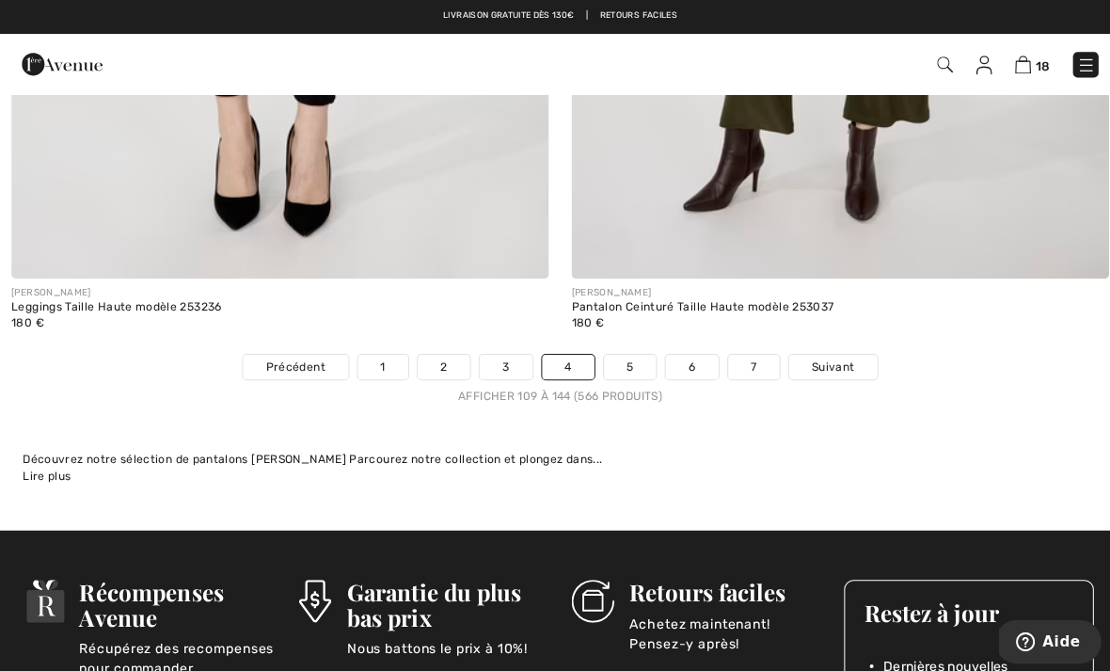
click at [834, 356] on span "Suivant" at bounding box center [826, 364] width 42 height 17
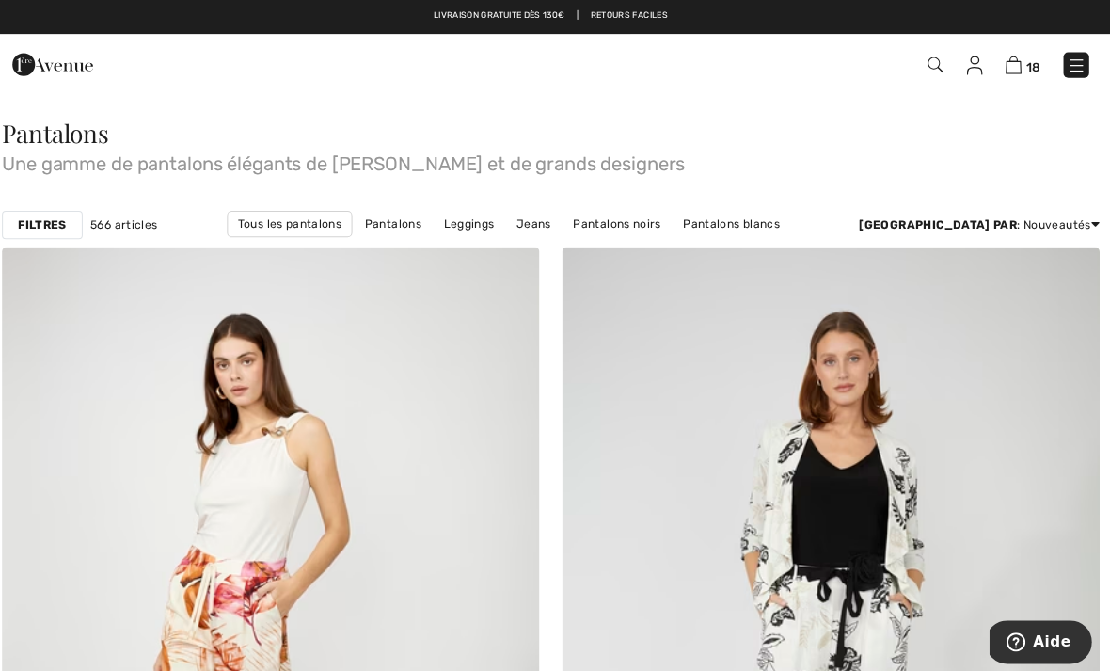
click at [1067, 70] on img at bounding box center [1076, 65] width 19 height 19
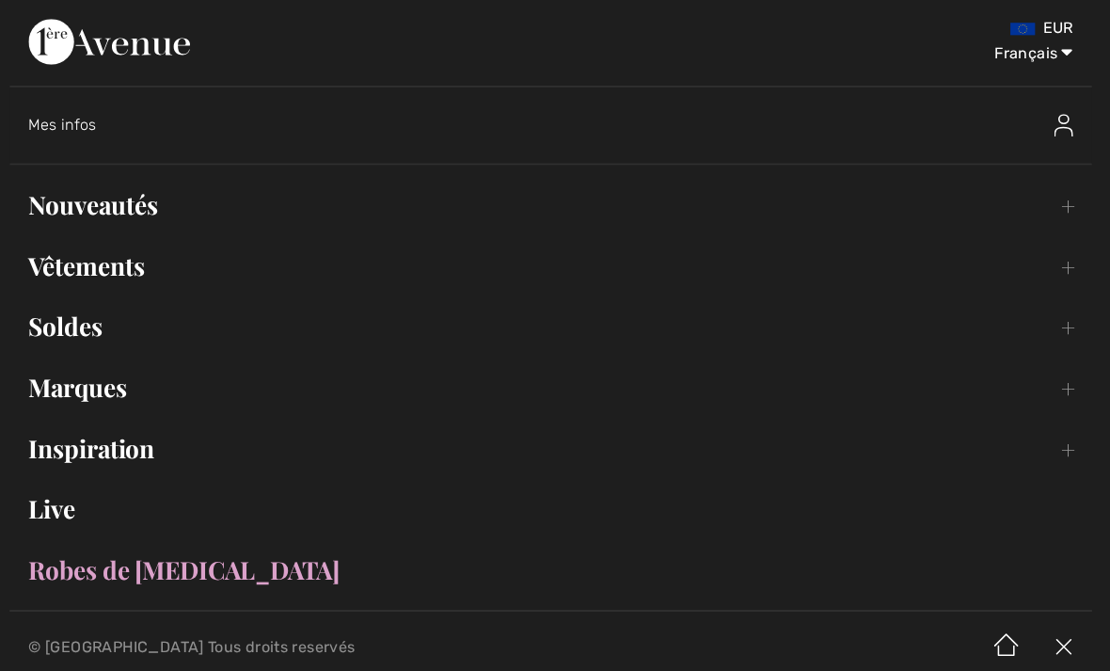
click at [127, 274] on link "Vêtements Toggle submenu" at bounding box center [555, 263] width 1073 height 41
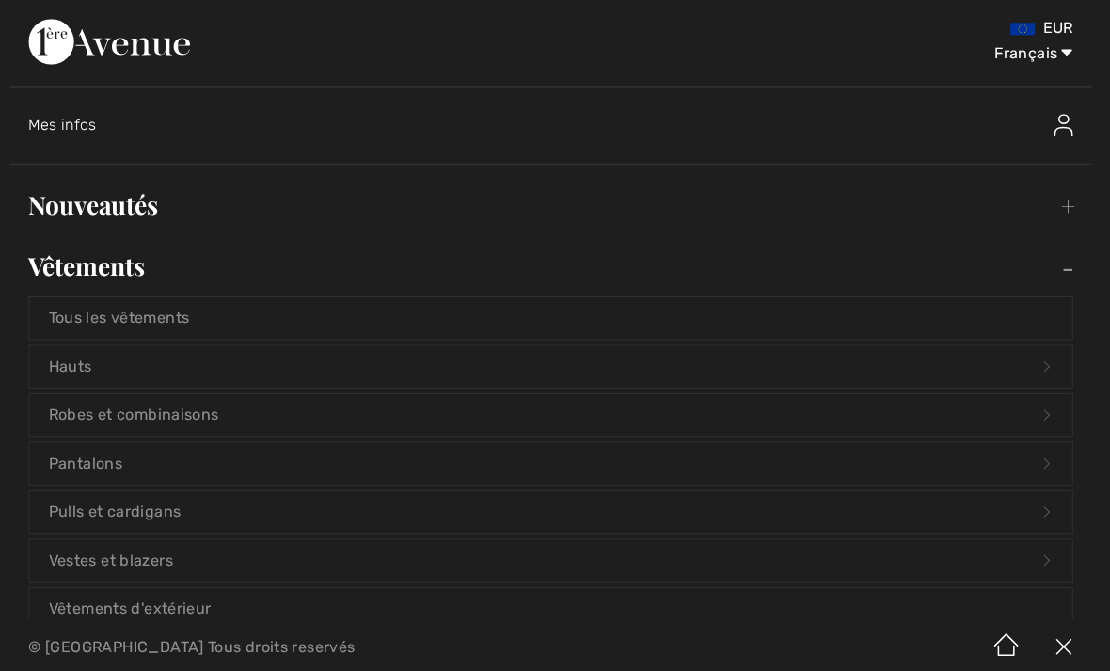
click at [155, 563] on link "Vestes et blazers Open submenu" at bounding box center [555, 554] width 1033 height 41
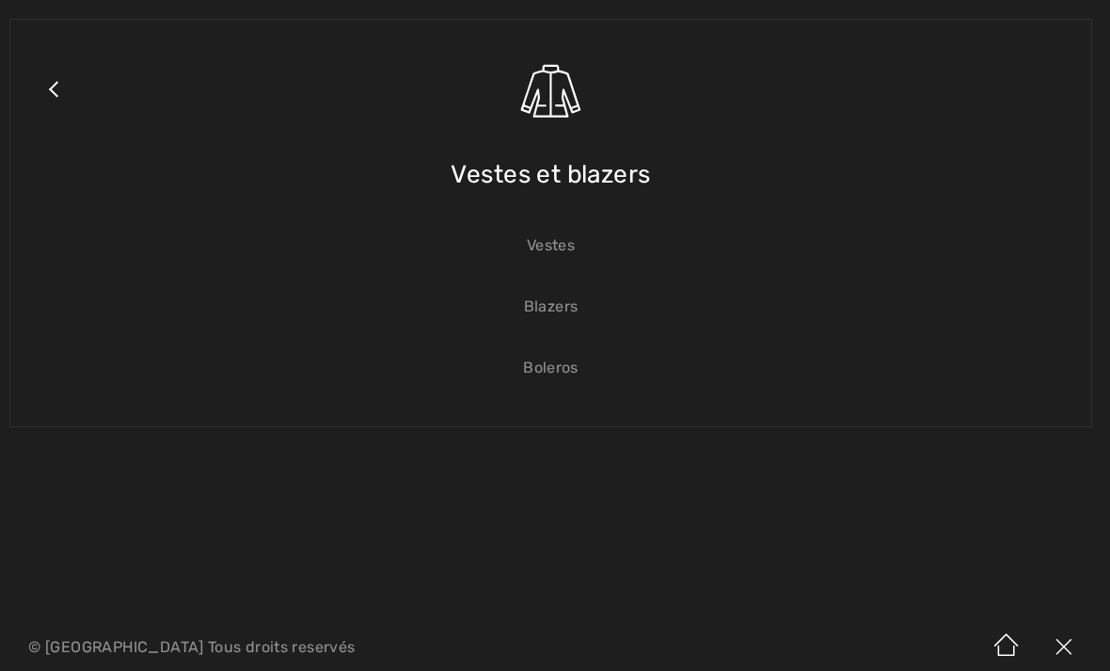
click at [566, 247] on link "Vestes" at bounding box center [555, 243] width 1033 height 41
click at [552, 259] on link "Vestes" at bounding box center [555, 243] width 1033 height 41
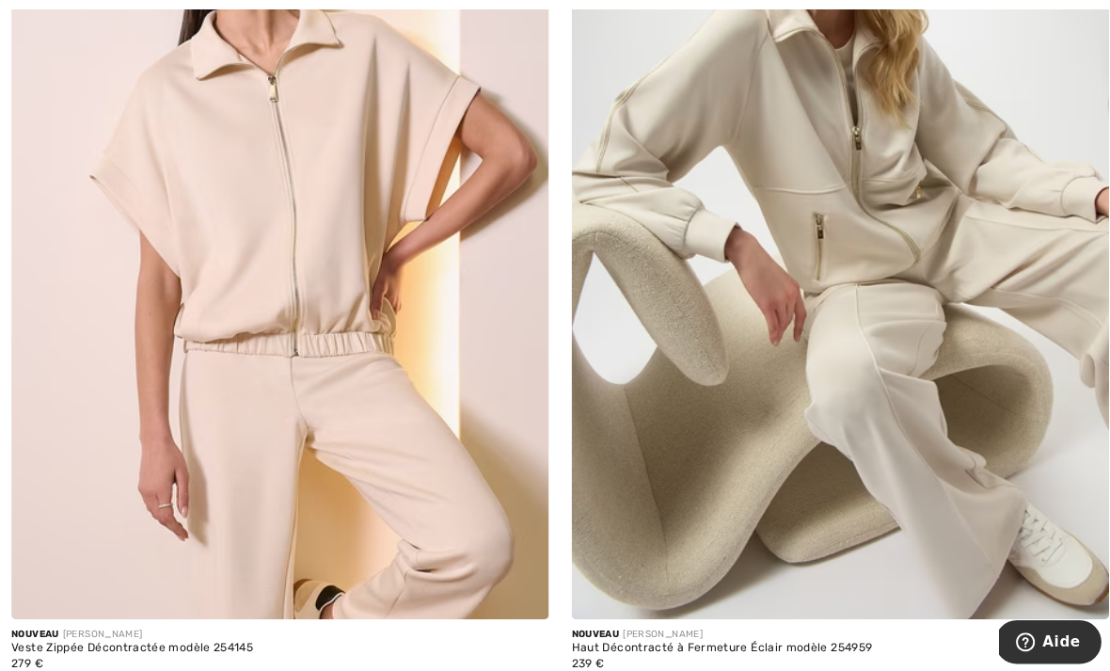
scroll to position [421, 0]
click at [56, 670] on span at bounding box center [53, 679] width 15 height 15
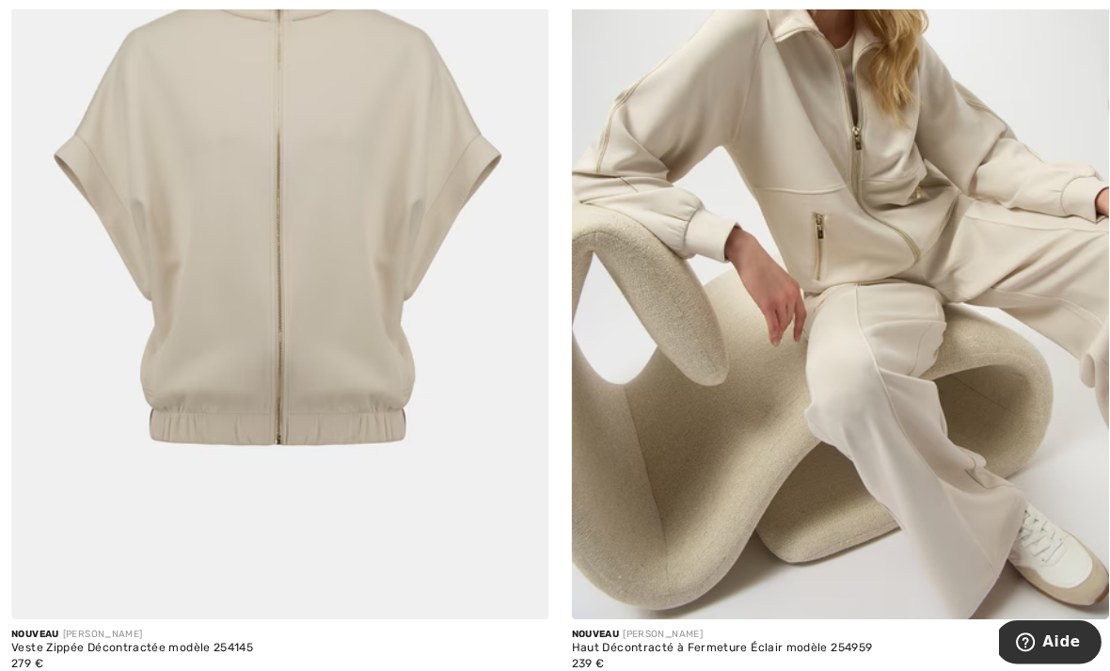
click at [83, 670] on span at bounding box center [81, 679] width 15 height 15
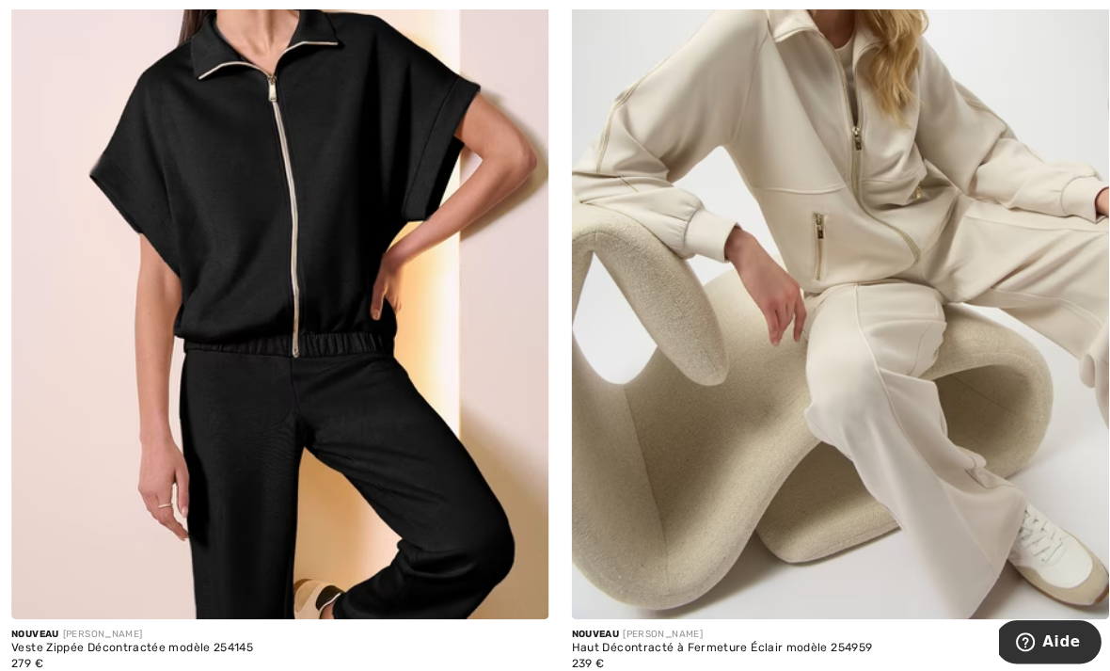
click at [25, 670] on span at bounding box center [25, 679] width 15 height 15
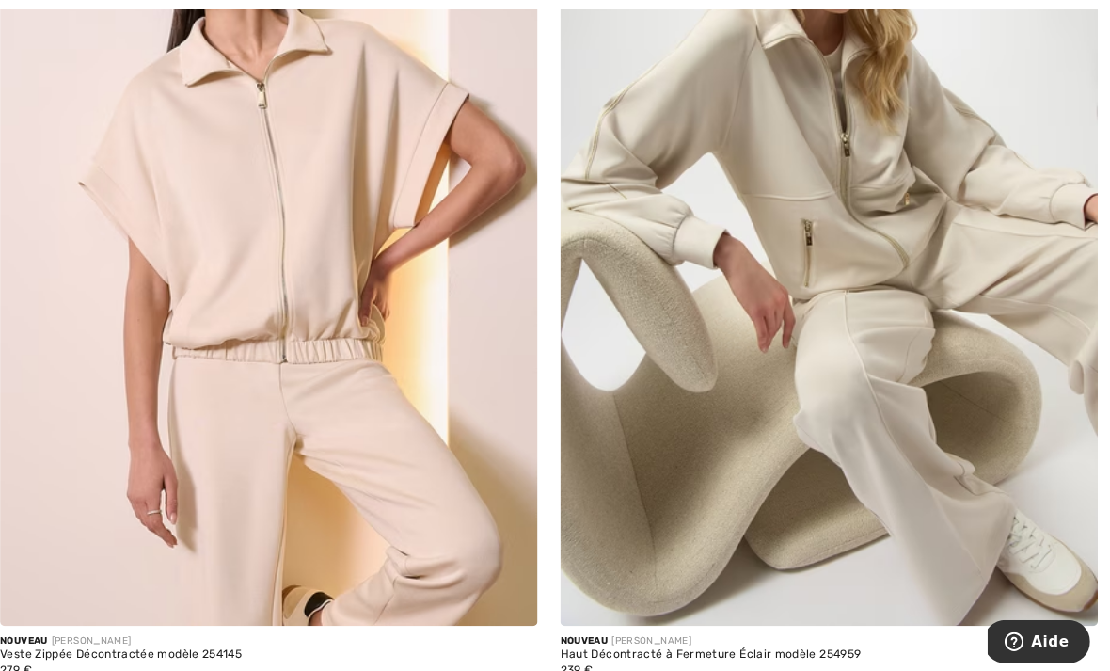
scroll to position [420, 0]
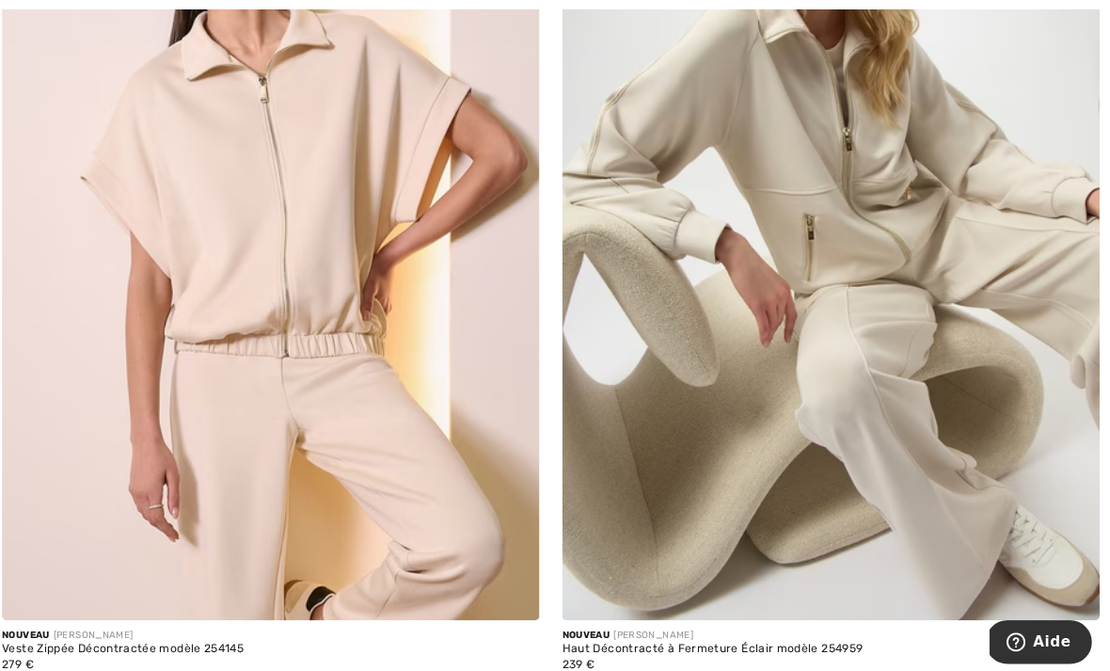
click at [328, 303] on img at bounding box center [277, 215] width 533 height 799
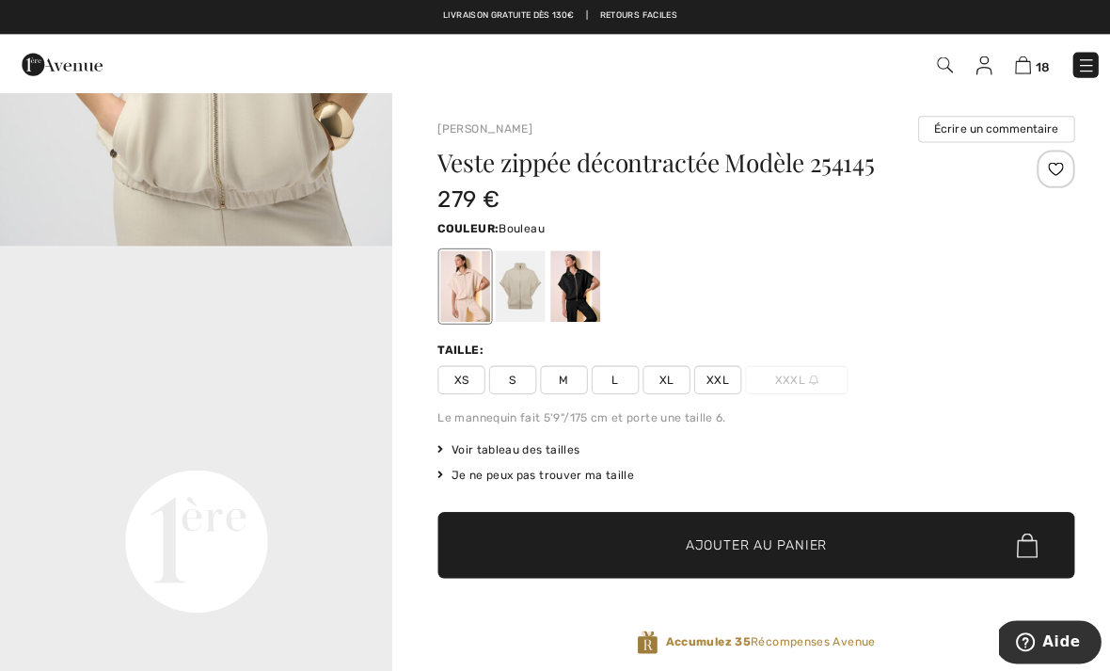
scroll to position [1013, 0]
click at [654, 382] on span "XL" at bounding box center [660, 376] width 47 height 28
click at [757, 538] on span "Ajouter au panier" at bounding box center [749, 541] width 140 height 20
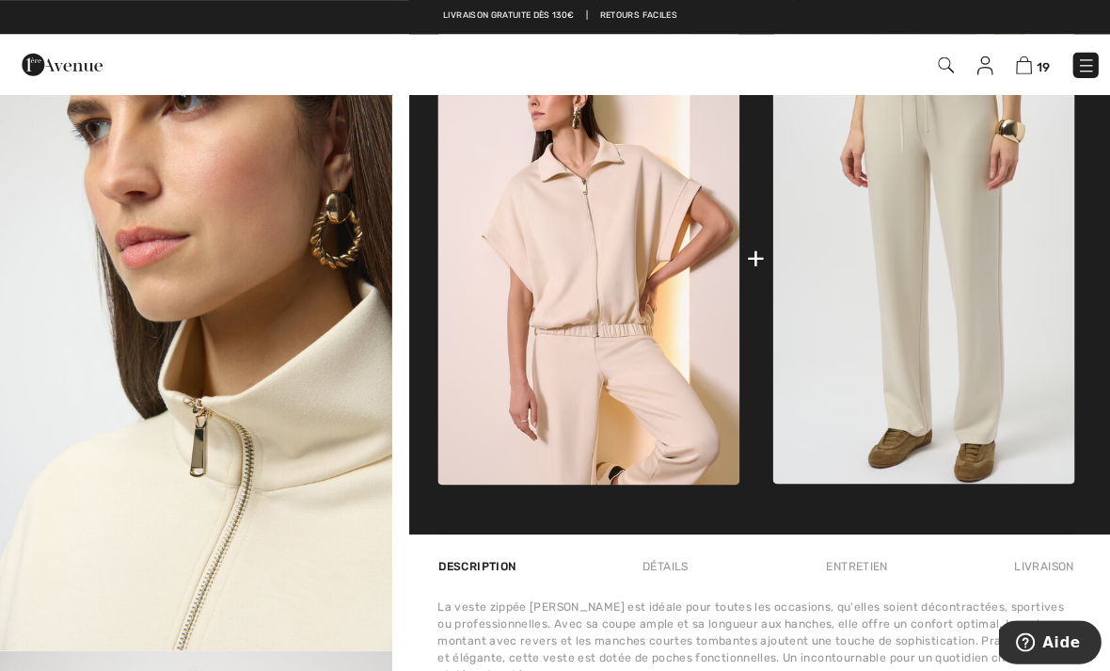
scroll to position [766, 0]
click at [983, 357] on img at bounding box center [915, 256] width 299 height 448
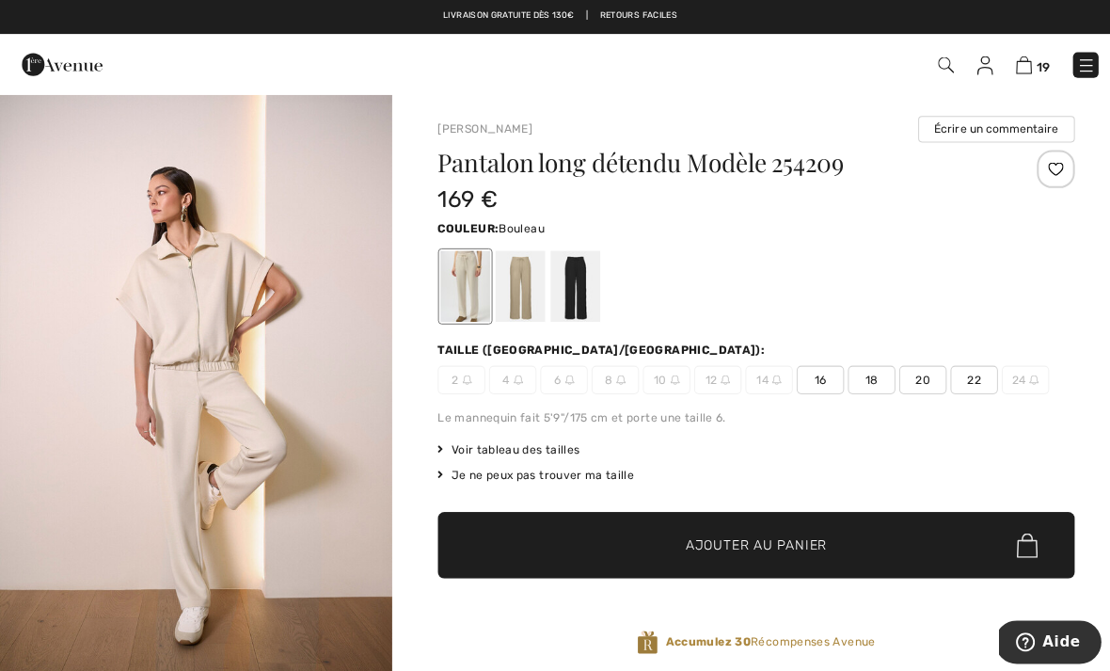
click at [517, 297] on div at bounding box center [515, 283] width 49 height 71
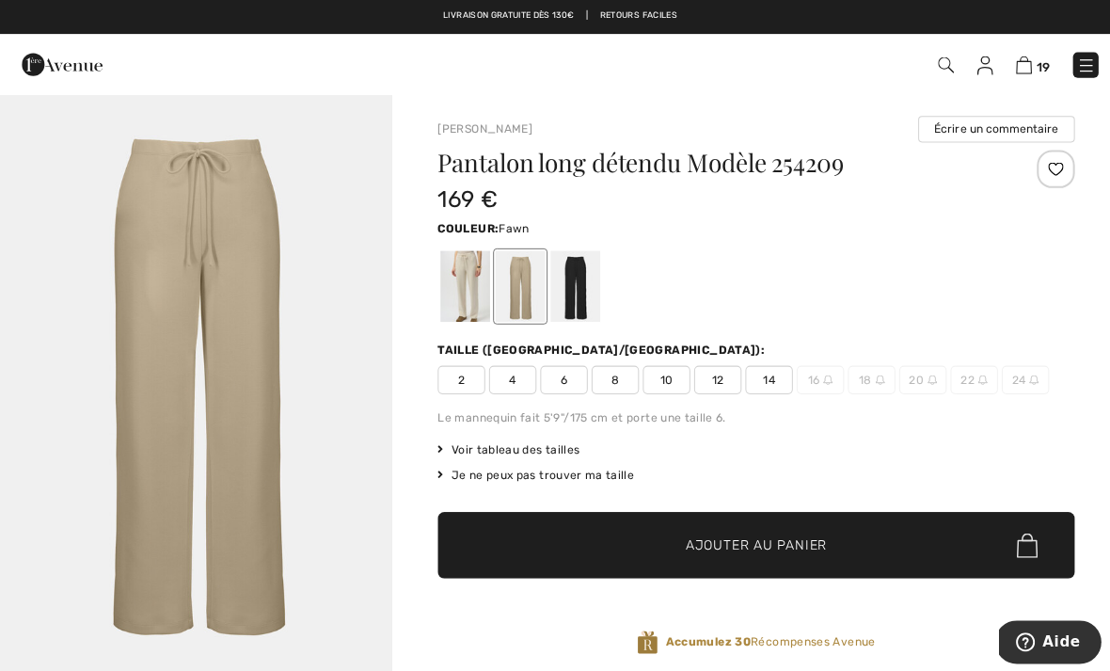
click at [573, 305] on div at bounding box center [570, 283] width 49 height 71
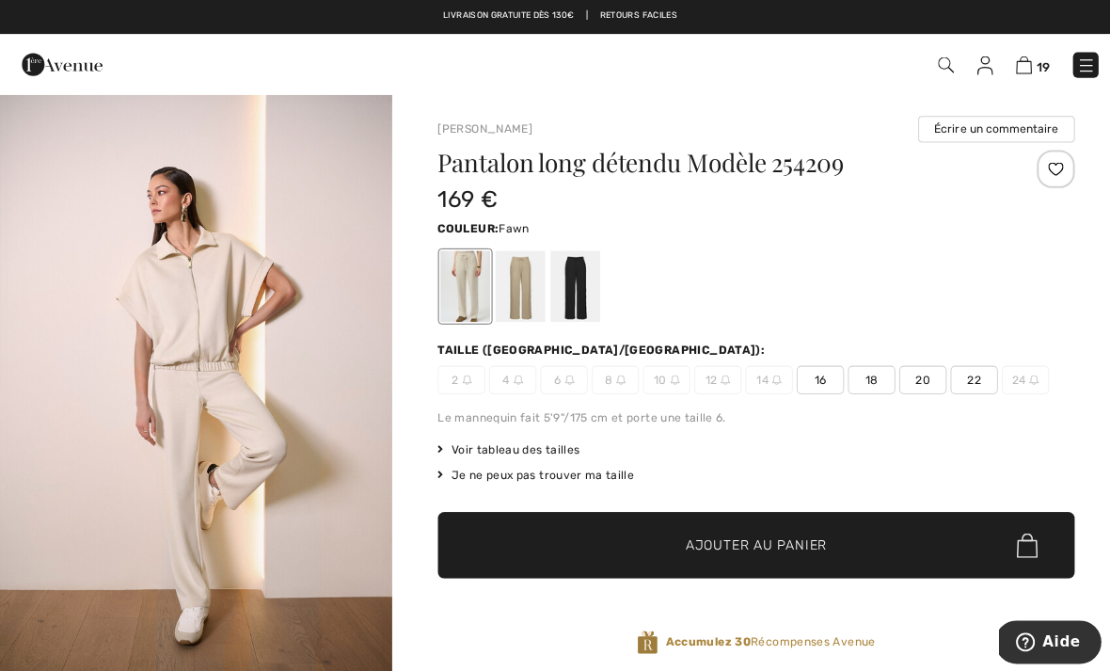
click at [515, 289] on div at bounding box center [515, 283] width 49 height 71
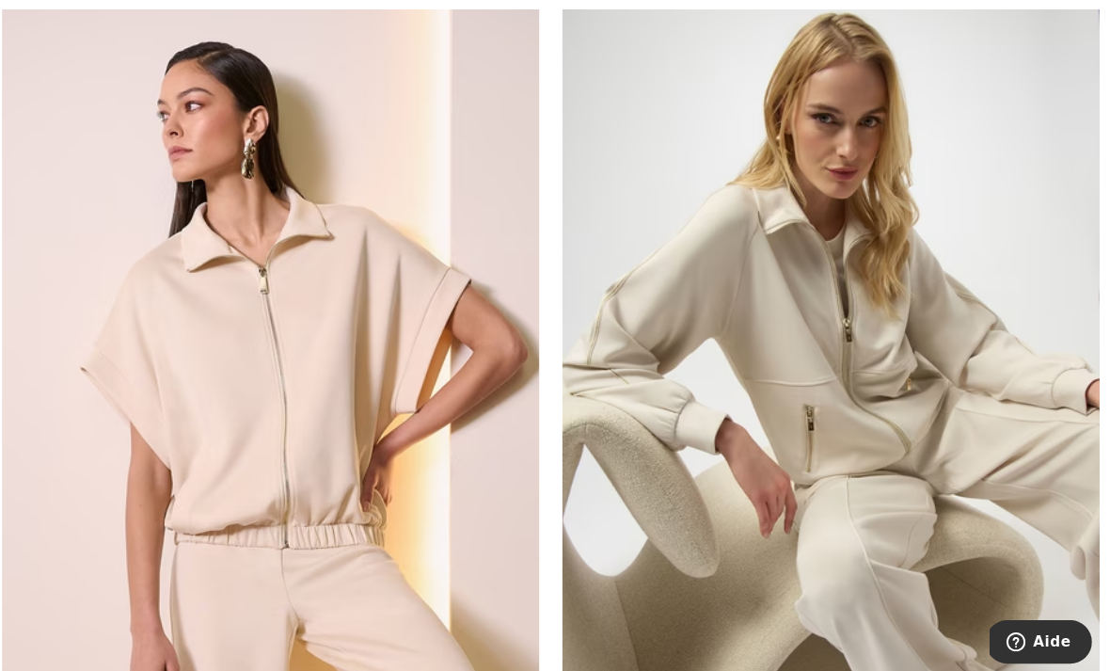
scroll to position [233, 0]
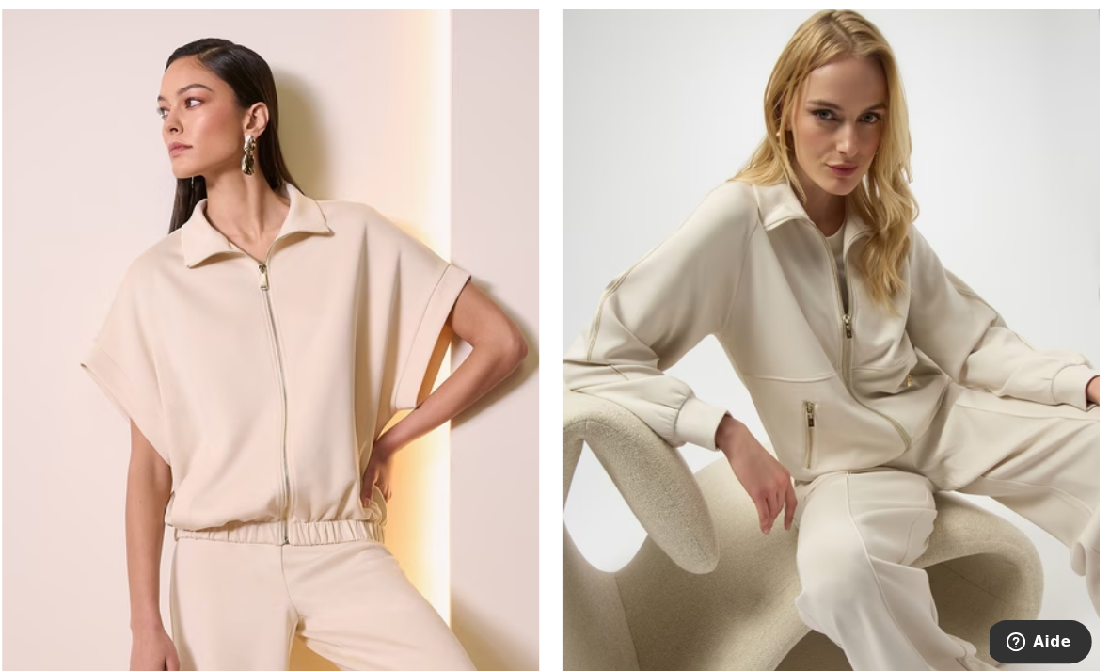
click at [948, 407] on img at bounding box center [832, 401] width 533 height 799
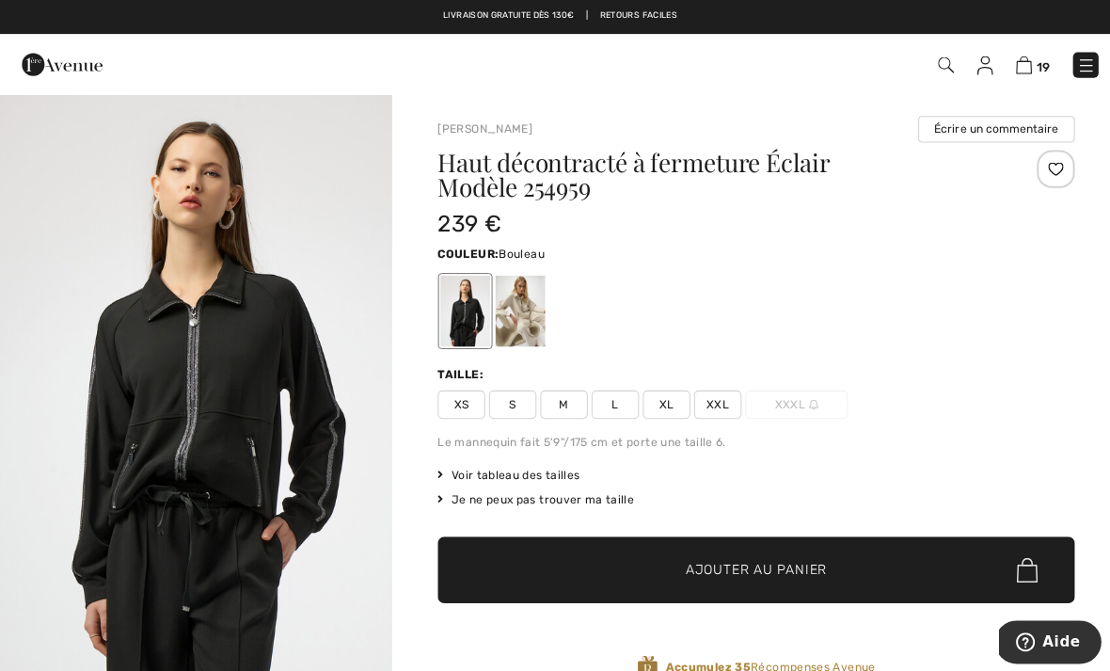
click at [515, 316] on div at bounding box center [515, 308] width 49 height 71
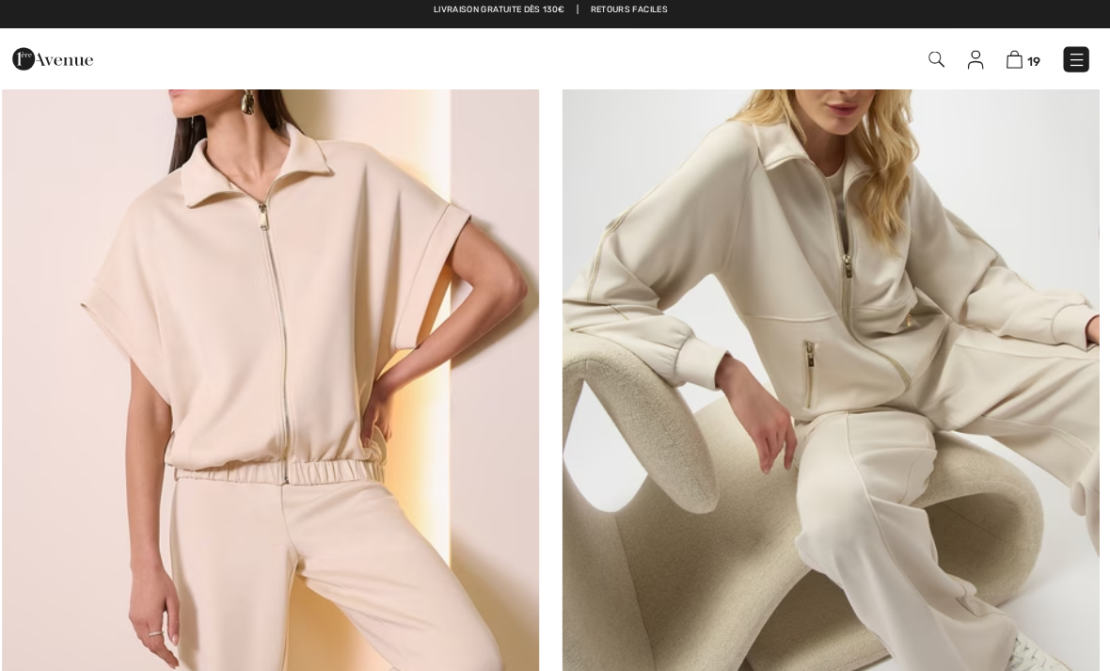
scroll to position [284, 0]
